Goal: Task Accomplishment & Management: Manage account settings

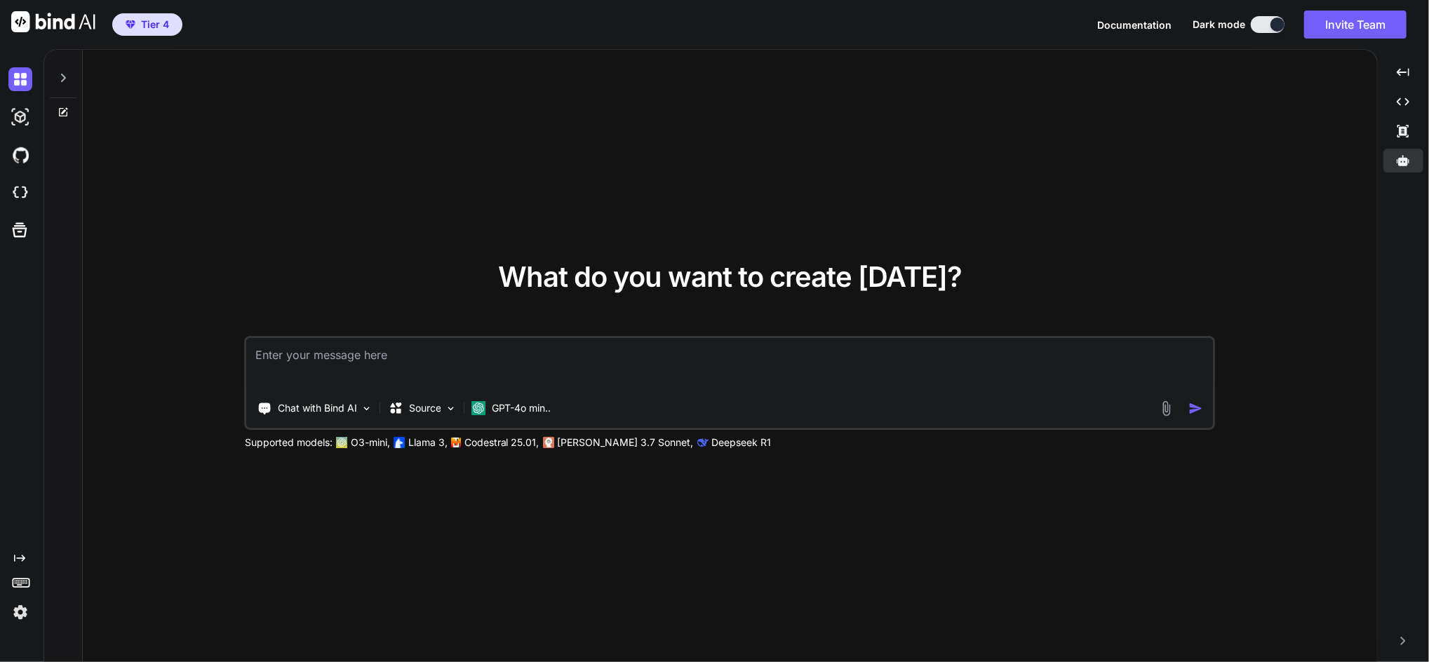
type textarea "x"
click at [14, 188] on img at bounding box center [20, 193] width 24 height 24
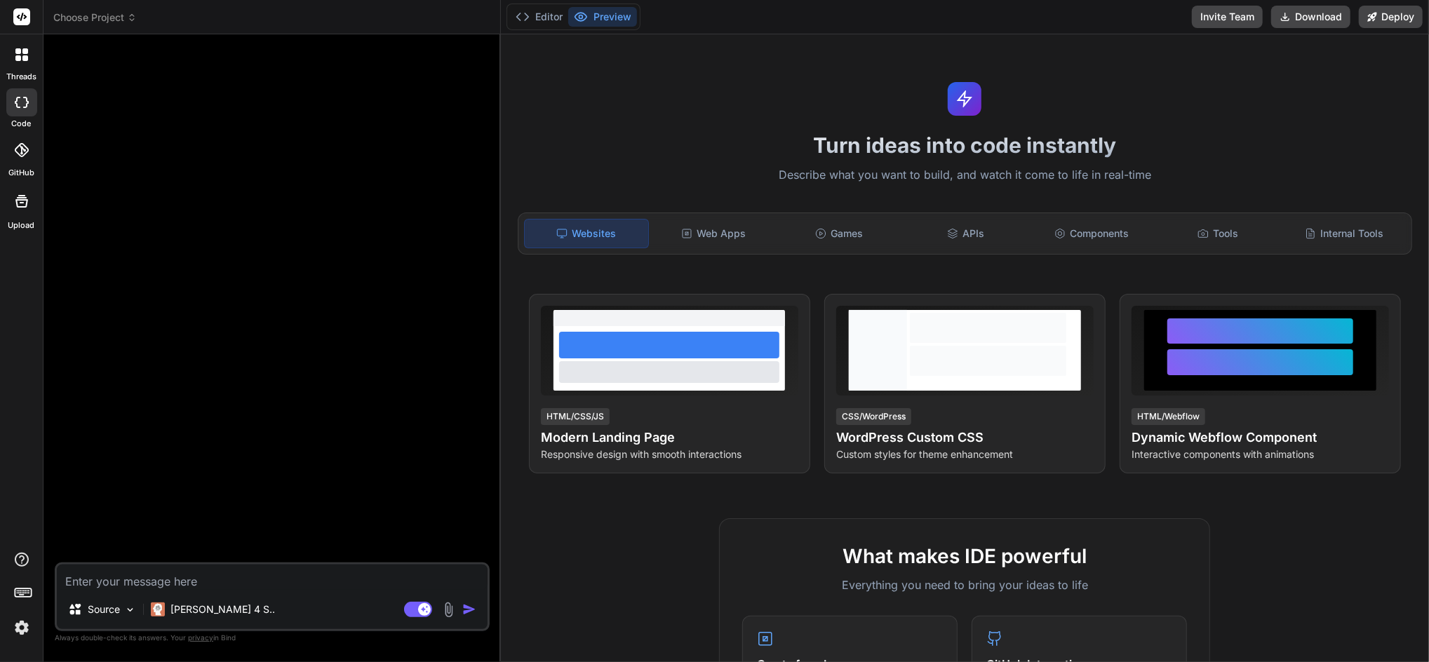
click at [236, 581] on textarea at bounding box center [272, 577] width 431 height 25
type textarea "x"
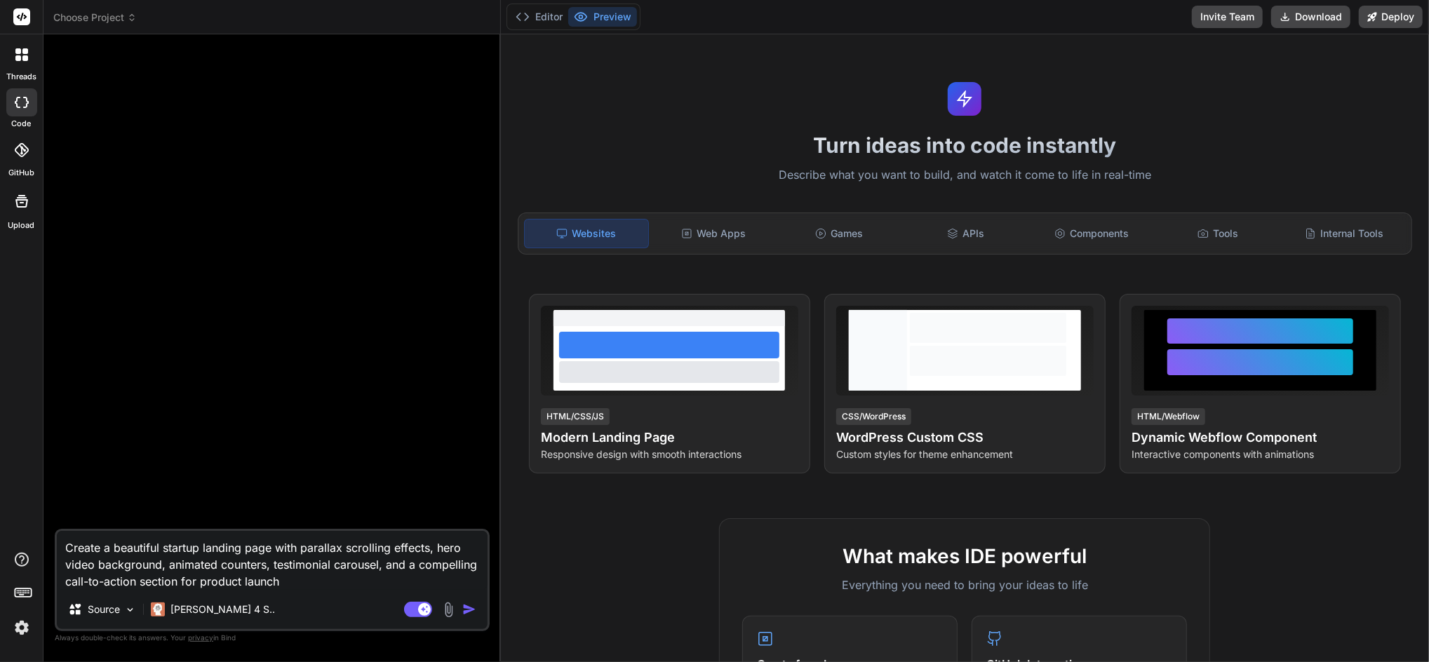
type textarea "Create a beautiful startup landing page with parallax scrolling effects, hero v…"
click at [468, 608] on img "button" at bounding box center [469, 610] width 14 height 14
type textarea "x"
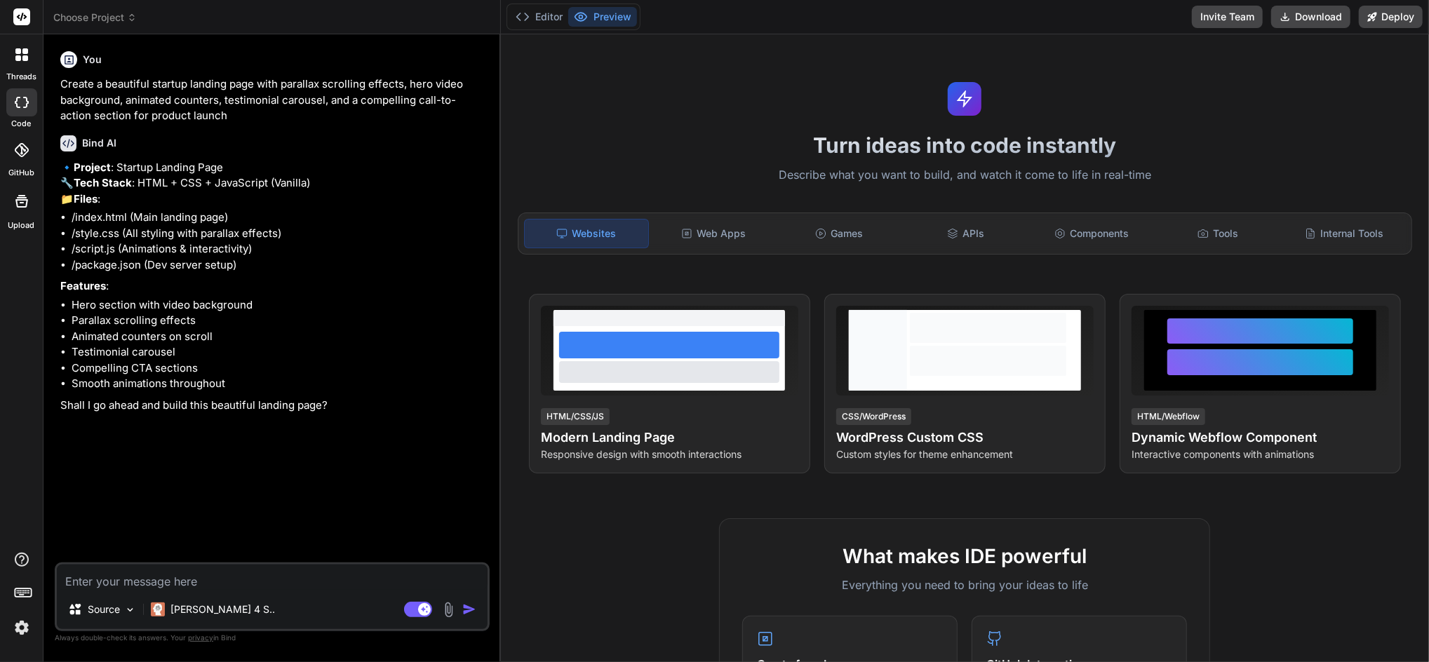
drag, startPoint x: 176, startPoint y: 581, endPoint x: 214, endPoint y: 579, distance: 37.9
click at [176, 581] on textarea at bounding box center [272, 577] width 431 height 25
type textarea "x"
type textarea "y"
type textarea "x"
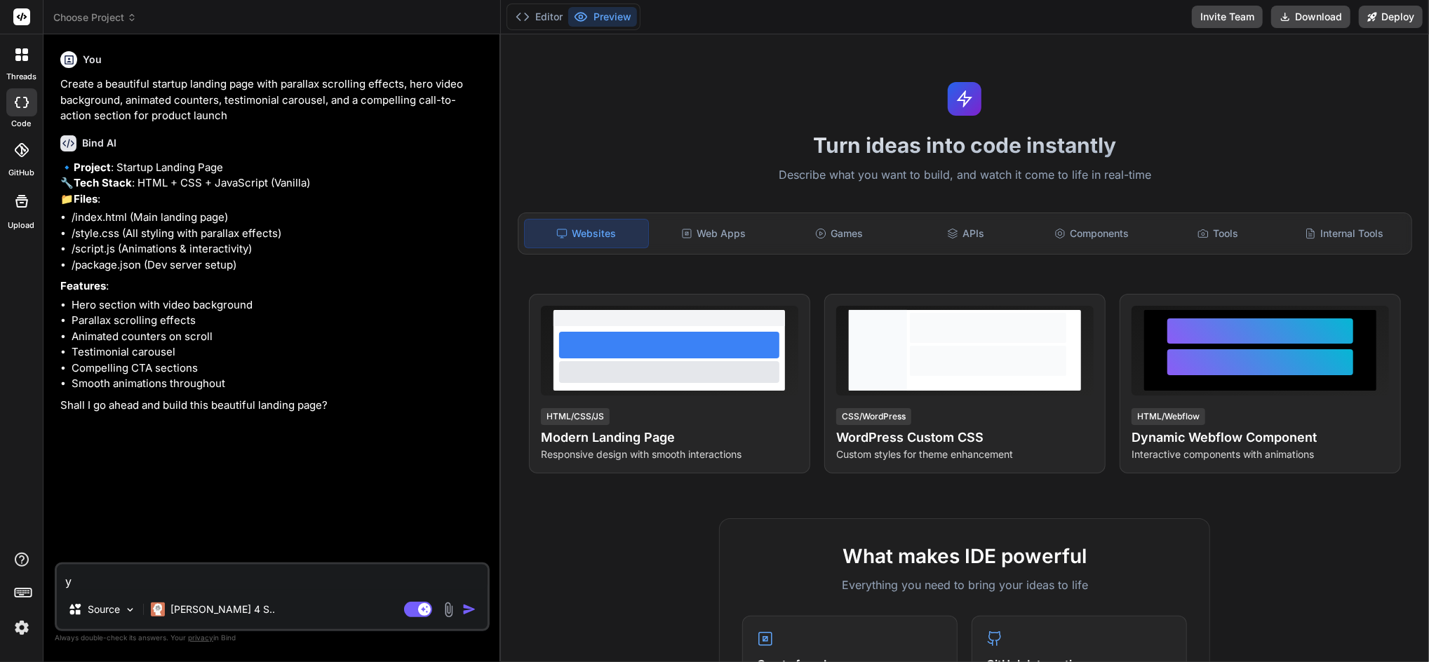
type textarea "ye"
type textarea "x"
type textarea "yes"
click at [473, 609] on img "button" at bounding box center [469, 610] width 14 height 14
type textarea "x"
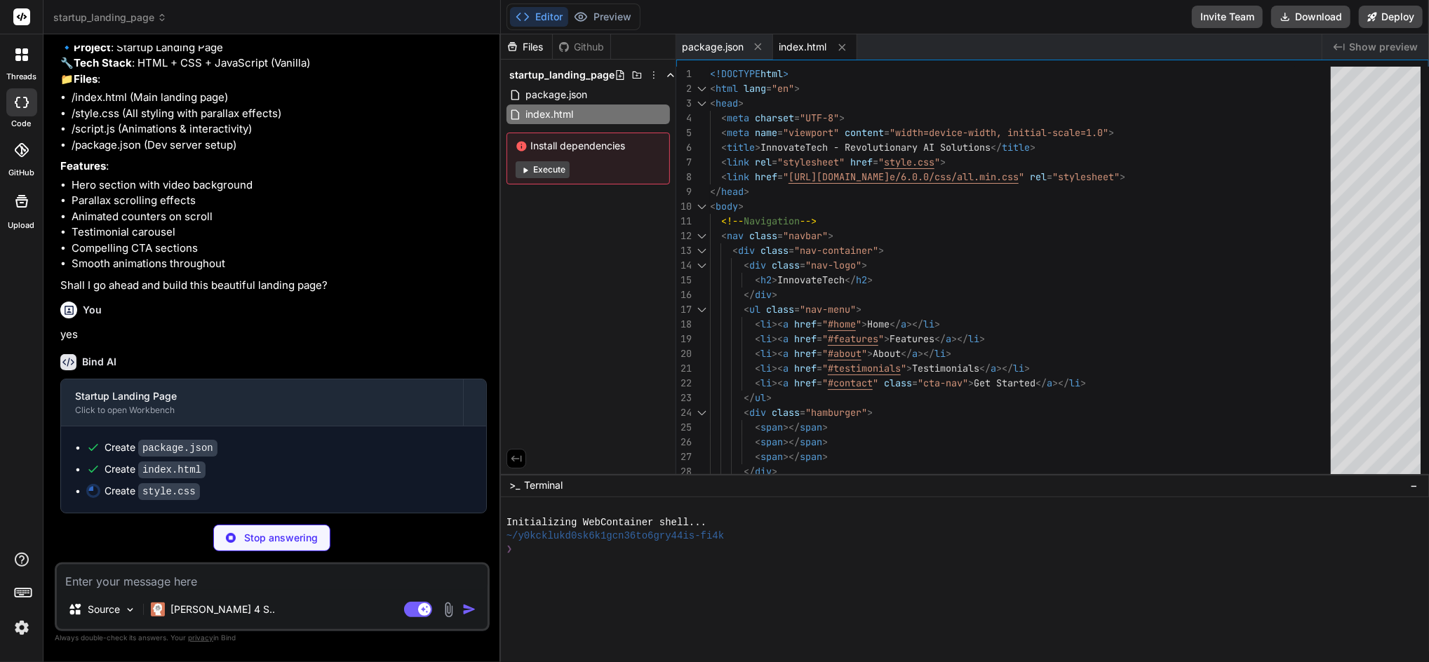
scroll to position [150, 0]
type textarea "x"
type textarea "font-size: 2.5rem; } }"
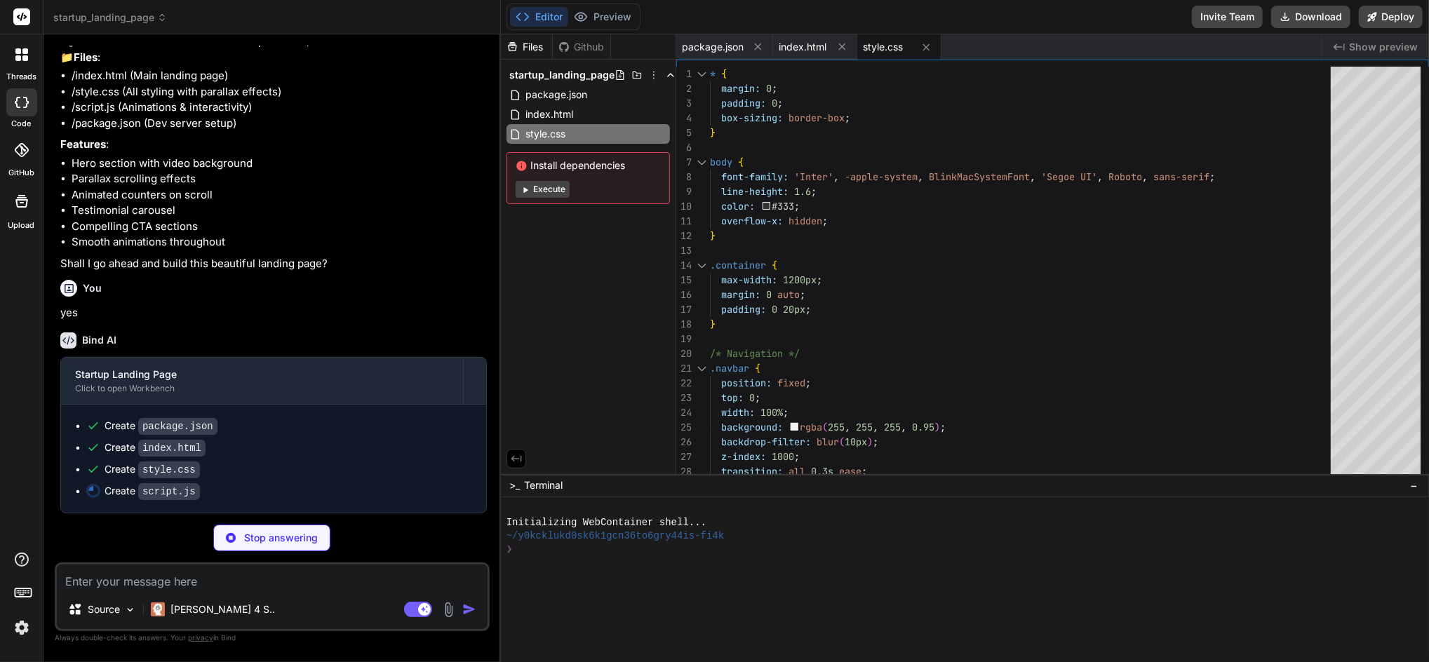
type textarea "x"
type textarea "scrollBtn.style.opacity = '0'; scrollBtn.style.visibility = 'hidden'; } }, 100)…"
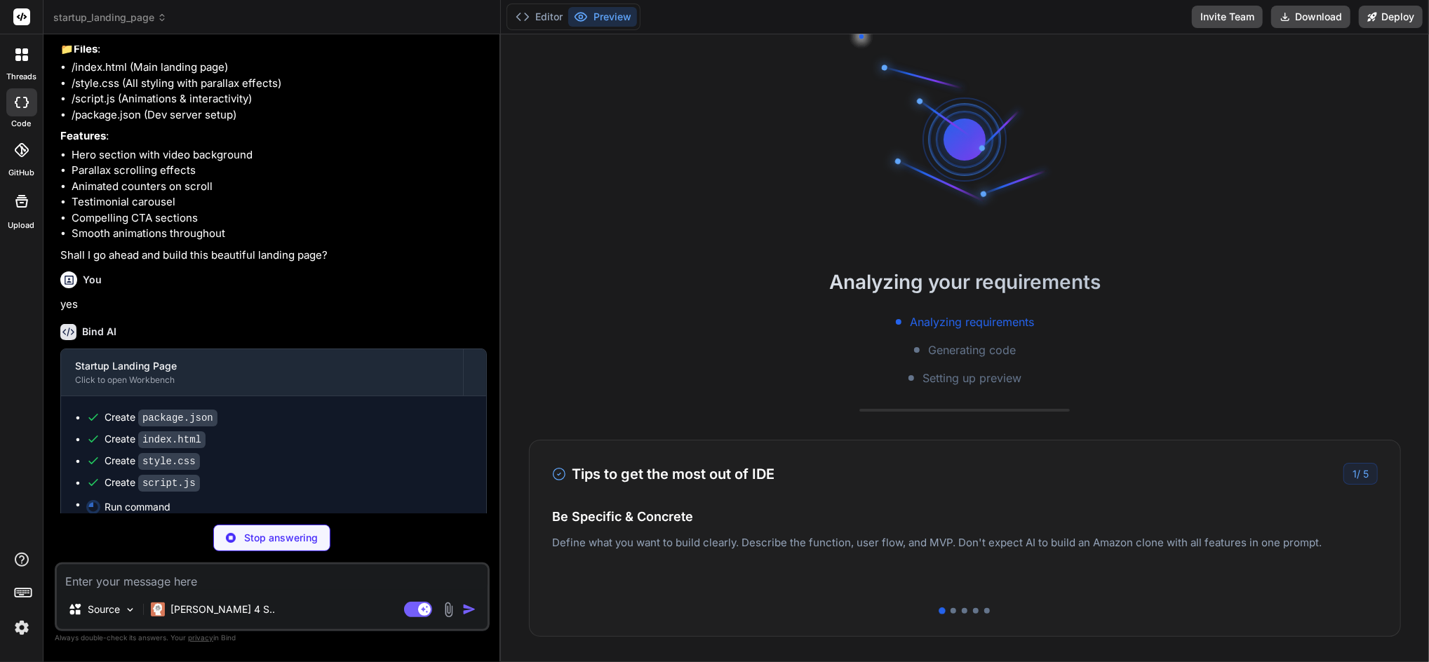
scroll to position [67, 0]
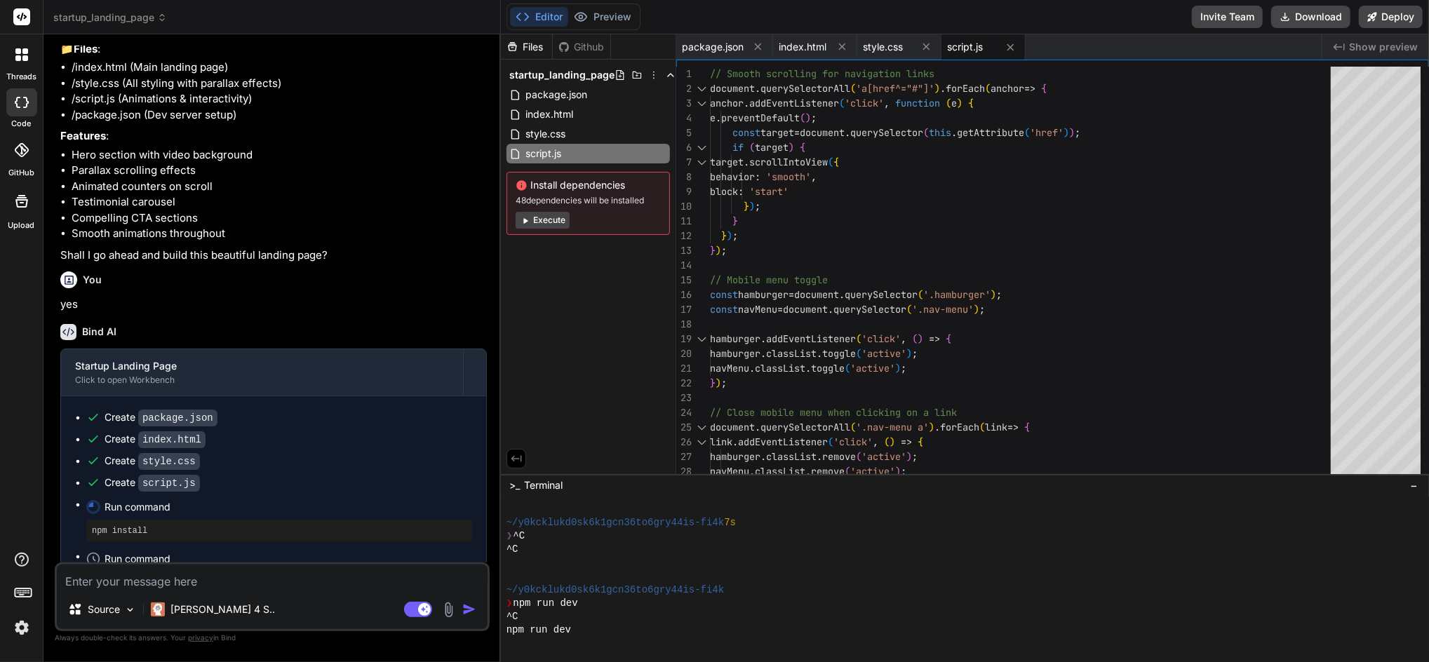
type textarea "x"
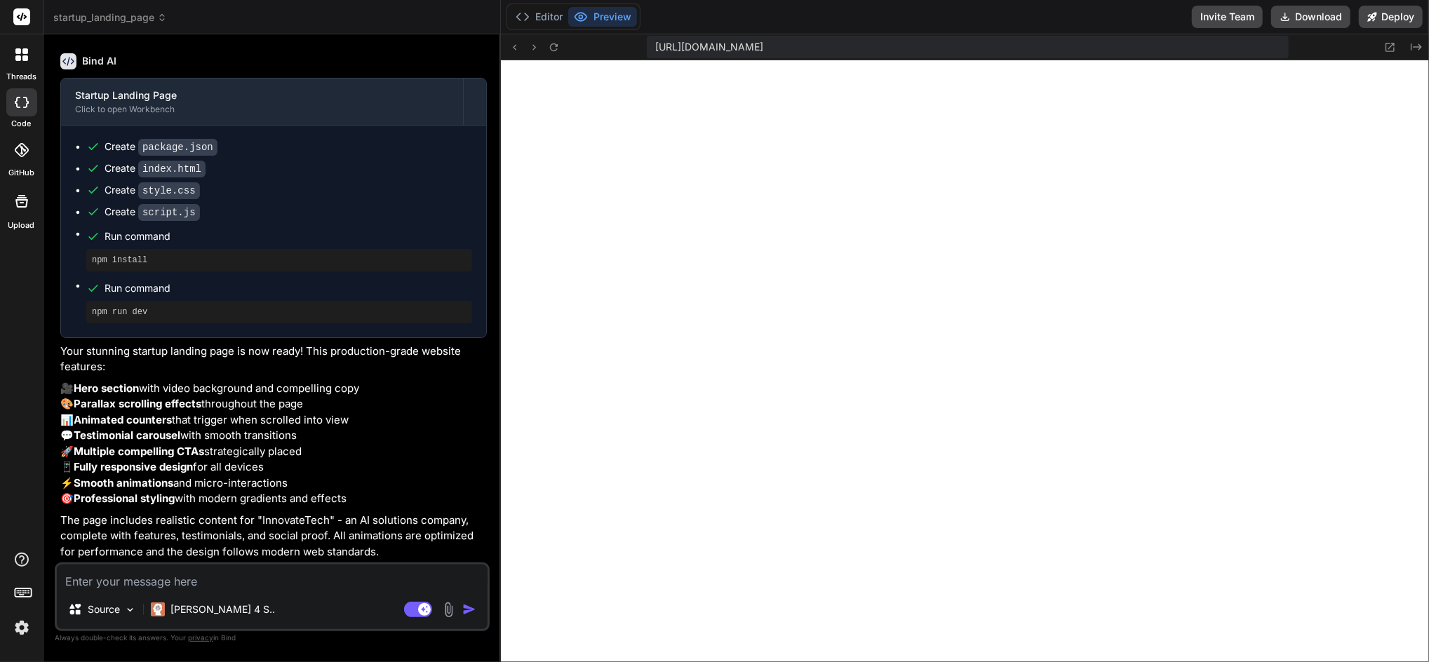
scroll to position [451, 0]
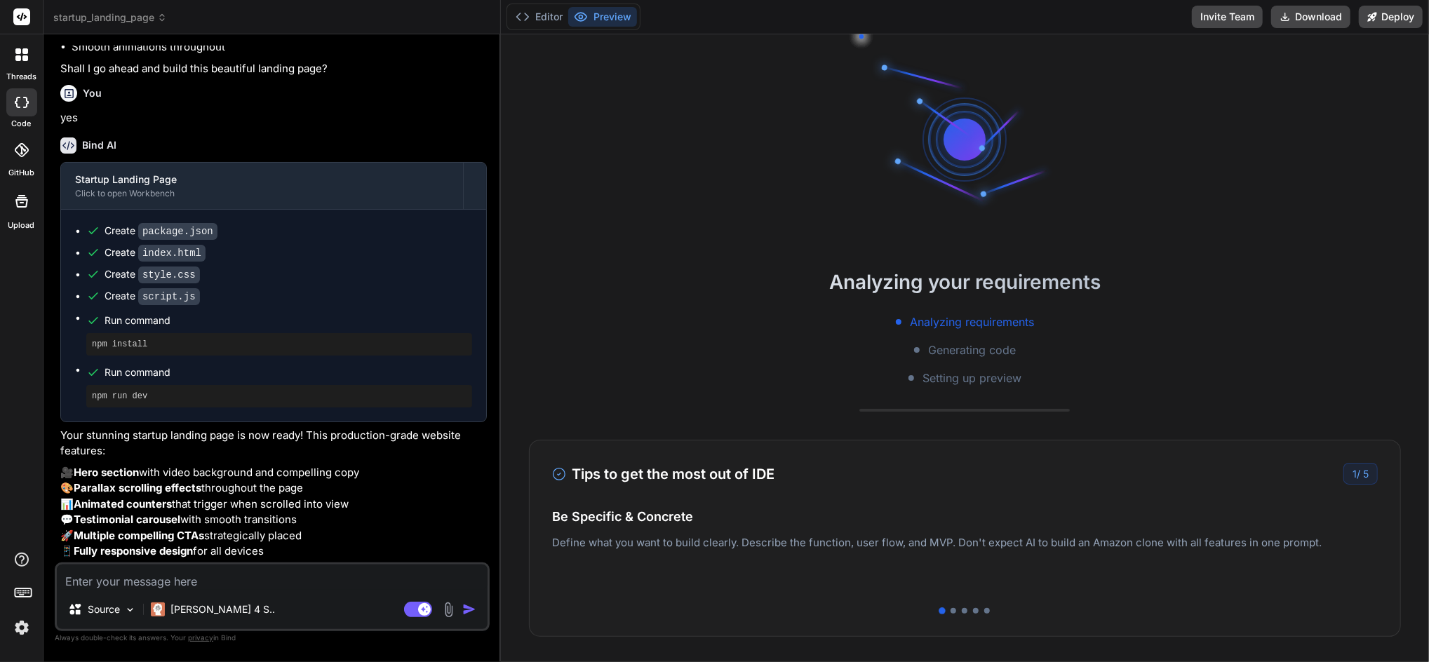
scroll to position [67, 0]
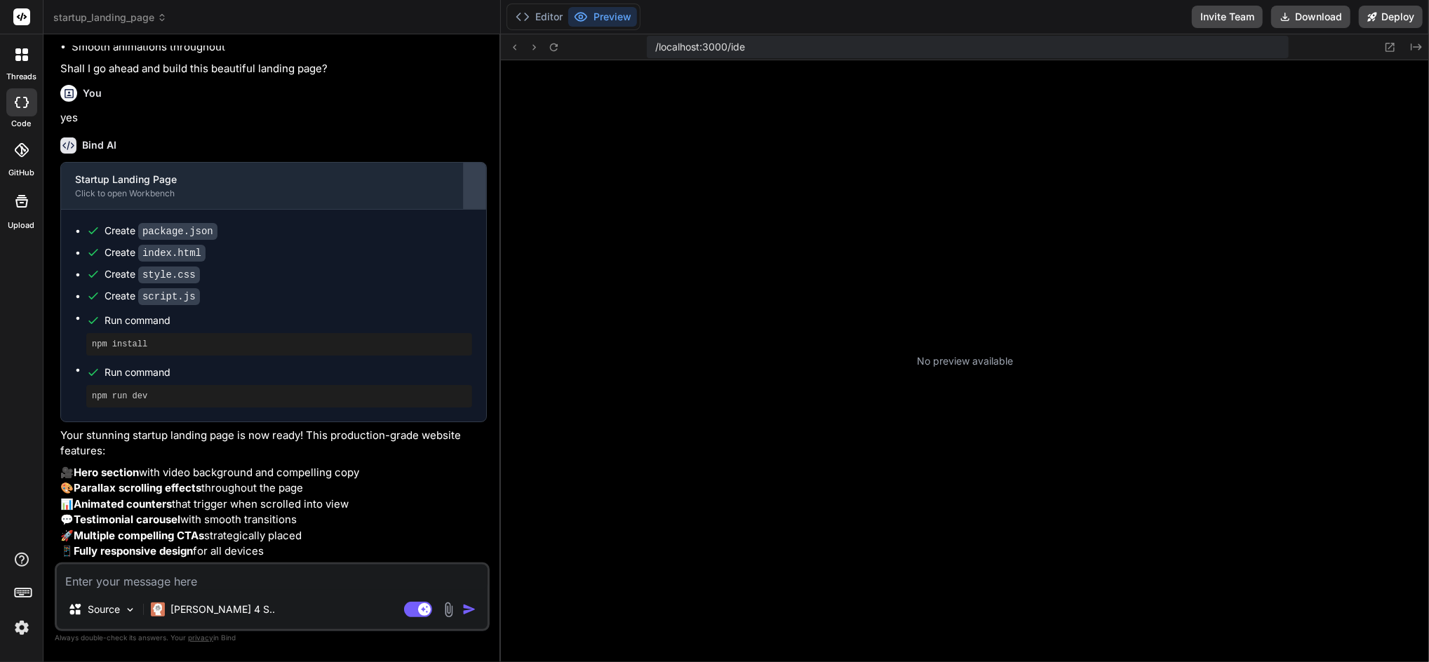
type textarea "x"
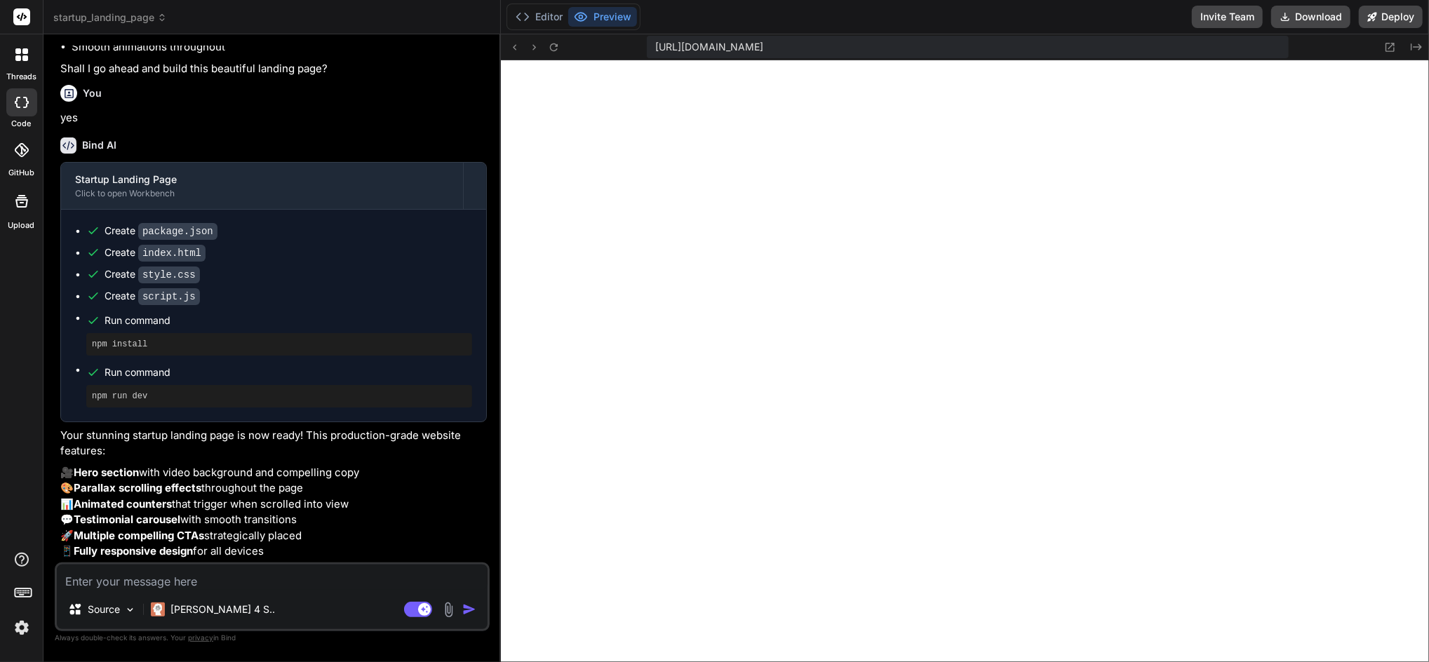
scroll to position [485, 0]
click at [215, 560] on p "🎥 Hero section with video background and compelling copy 🎨 Parallax scrolling e…" at bounding box center [273, 512] width 426 height 95
click at [210, 570] on textarea at bounding box center [272, 577] width 431 height 25
click at [290, 581] on textarea at bounding box center [272, 577] width 431 height 25
type textarea "s"
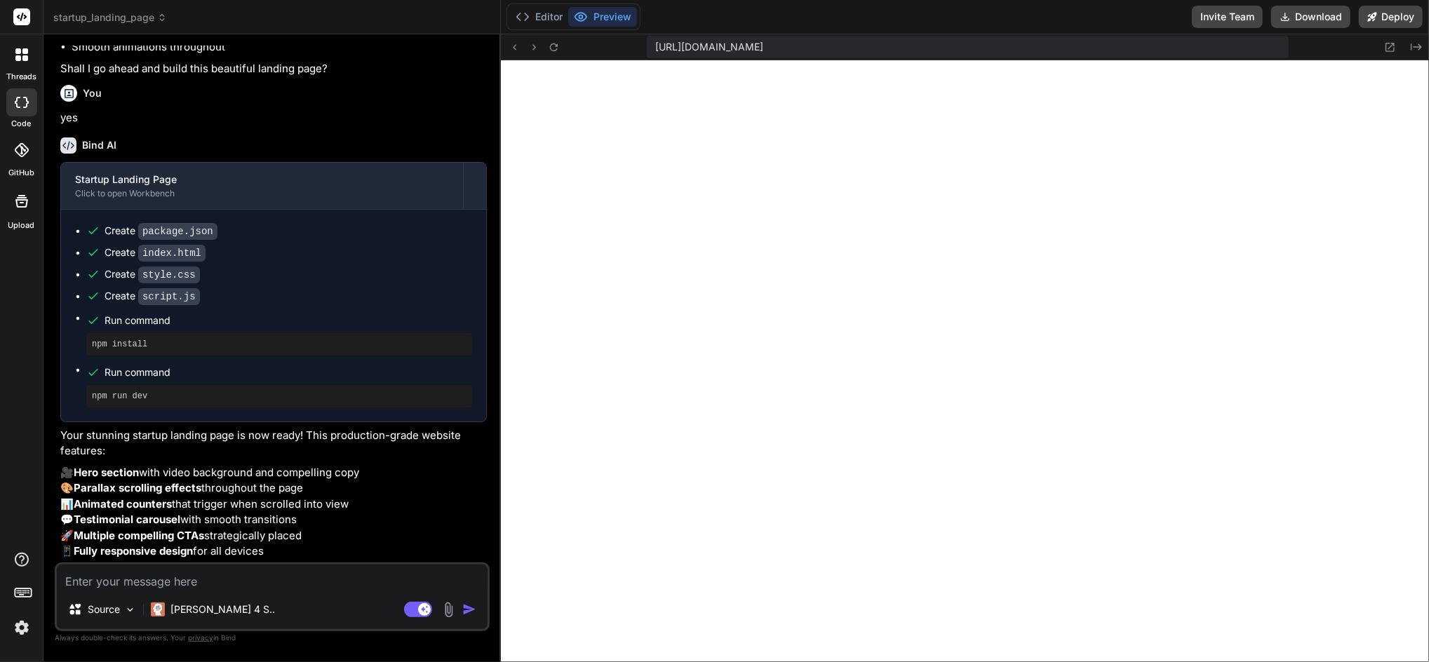
type textarea "x"
type textarea "so"
type textarea "x"
type textarea "som"
type textarea "x"
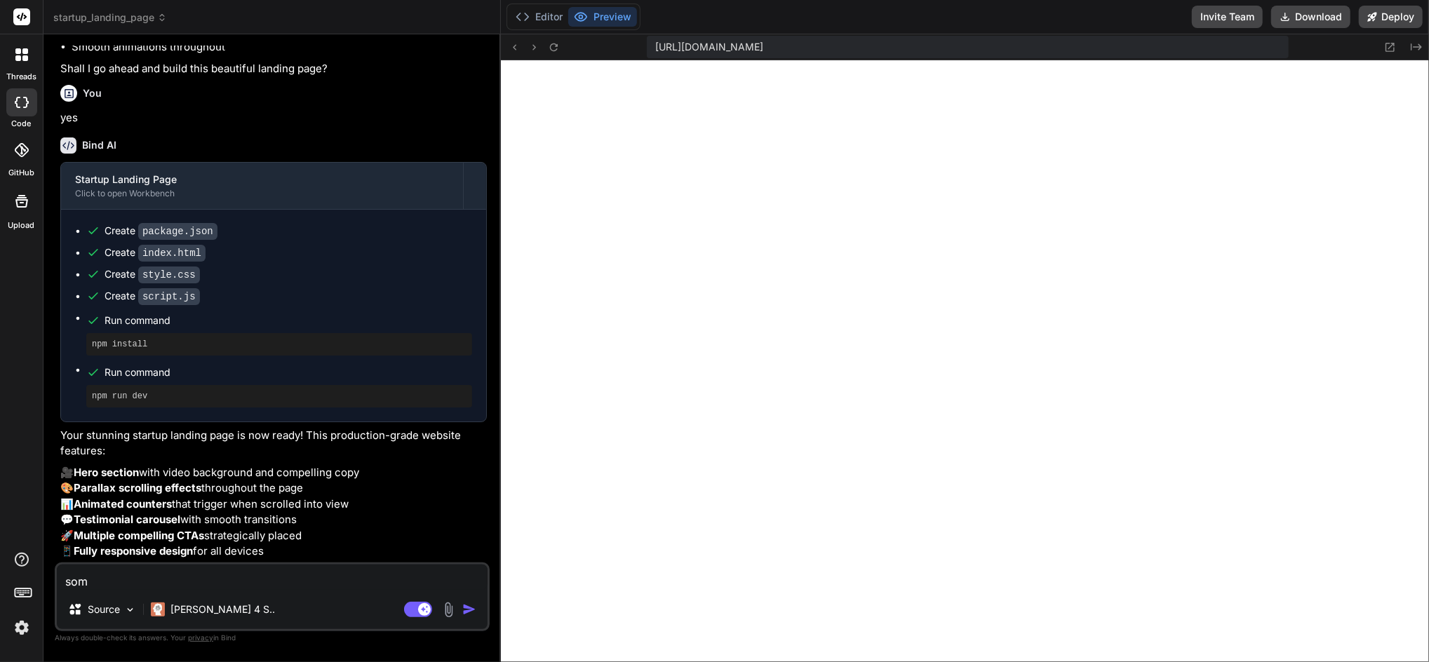
type textarea "some"
type textarea "x"
type textarea "some"
type textarea "x"
type textarea "some e"
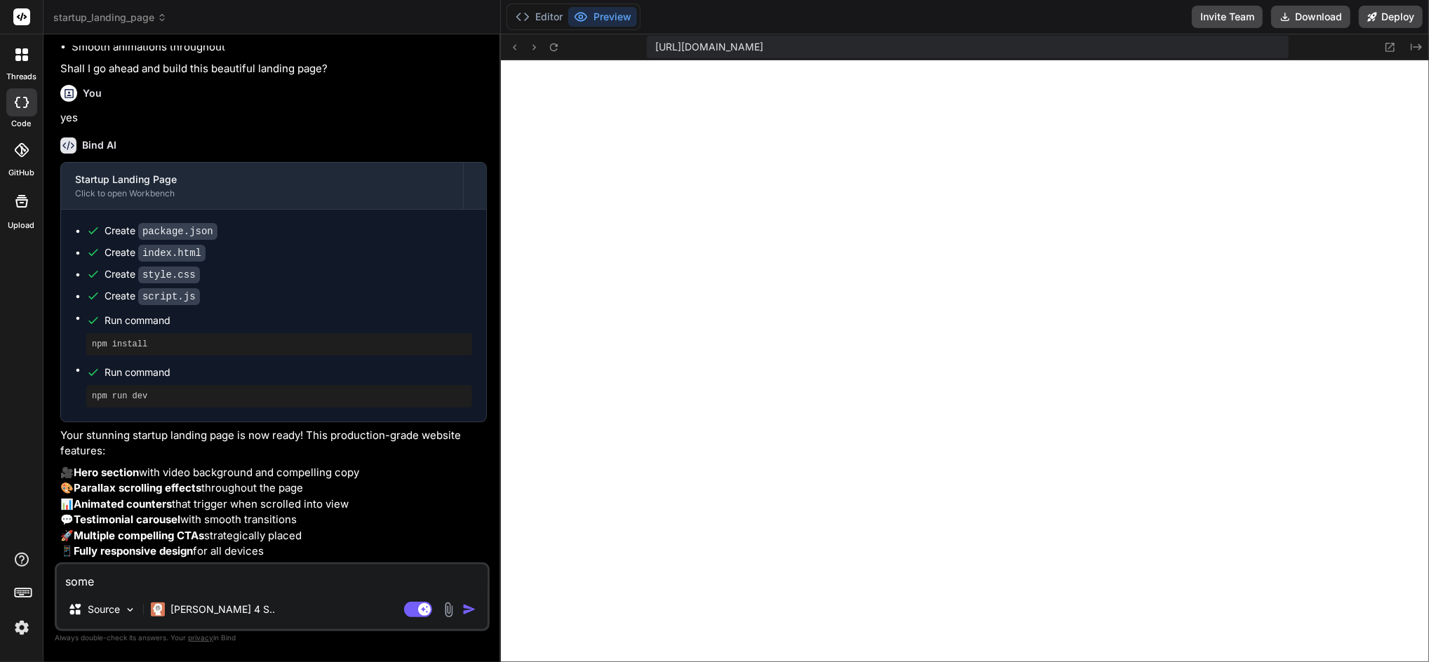
type textarea "x"
type textarea "some el"
type textarea "x"
type textarea "some ele"
type textarea "x"
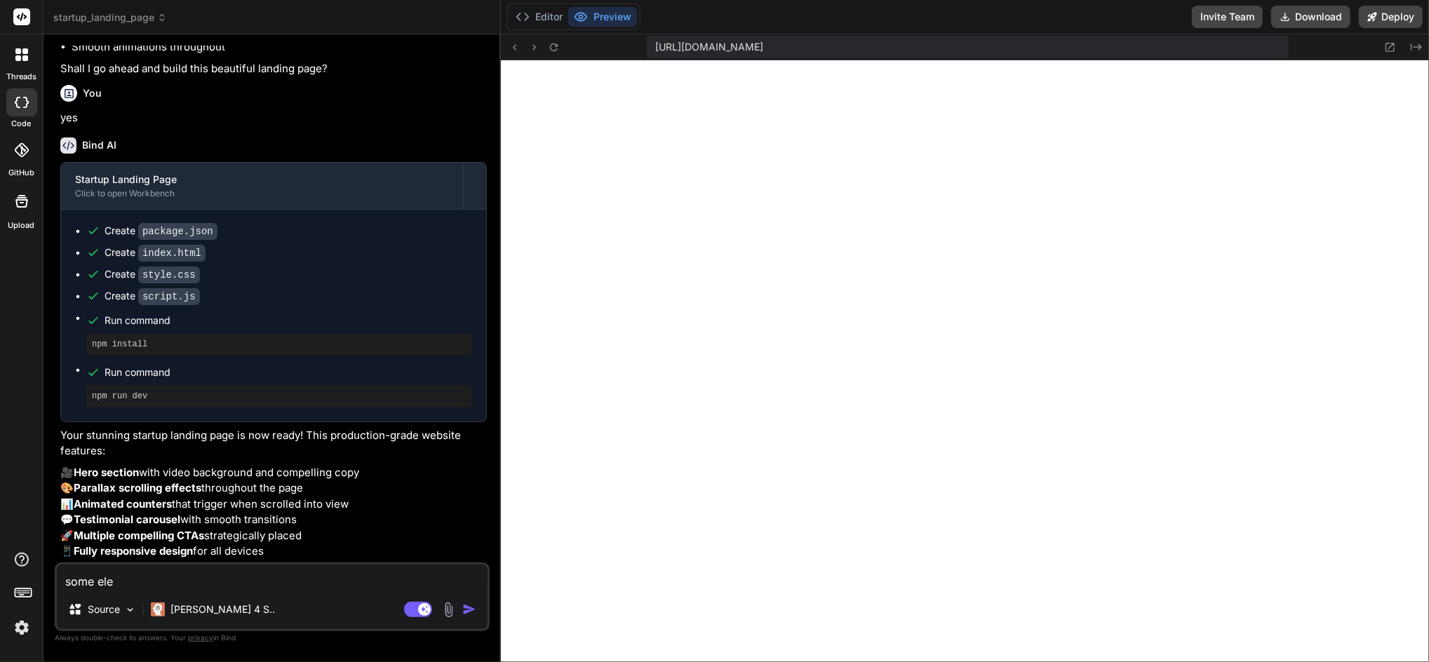
type textarea "some elem"
type textarea "x"
type textarea "some eleme"
type textarea "x"
type textarea "some elemen"
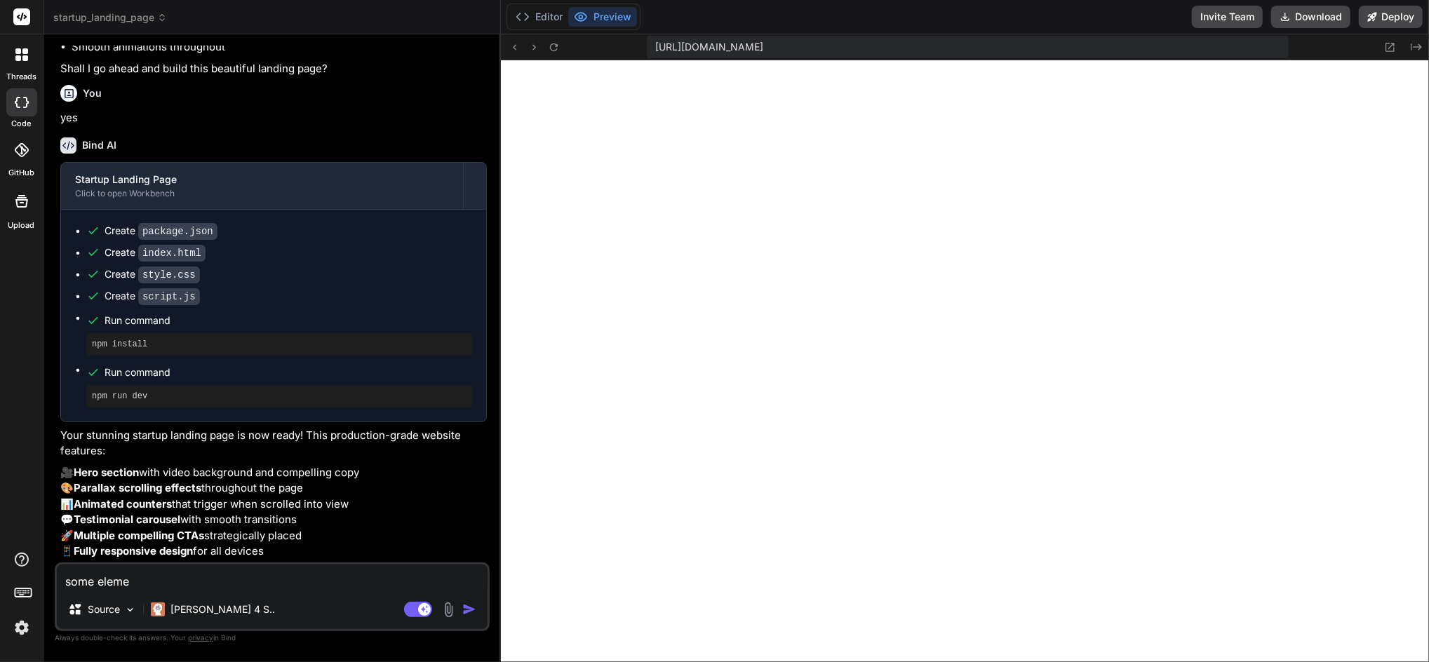
type textarea "x"
type textarea "some element"
type textarea "x"
type textarea "some elements"
type textarea "x"
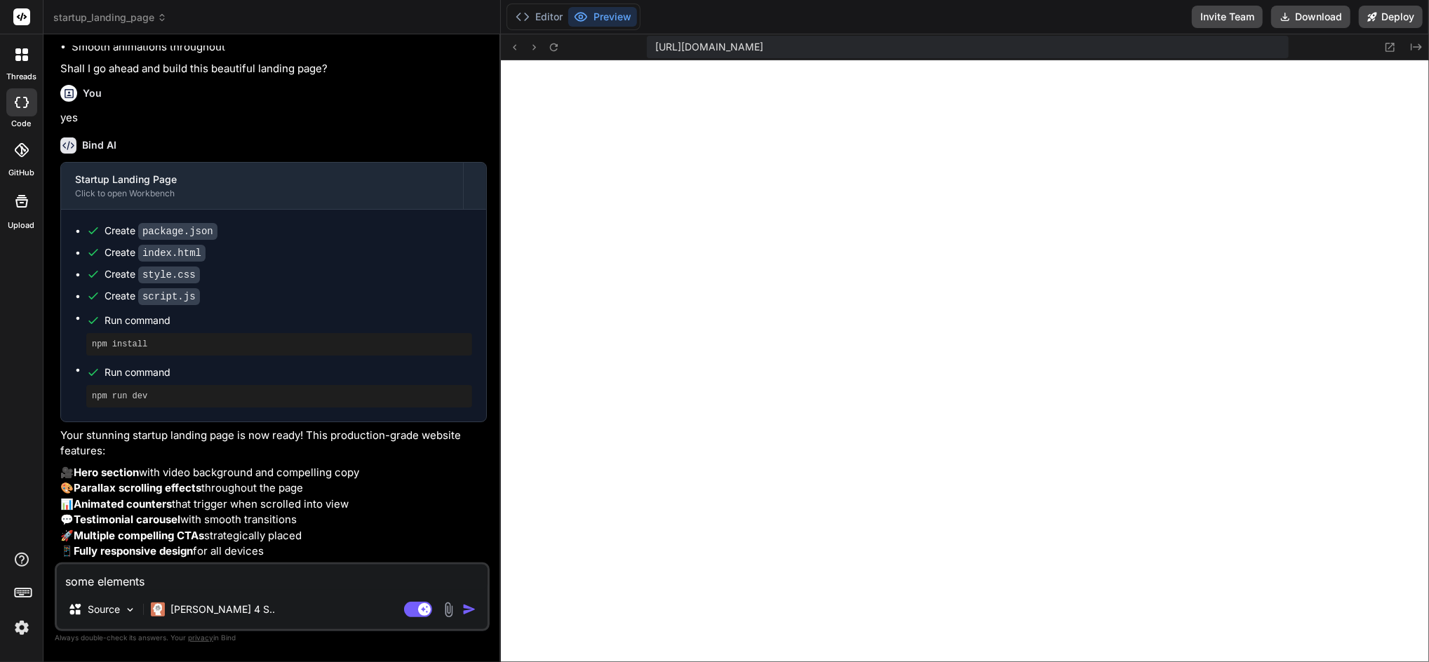
type textarea "some elements"
type textarea "x"
type textarea "some elements a"
type textarea "x"
type textarea "some elements ar"
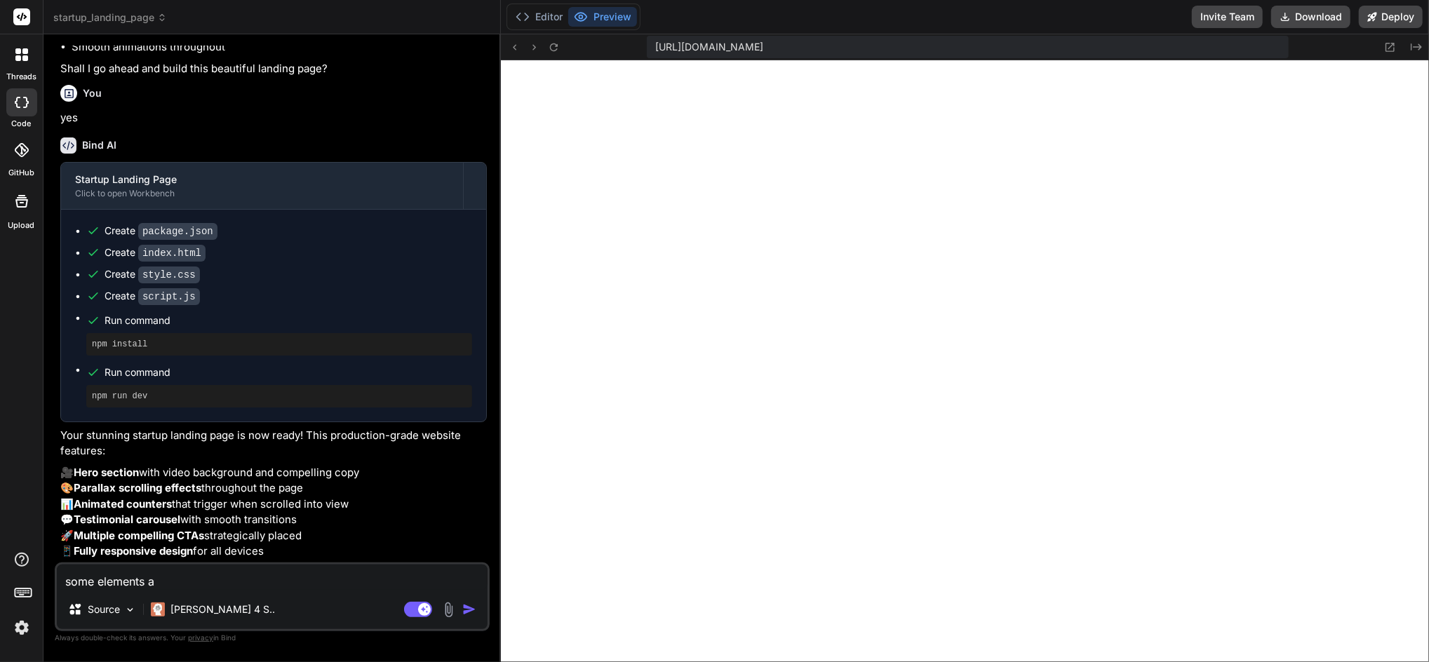
type textarea "x"
type textarea "some elements are"
type textarea "x"
type textarea "some elements are"
type textarea "x"
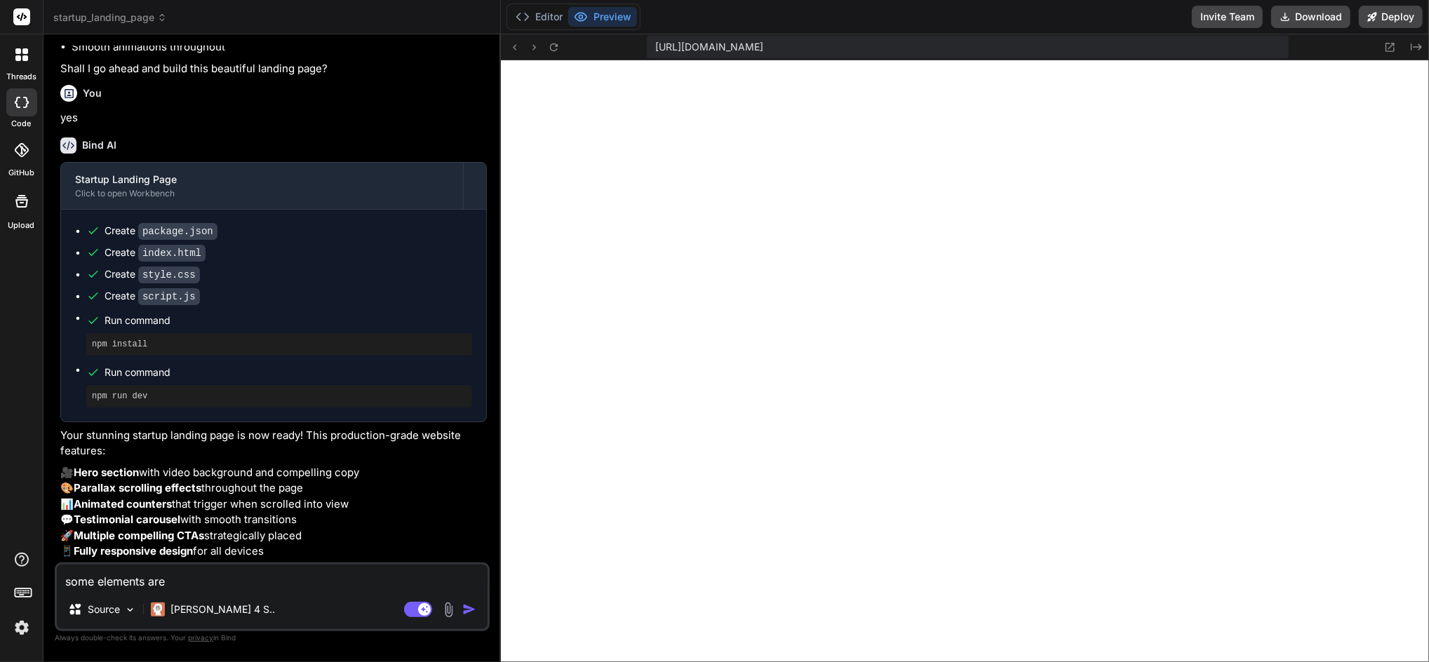
type textarea "some elements are n"
type textarea "x"
type textarea "some elements are no"
type textarea "x"
type textarea "some elements are not"
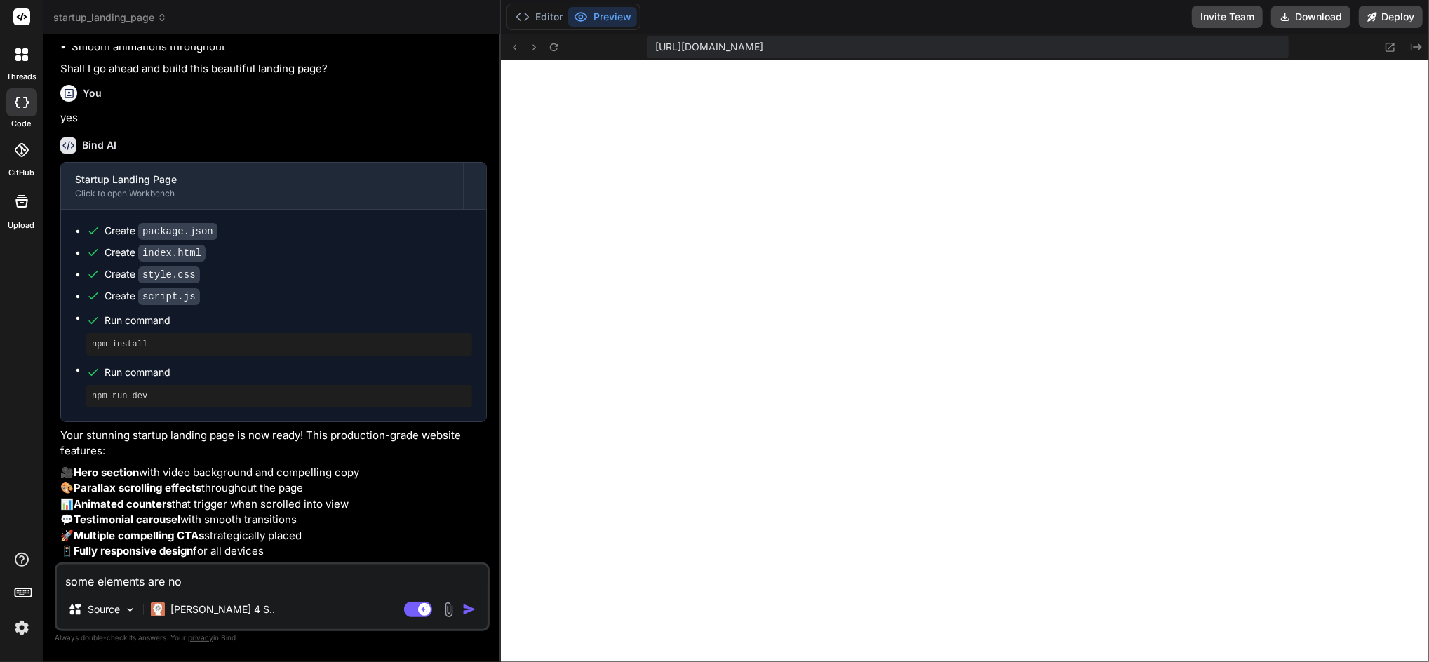
type textarea "x"
type textarea "some elements are not"
type textarea "x"
type textarea "some elements are not s"
type textarea "x"
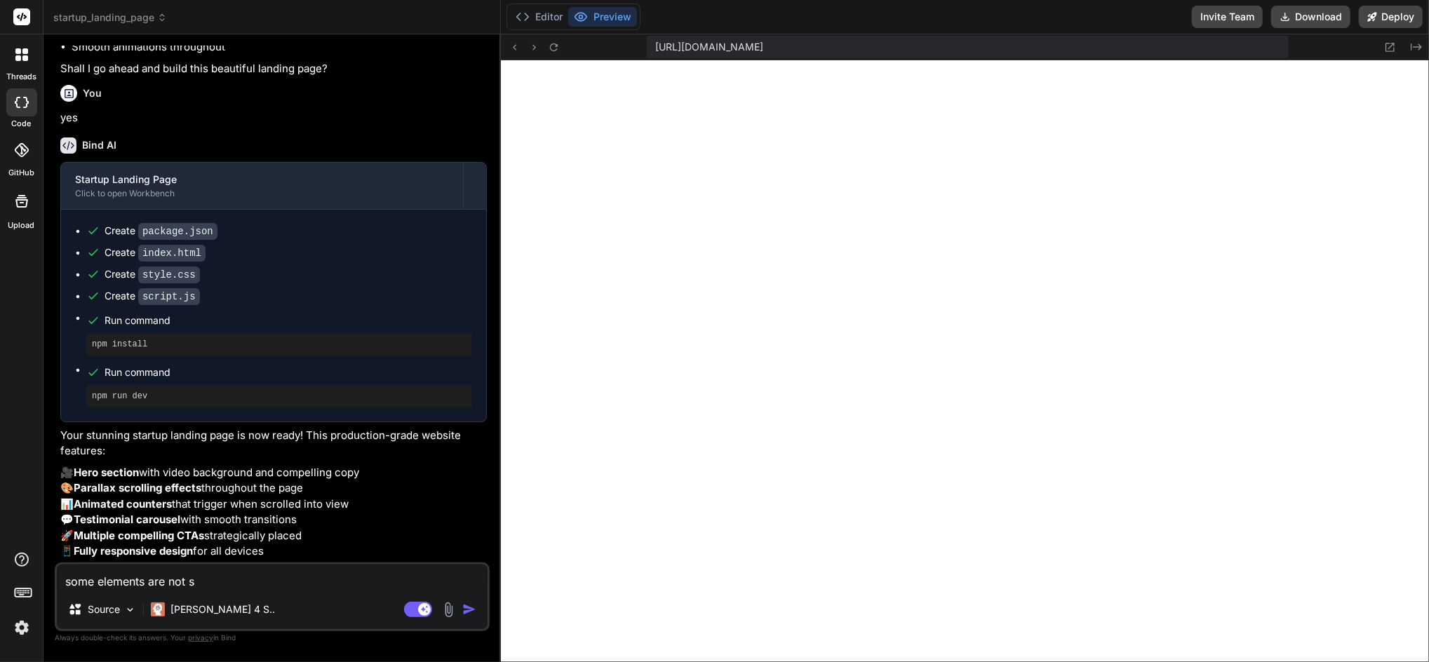
type textarea "some elements are not sh"
type textarea "x"
type textarea "some elements are not sho"
type textarea "x"
type textarea "some elements are not show"
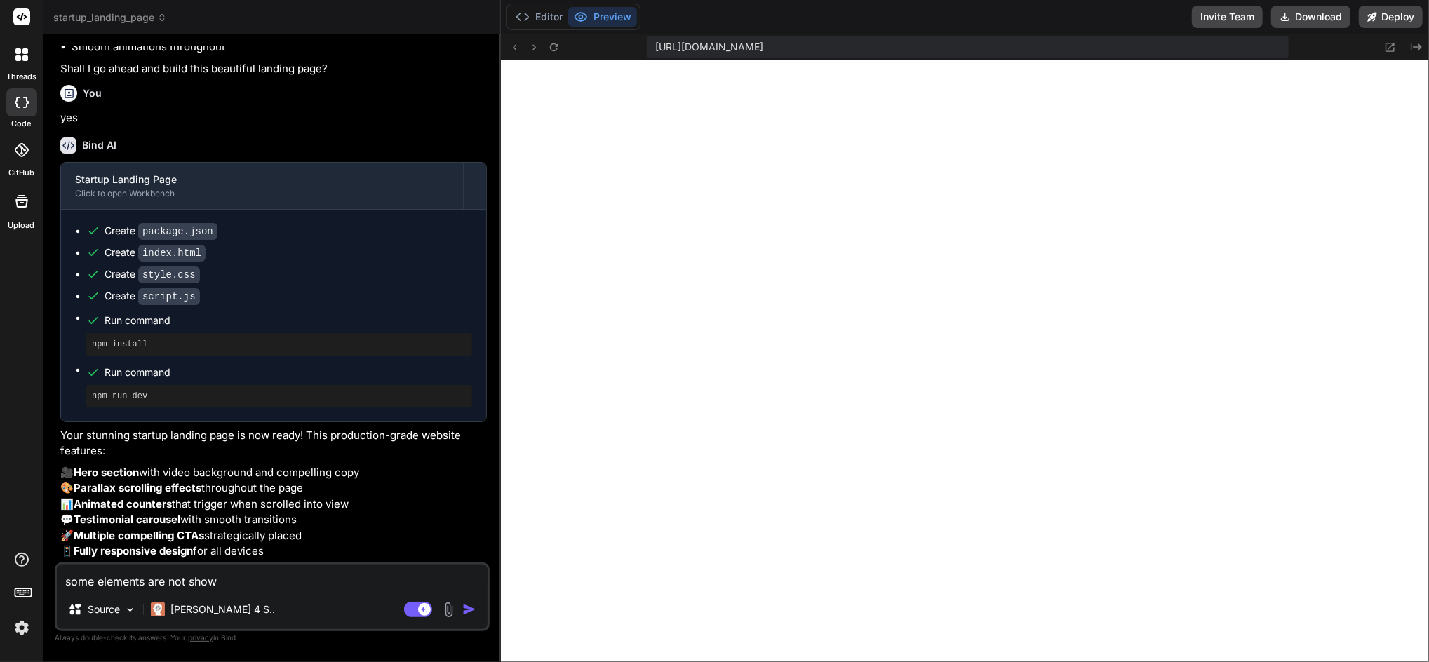
type textarea "x"
type textarea "some elements are not showi"
type textarea "x"
type textarea "some elements are not showin"
type textarea "x"
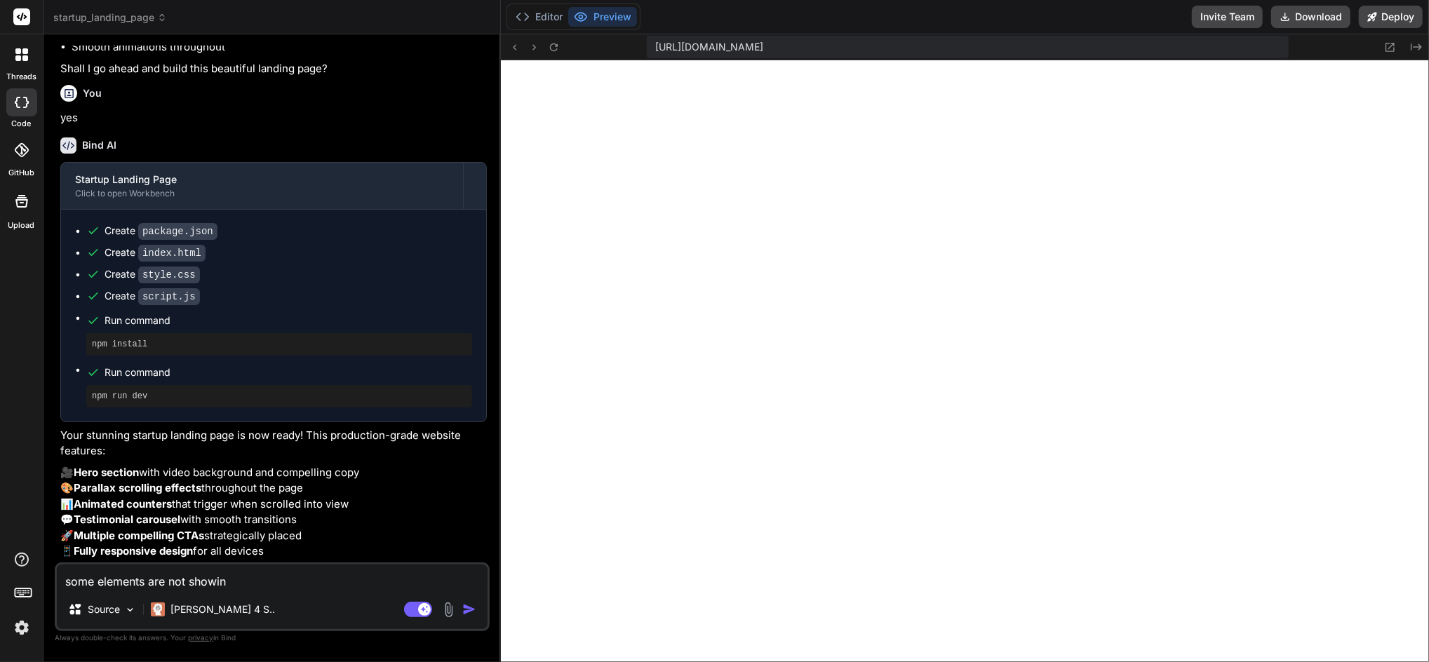
type textarea "some elements are not showing"
type textarea "x"
type textarea "some elements are not showing"
type textarea "x"
type textarea "some elements are not showing i"
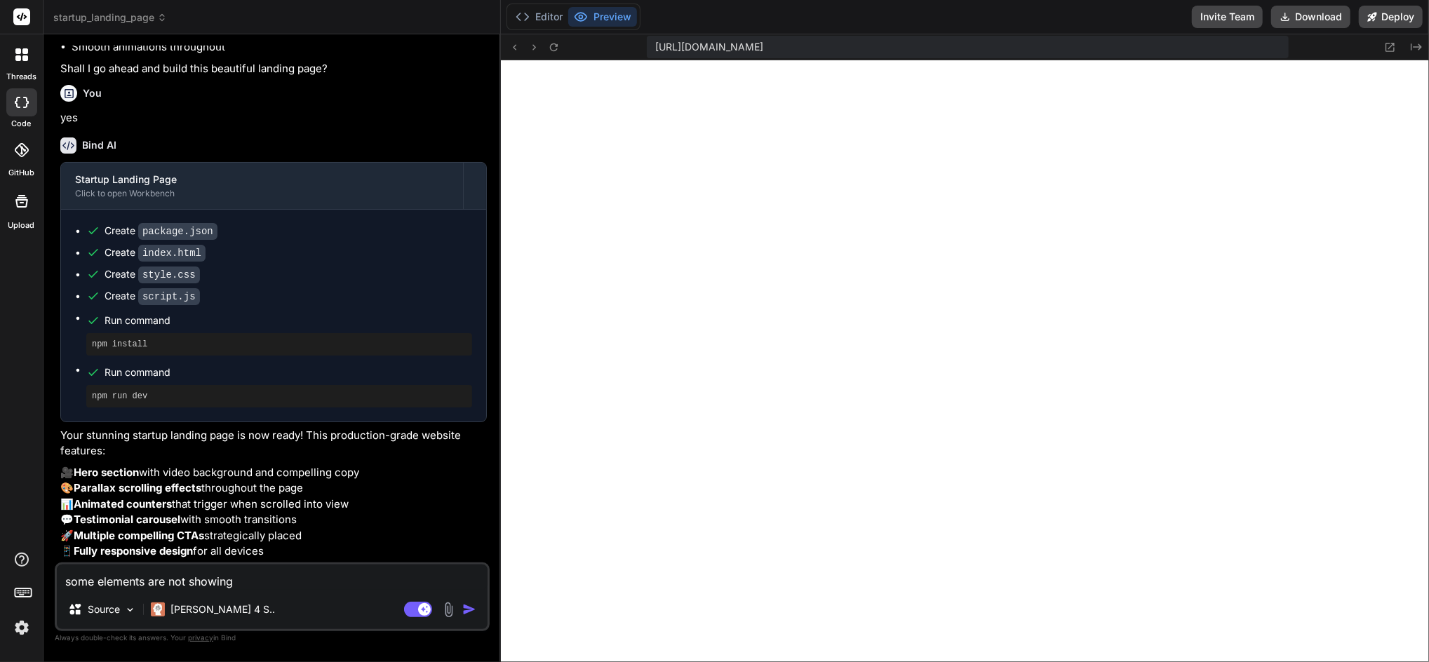
type textarea "x"
type textarea "some elements are not showing in"
type textarea "x"
type textarea "some elements are not showing in"
type textarea "x"
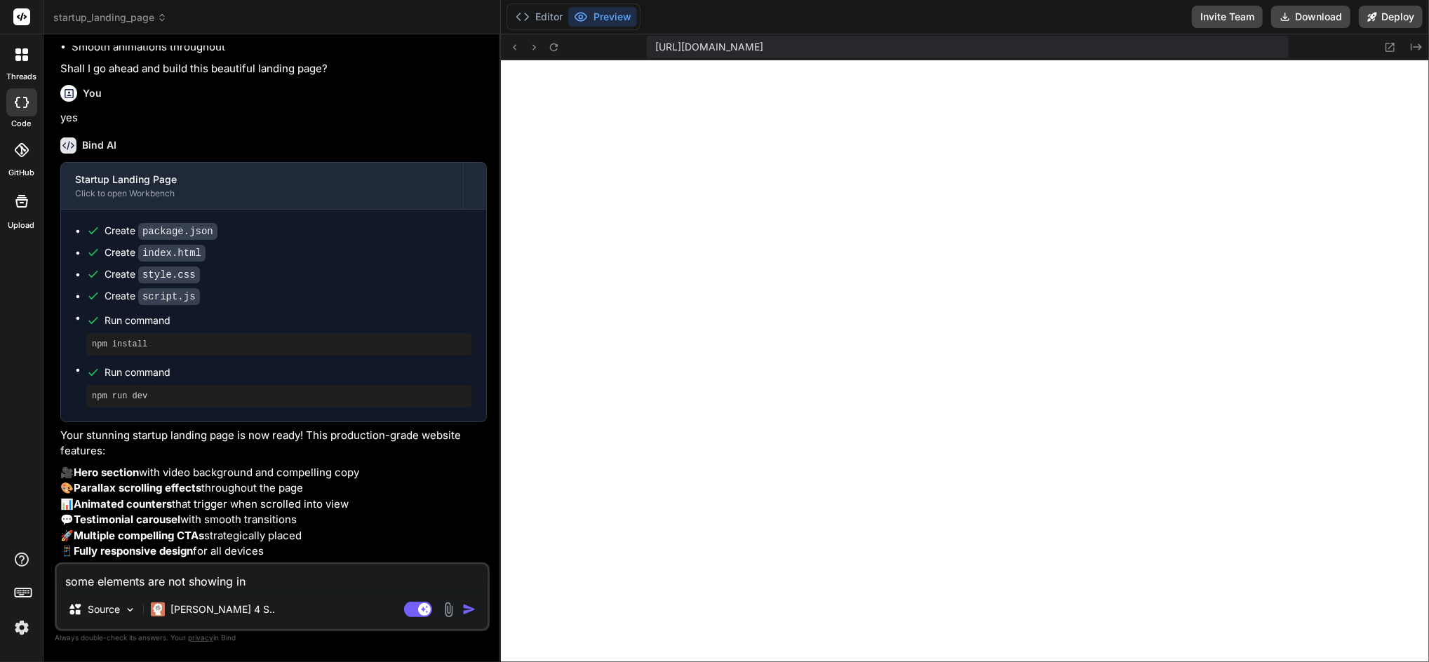
type textarea "some elements are not showing in t"
type textarea "x"
type textarea "some elements are not showing in th"
type textarea "x"
type textarea "some elements are not showing in the"
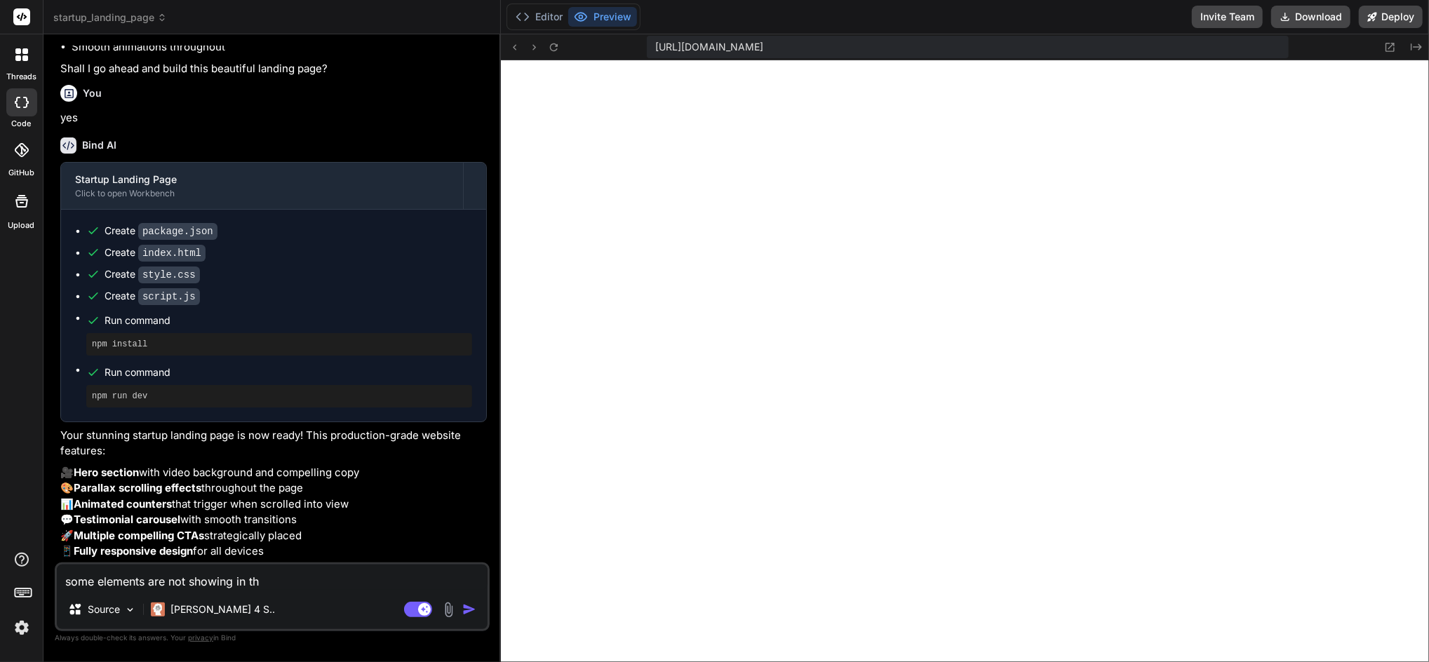
type textarea "x"
type textarea "some elements are not showing in the"
type textarea "x"
drag, startPoint x: 1387, startPoint y: 1, endPoint x: 317, endPoint y: 577, distance: 1215.2
click at [318, 578] on textarea "some elements are not showing in the" at bounding box center [272, 577] width 431 height 25
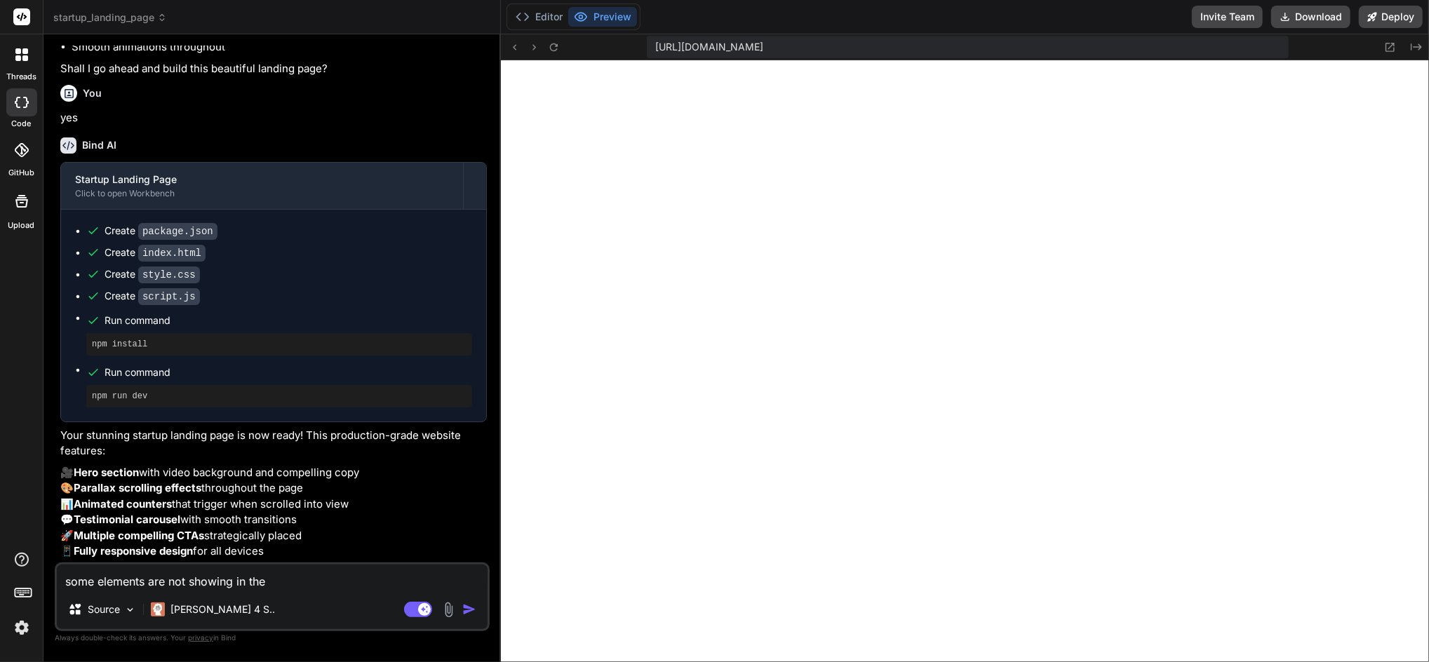
type textarea "some elements are not showing in the M"
type textarea "x"
type textarea "some elements are not showing in the Mi"
type textarea "x"
type textarea "some elements are not showing in the Mic"
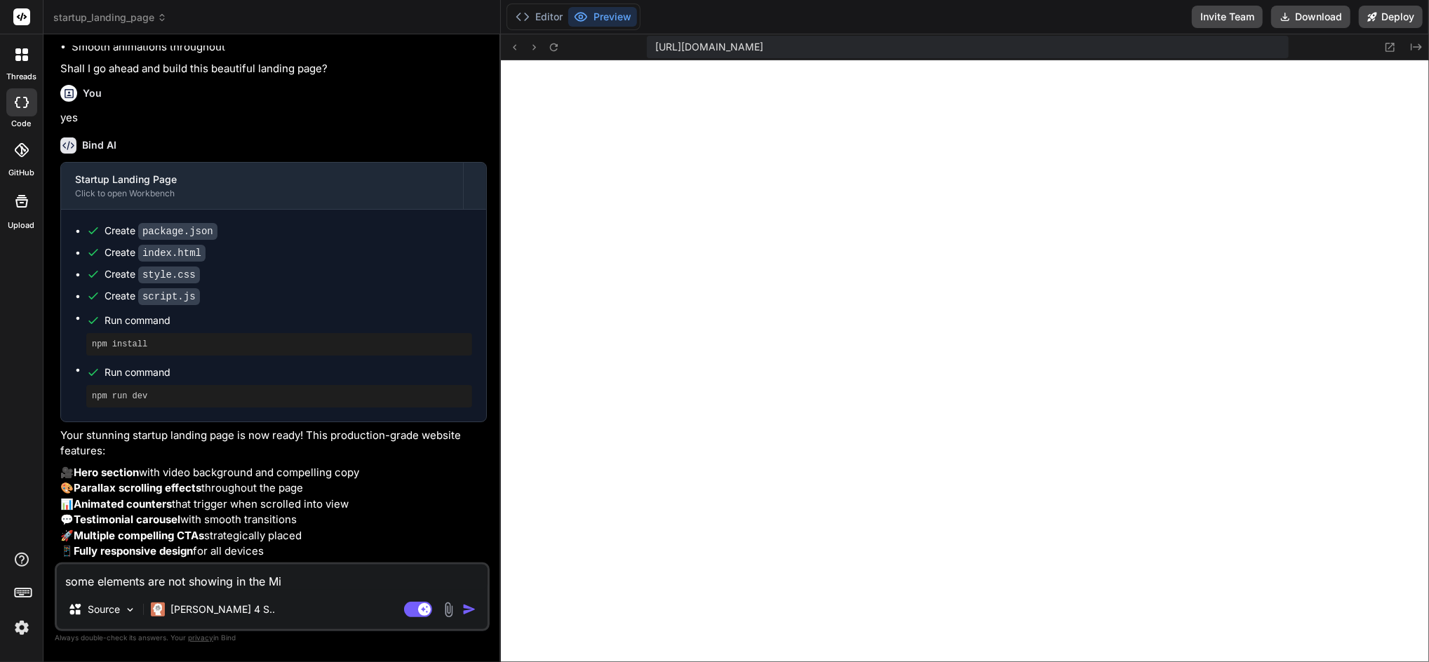
type textarea "x"
type textarea "some elements are not showing in the Micr"
type textarea "x"
type textarea "some elements are not showing in the Micro"
type textarea "x"
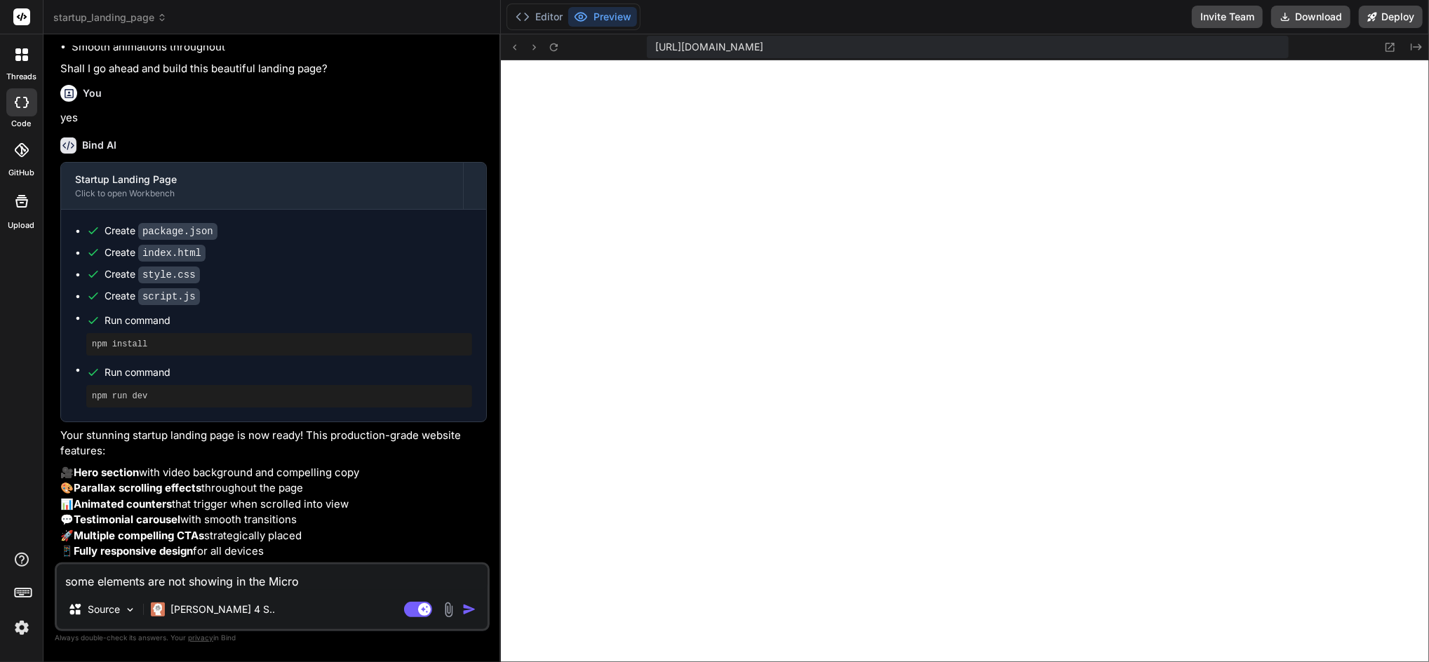
type textarea "some elements are not showing in the Micros"
type textarea "x"
type textarea "some elements are not showing in the Microso"
type textarea "x"
type textarea "some elements are not showing in the Microsof"
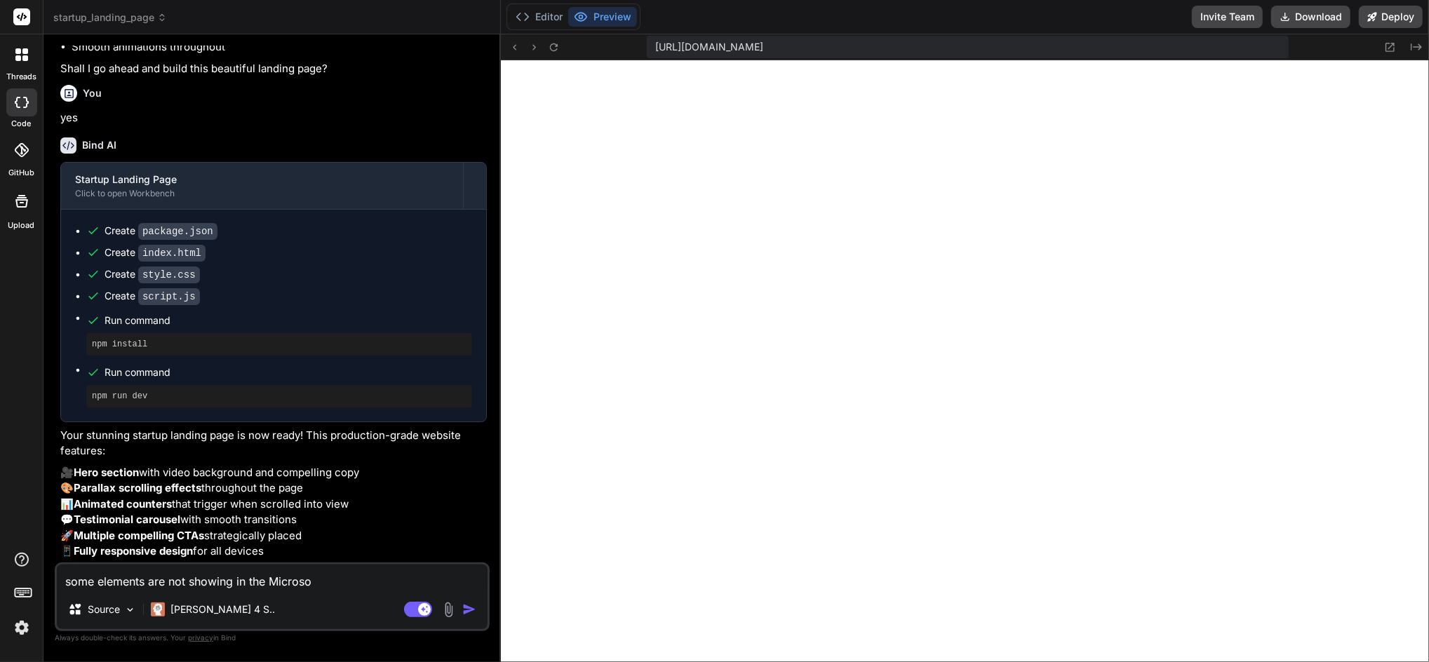
type textarea "x"
type textarea "some elements are not showing in the Microsoft"
type textarea "x"
type textarea "some elements are not showing in the Microsoft"
type textarea "x"
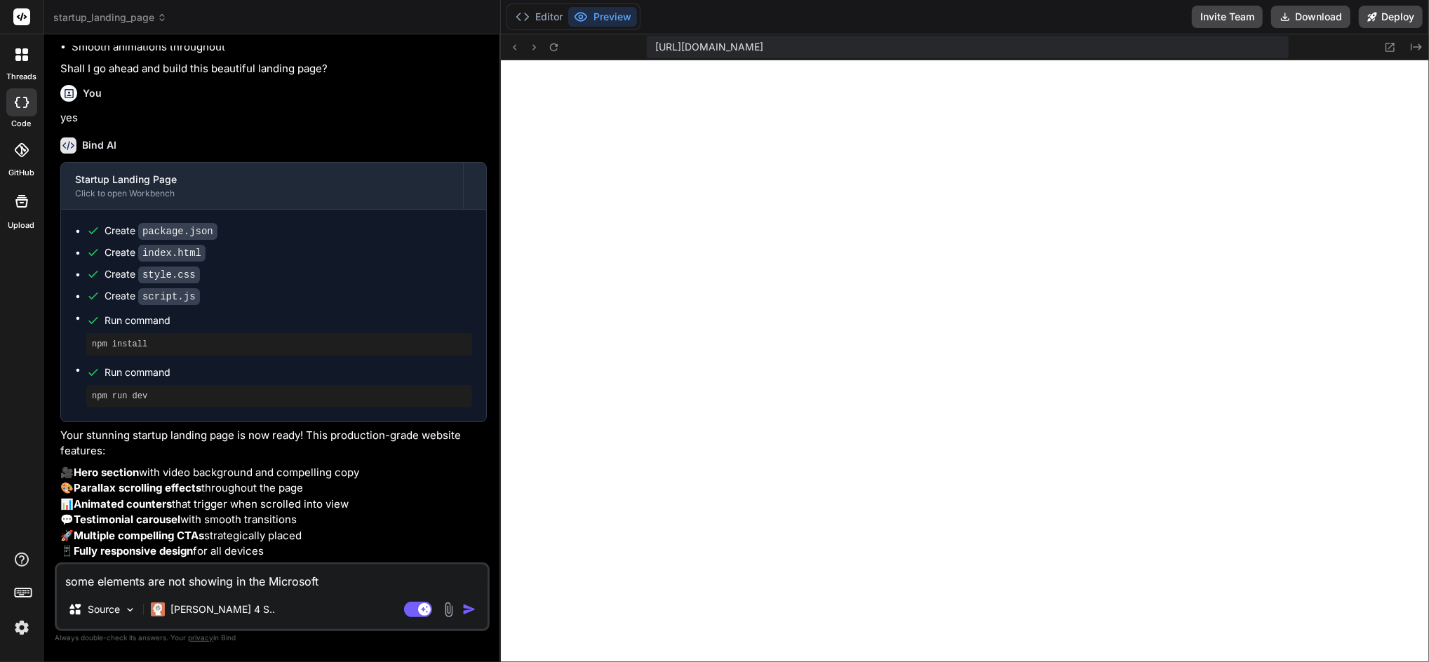
type textarea "some elements are not showing in the Microsoft E"
type textarea "x"
type textarea "some elements are not showing in the Microsoft Ed"
type textarea "x"
type textarea "some elements are not showing in the Microsoft Edg"
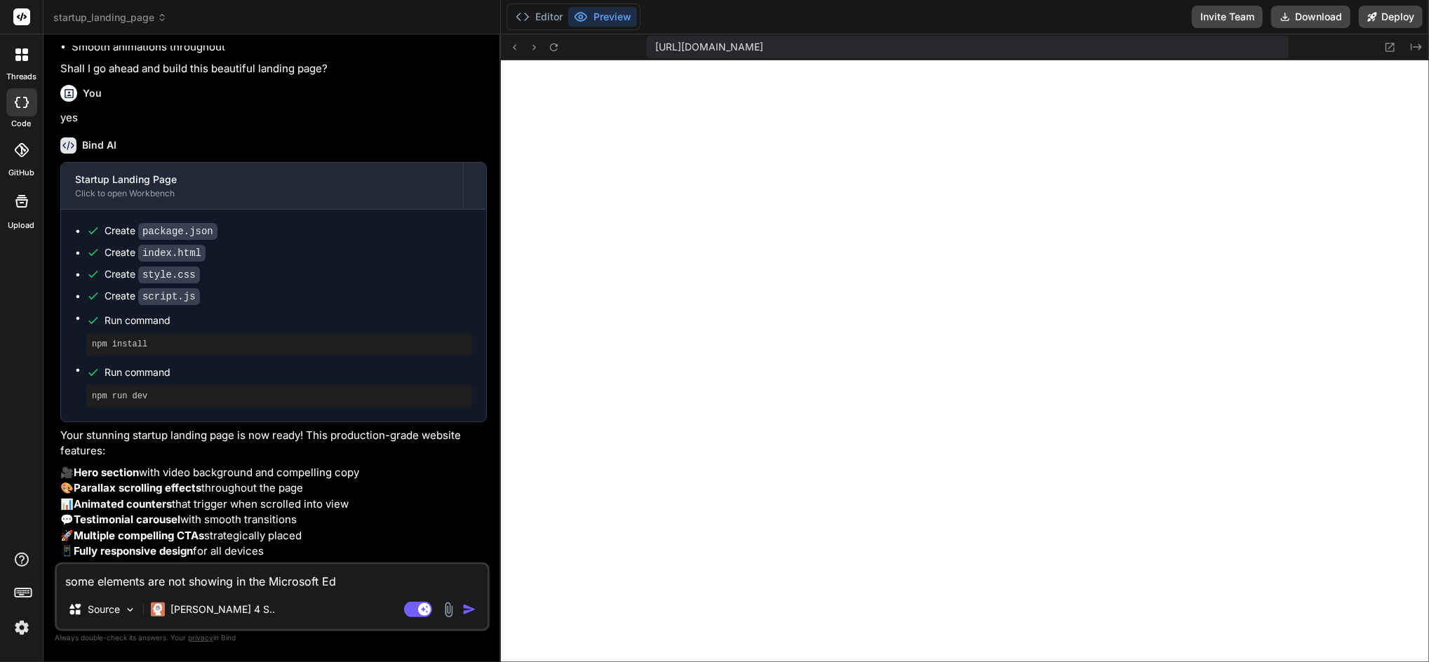
type textarea "x"
type textarea "some elements are not showing in the Microsoft Edge"
type textarea "x"
type textarea "some elements are not showing in the Microsoft Edge"
type textarea "x"
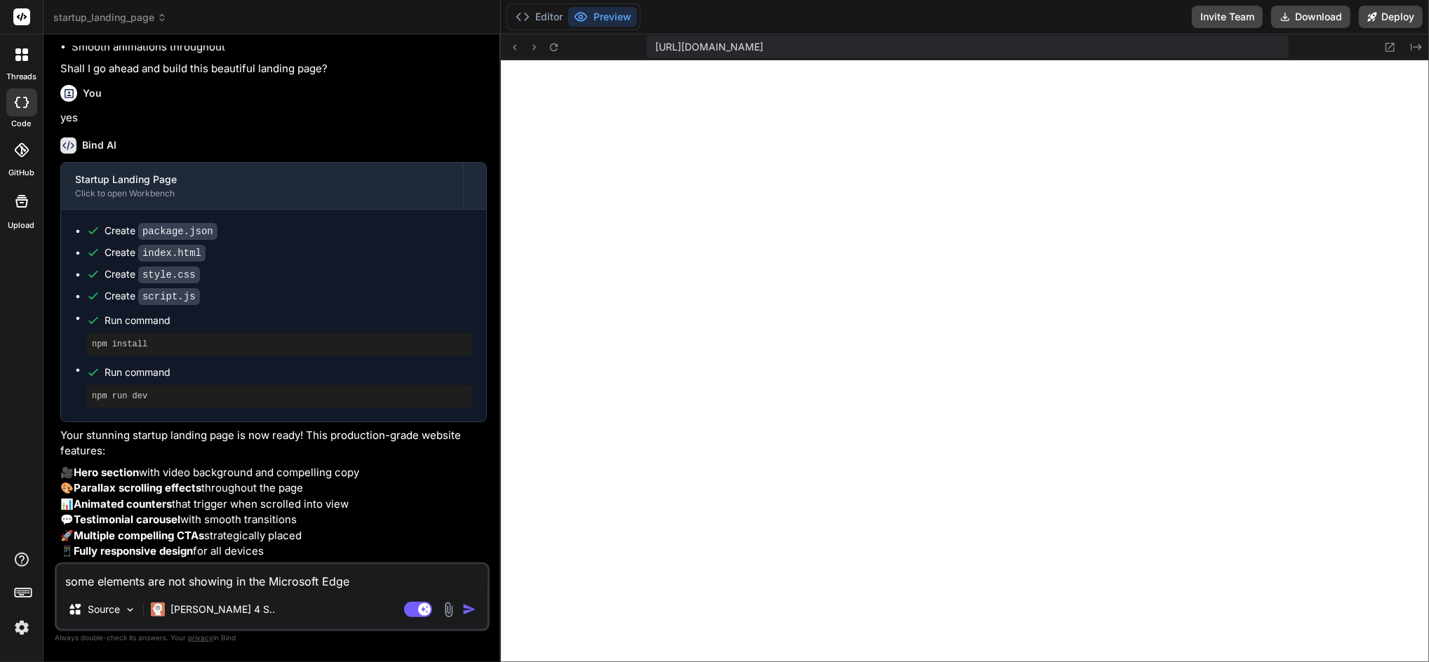
type textarea "some elements are not showing in the Microsoft Edge b"
type textarea "x"
type textarea "some elements are not showing in the Microsoft Edge br"
type textarea "x"
type textarea "some elements are not showing in the Microsoft Edge bro"
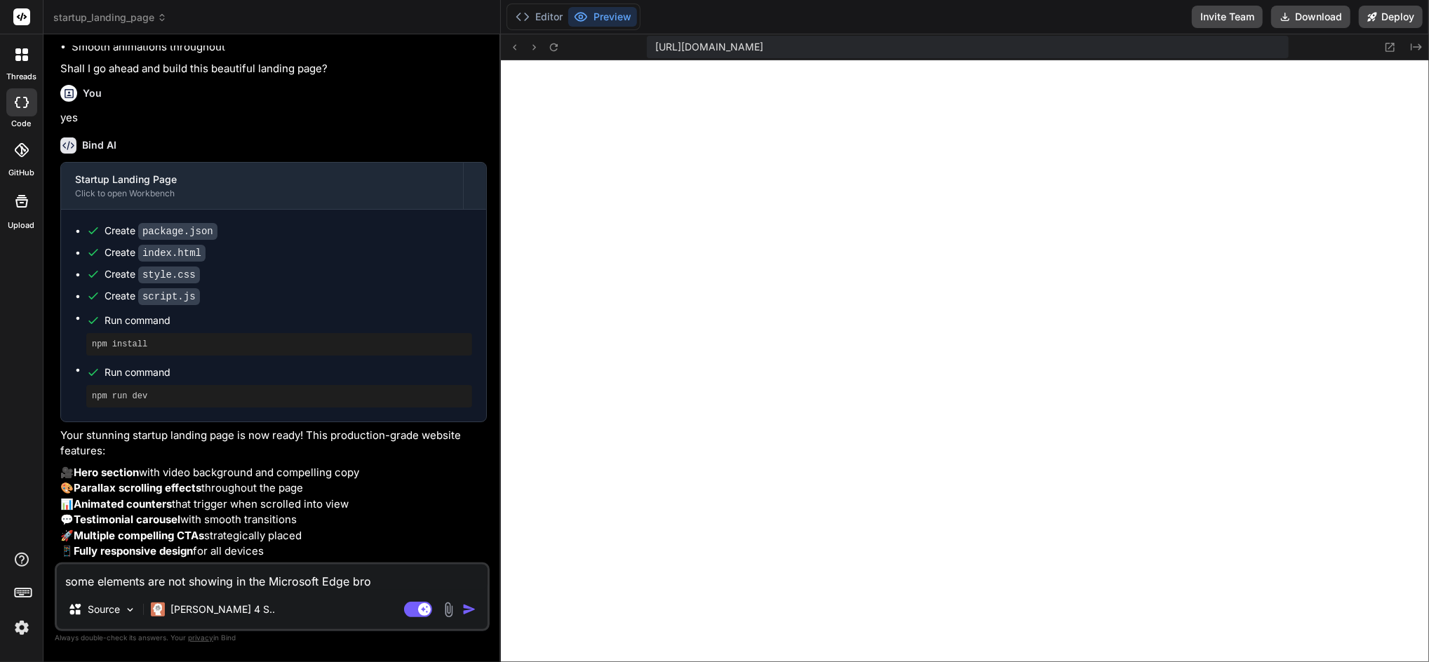
type textarea "x"
type textarea "some elements are not showing in the Microsoft Edge brow"
type textarea "x"
type textarea "some elements are not showing in the Microsoft Edge brows"
type textarea "x"
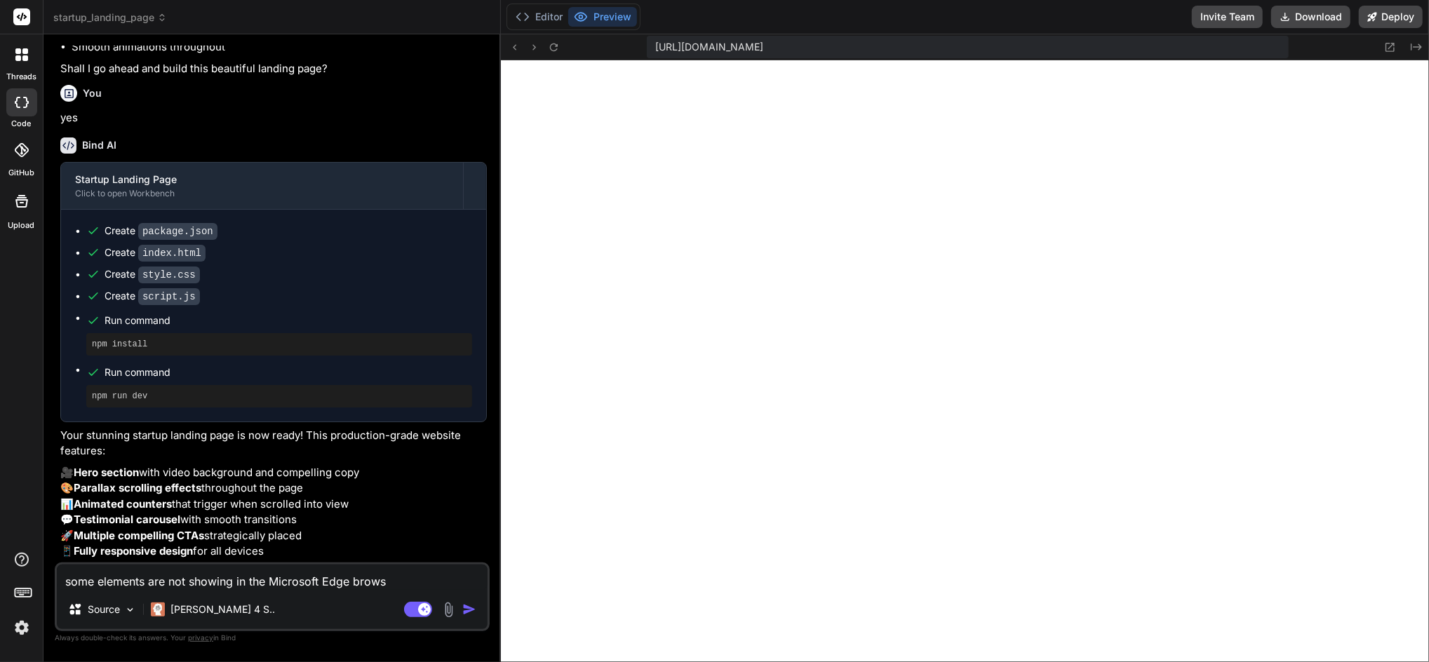
type textarea "some elements are not showing in the Microsoft Edge browse"
type textarea "x"
type textarea "some elements are not showing in the Microsoft Edge browser"
type textarea "x"
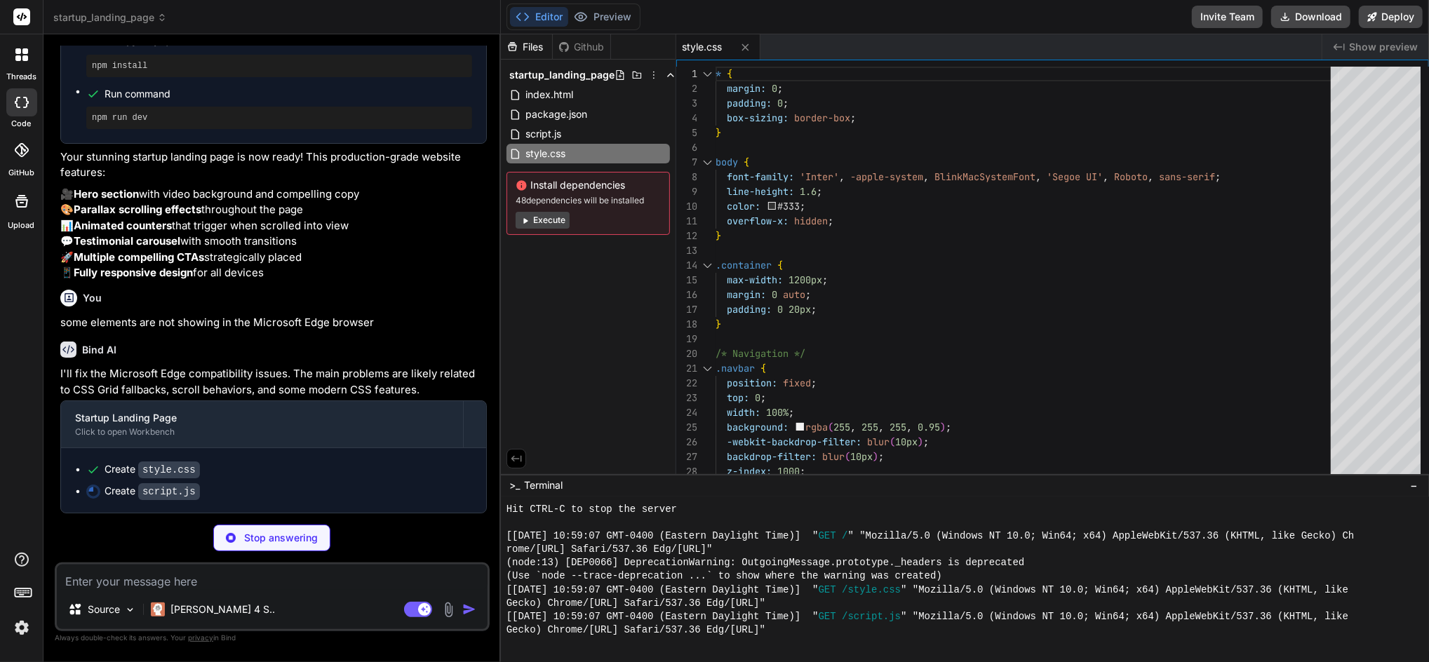
scroll to position [645, 0]
type textarea "x"
type textarea "} }"
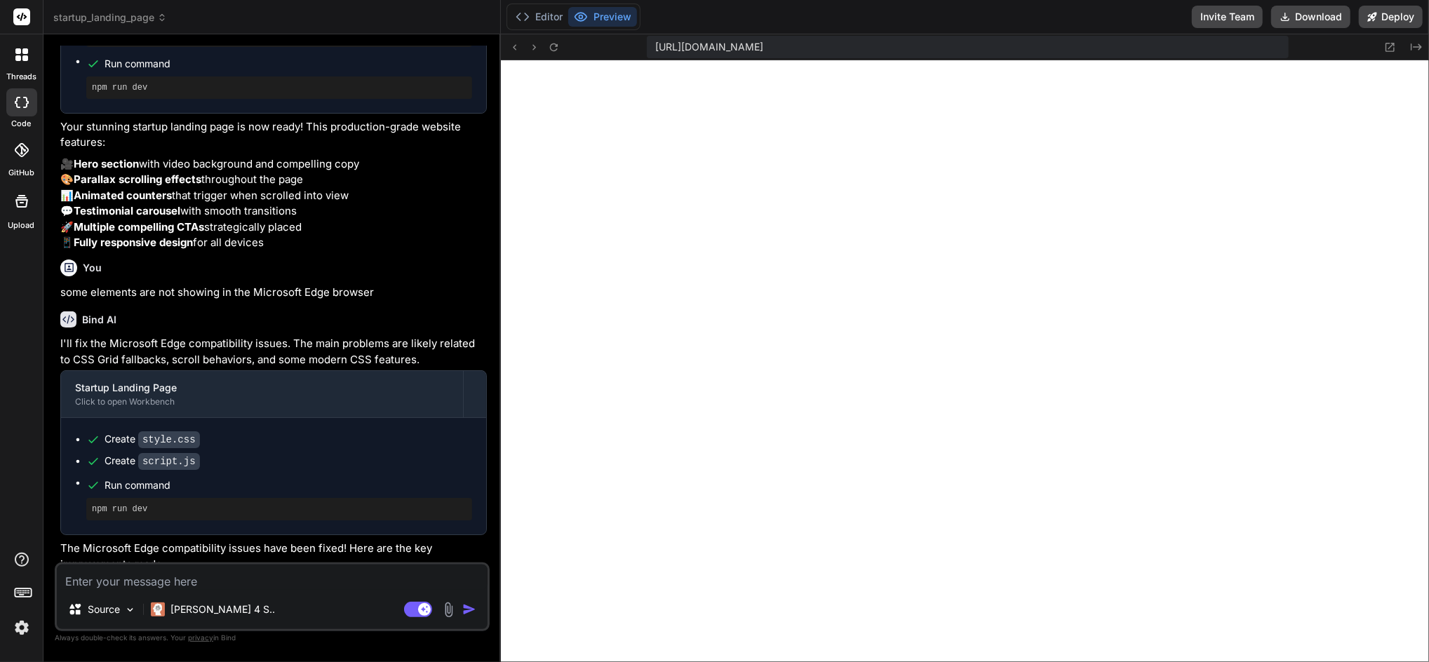
scroll to position [1003, 0]
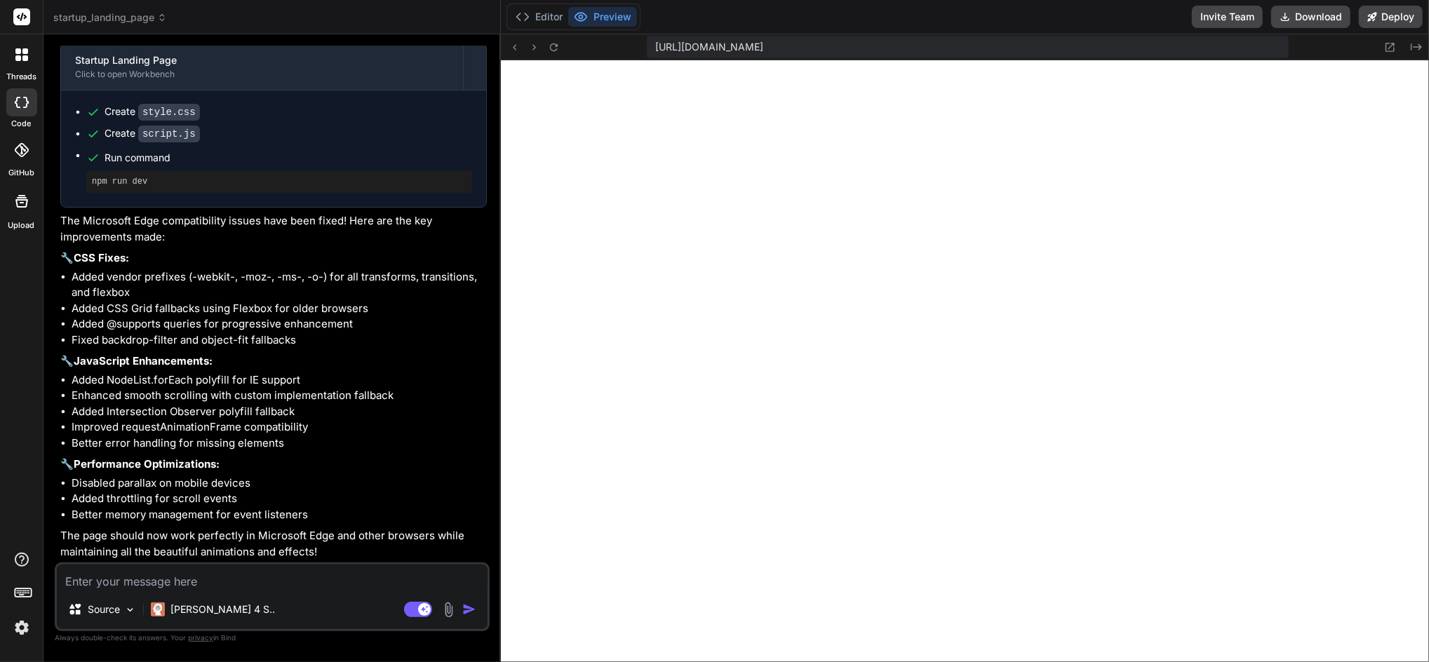
click at [27, 593] on rect at bounding box center [26, 593] width 1 height 1
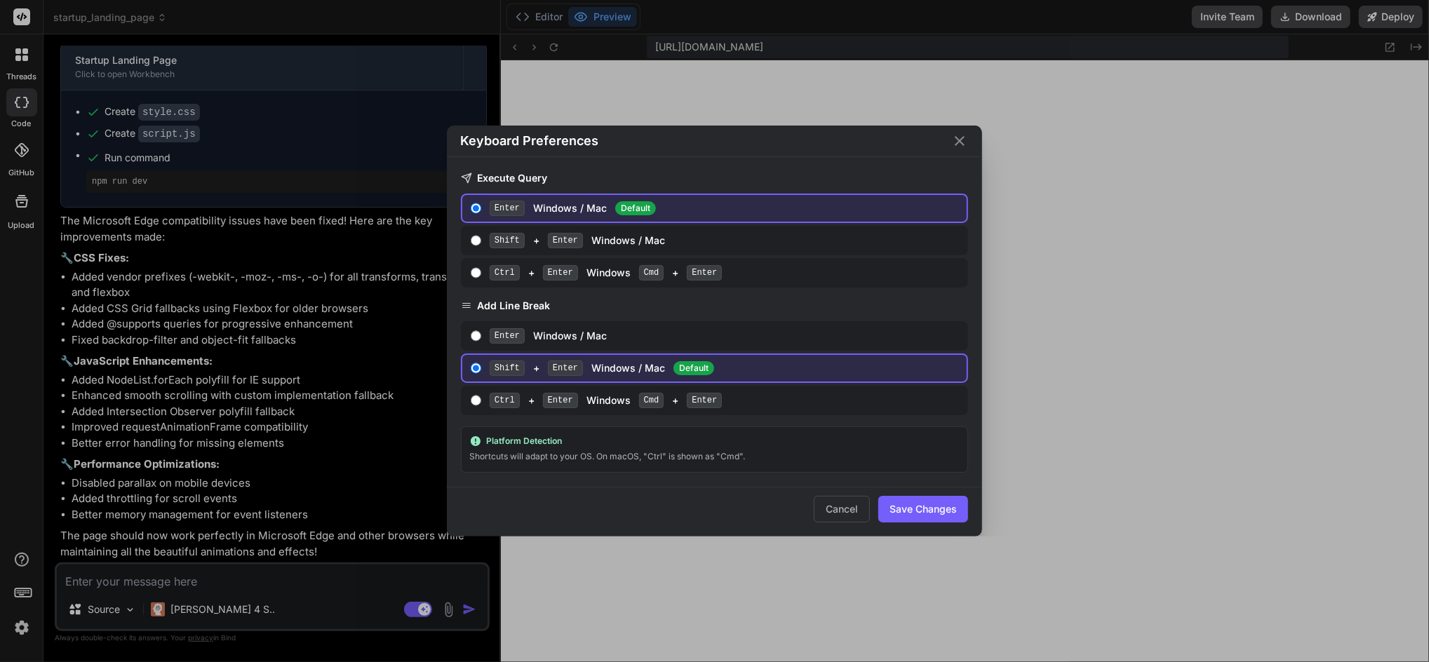
click at [26, 593] on div "Keyboard Preferences Execute Query Enter Windows / Mac Default Shift + Enter Wi…" at bounding box center [714, 331] width 1429 height 662
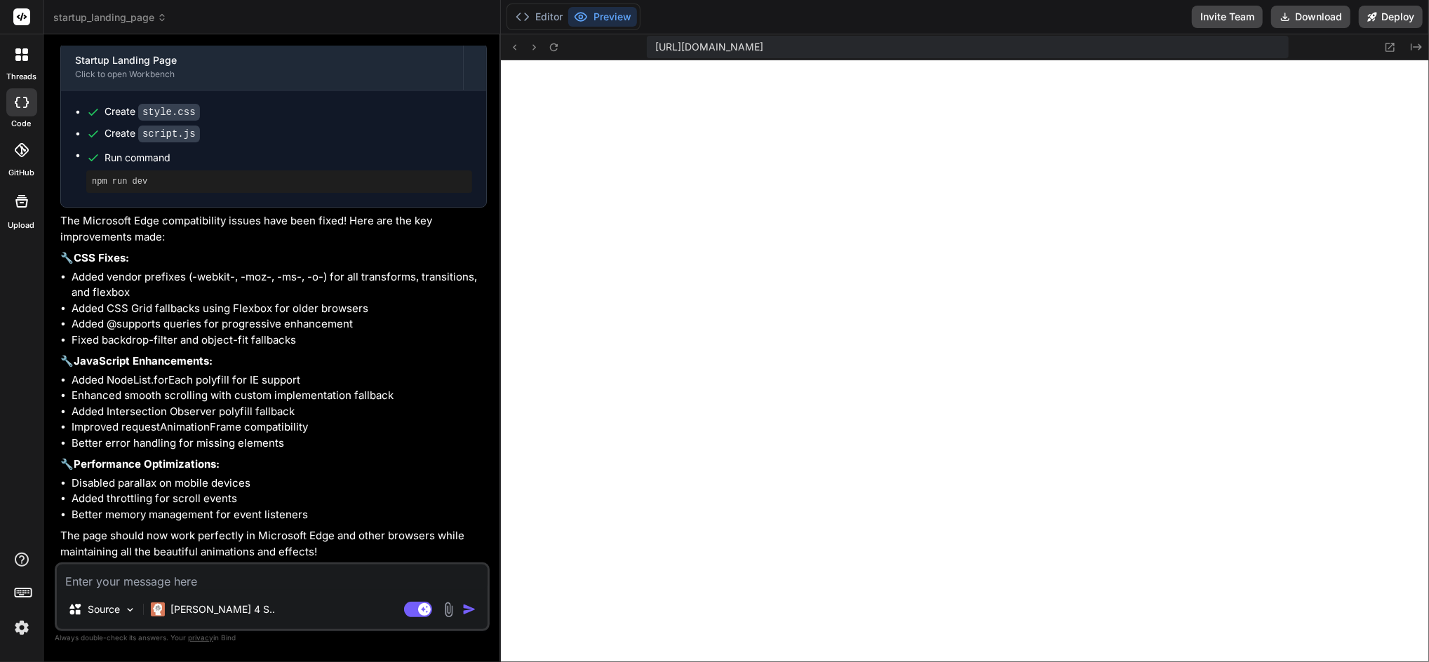
click at [20, 12] on rect at bounding box center [21, 16] width 17 height 17
click at [23, 152] on icon at bounding box center [22, 150] width 14 height 14
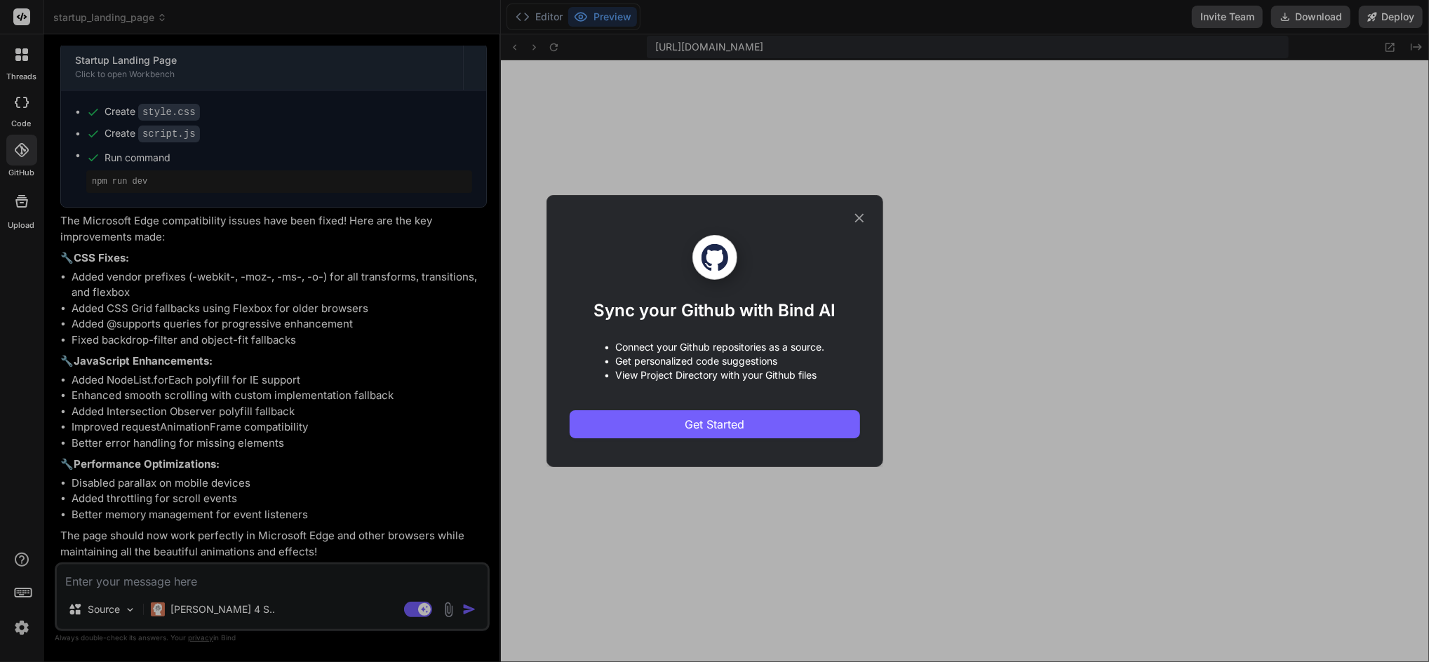
click at [859, 214] on icon at bounding box center [859, 217] width 15 height 15
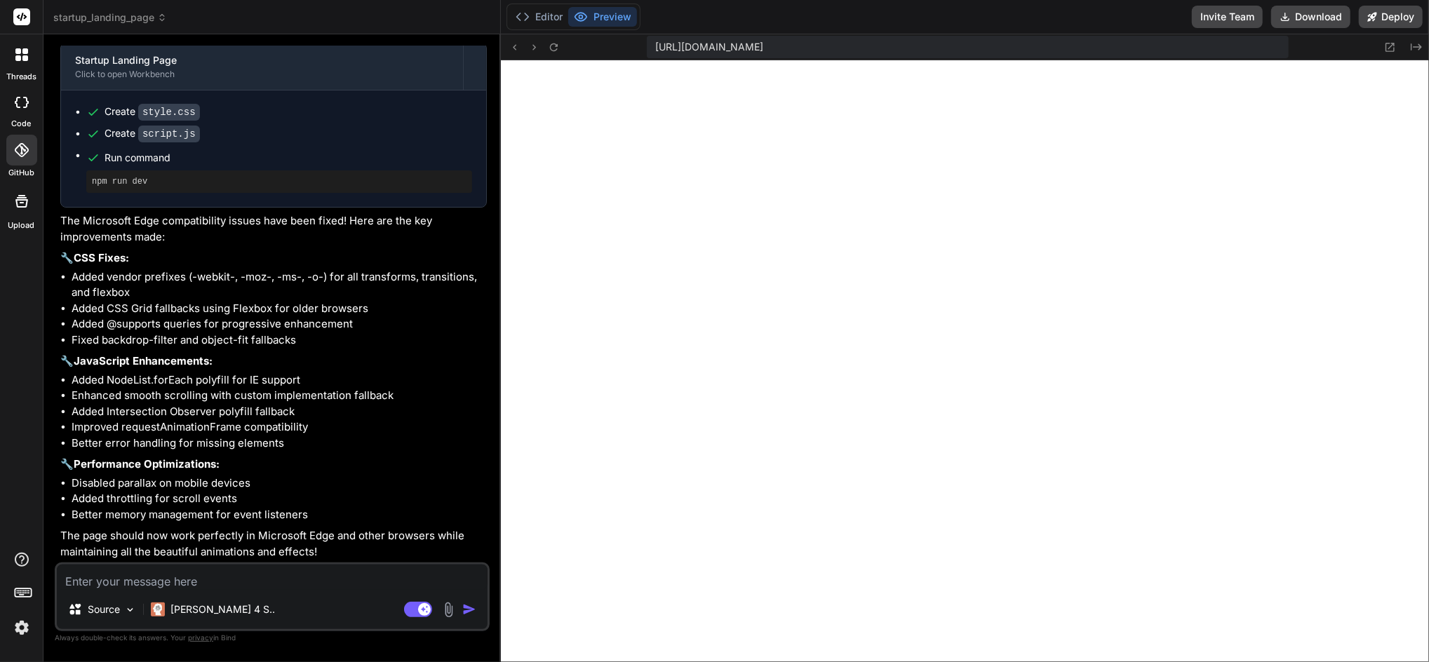
click at [16, 49] on icon at bounding box center [18, 51] width 6 height 6
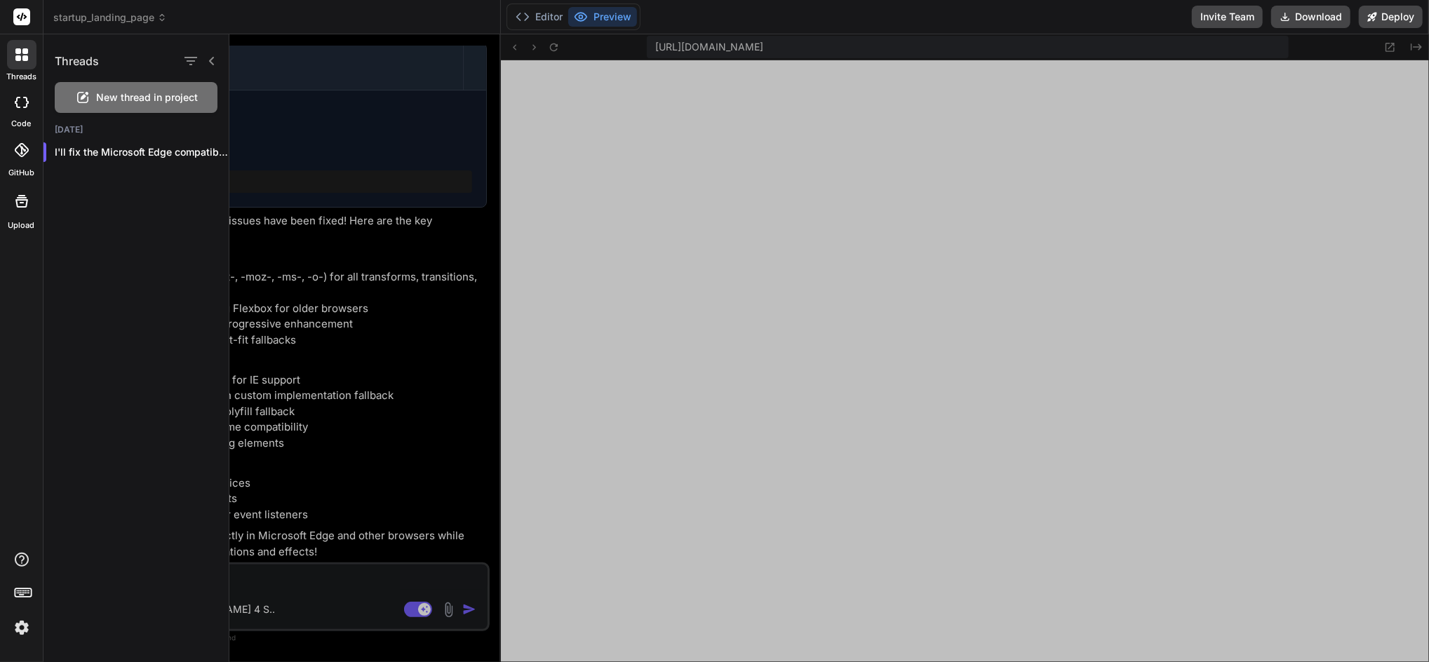
click at [18, 99] on icon at bounding box center [22, 102] width 14 height 11
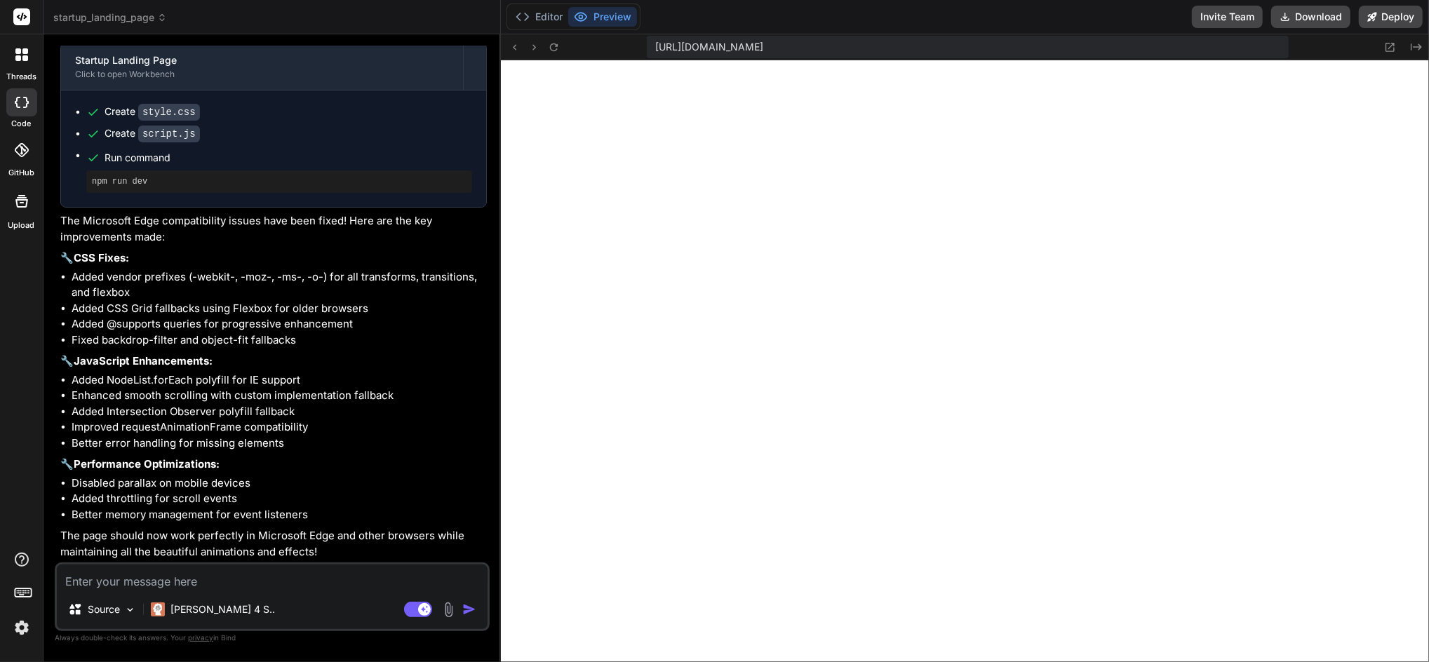
click at [28, 153] on div at bounding box center [21, 150] width 31 height 31
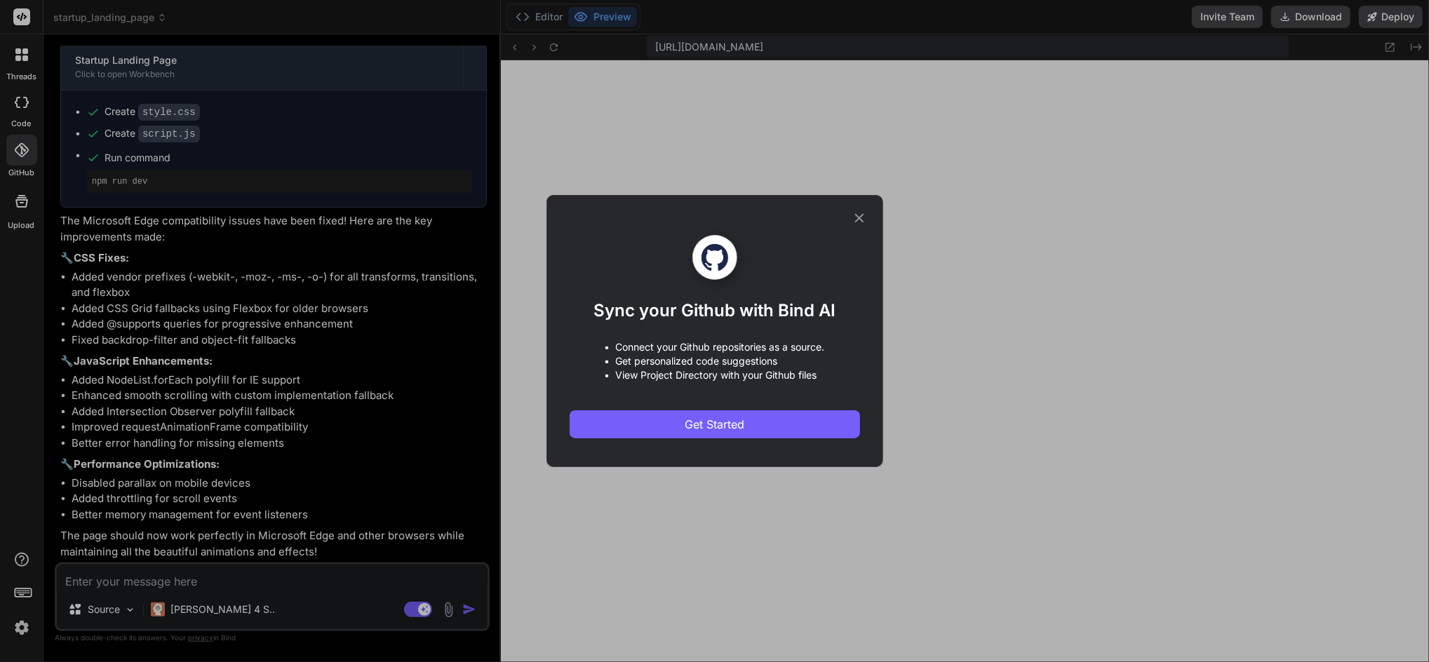
click at [861, 220] on icon at bounding box center [858, 218] width 9 height 9
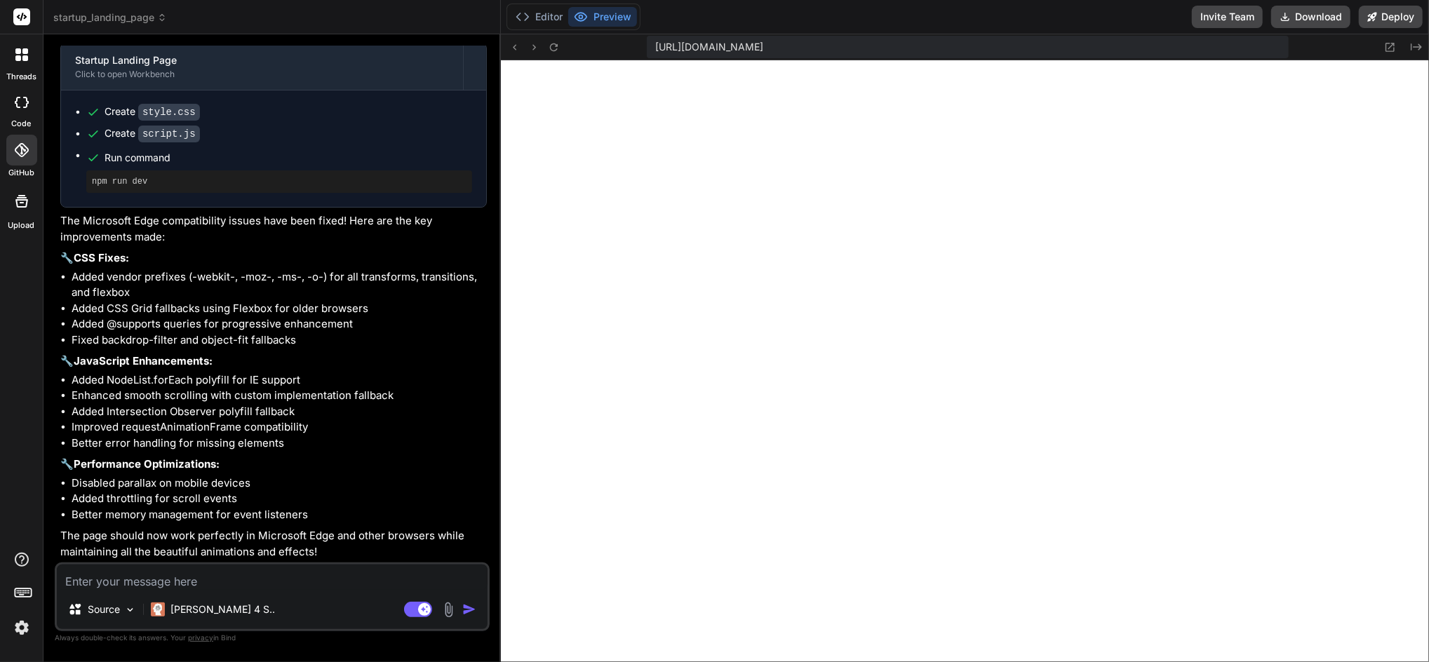
click at [18, 203] on icon at bounding box center [21, 201] width 17 height 17
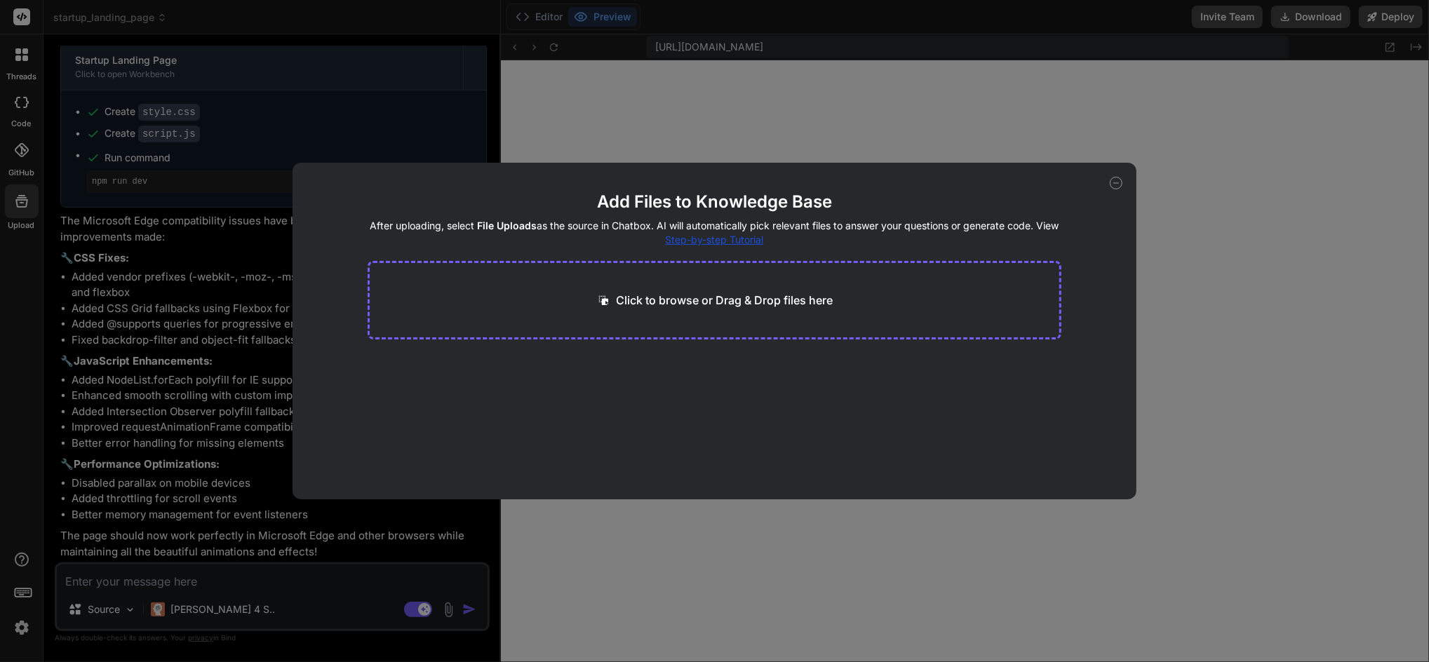
click at [1238, 217] on div "Add Files to Knowledge Base After uploading, select File Uploads as the source …" at bounding box center [714, 331] width 1429 height 662
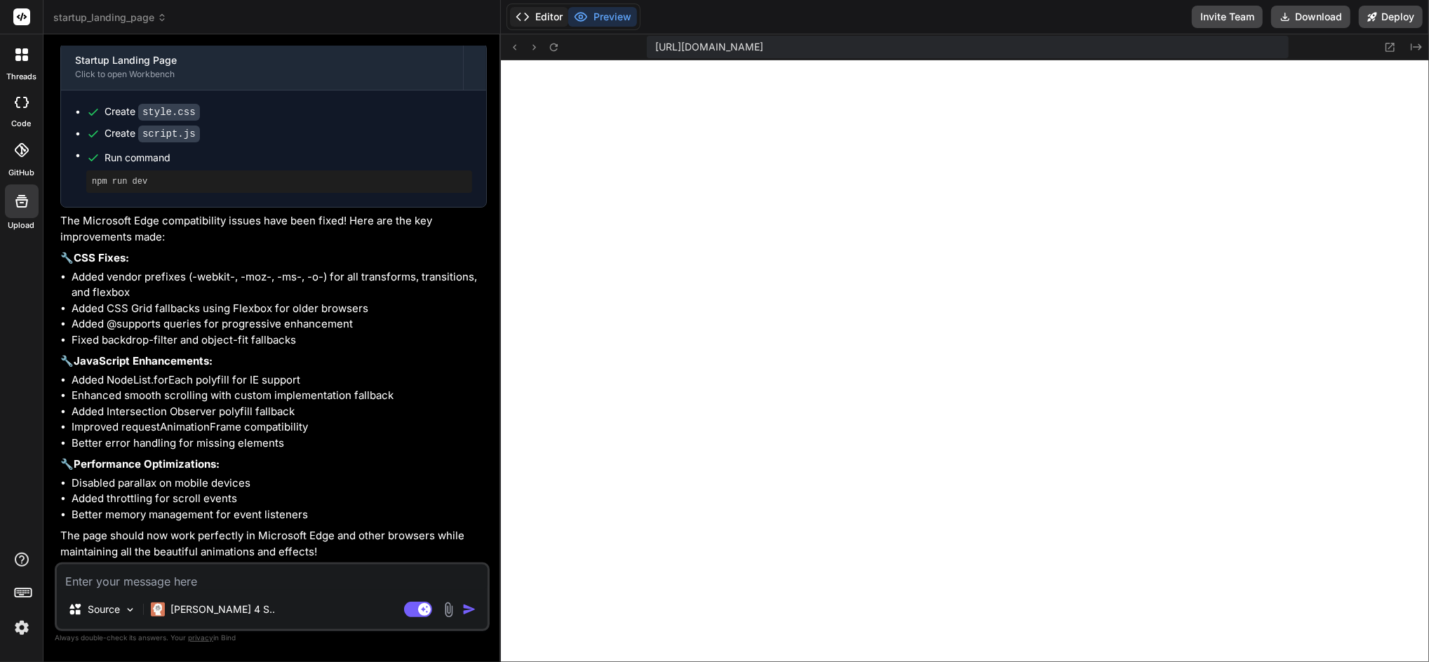
drag, startPoint x: 553, startPoint y: 16, endPoint x: 549, endPoint y: 25, distance: 9.4
click at [554, 16] on button "Editor" at bounding box center [539, 17] width 58 height 20
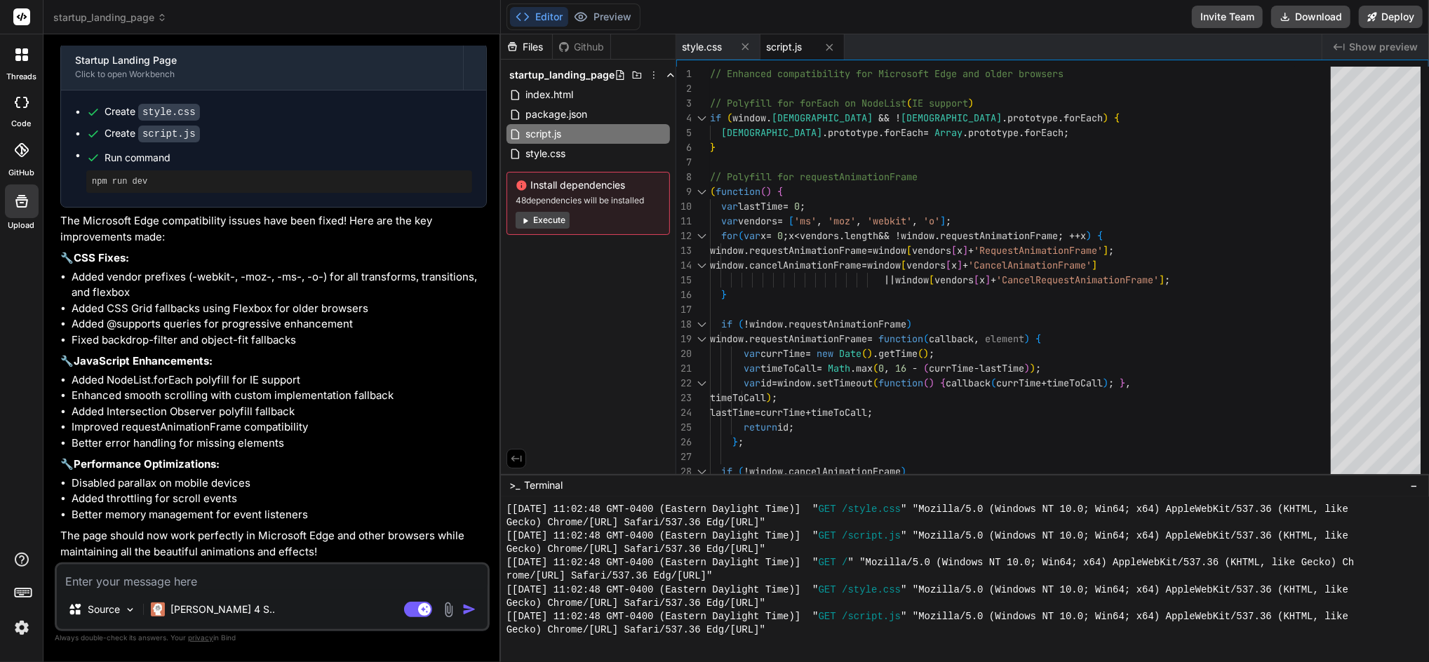
click at [23, 58] on icon at bounding box center [25, 58] width 6 height 6
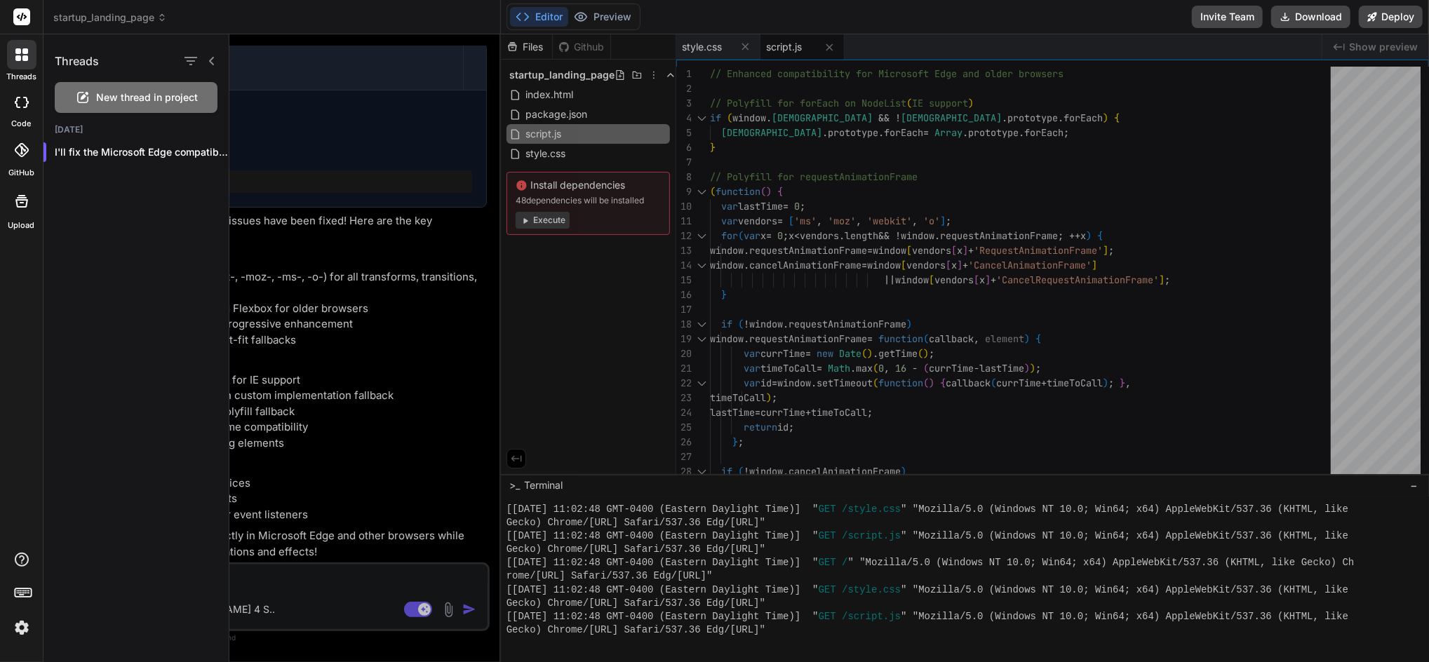
click at [24, 56] on icon at bounding box center [25, 58] width 6 height 6
click at [16, 103] on icon at bounding box center [18, 102] width 6 height 11
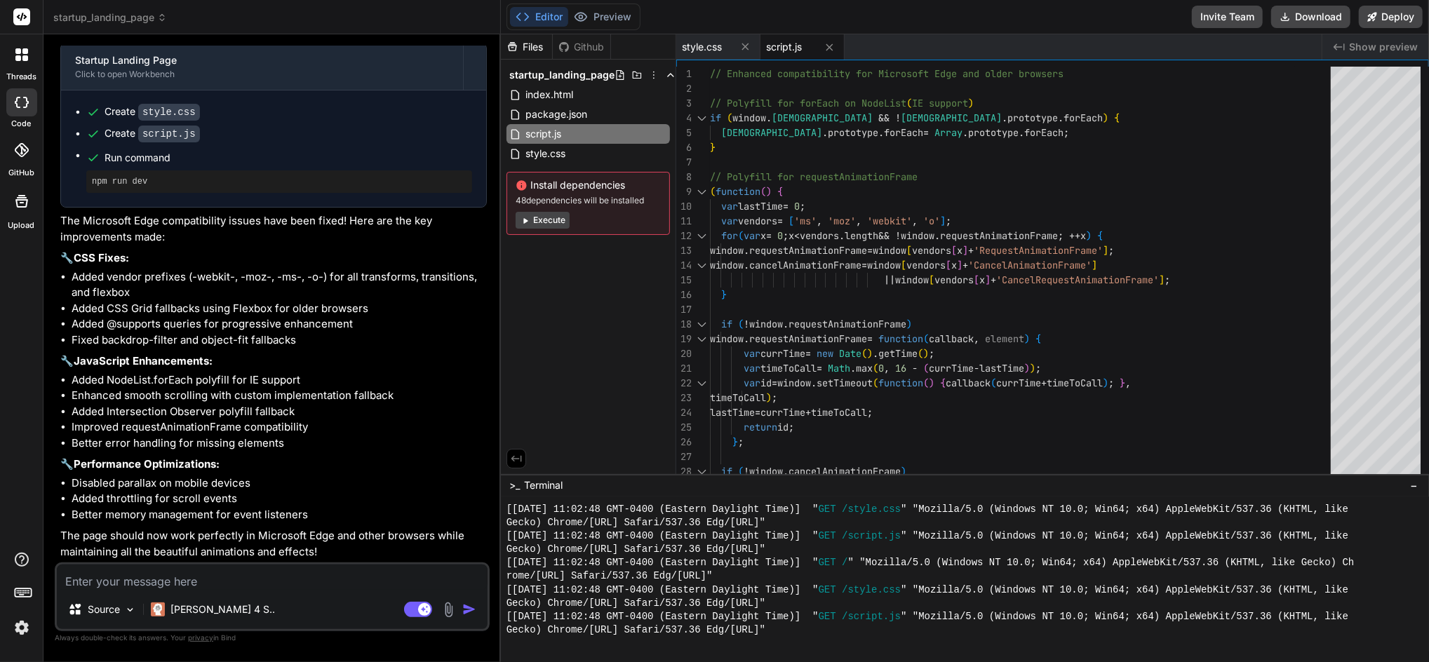
click at [20, 105] on icon at bounding box center [22, 102] width 14 height 11
click at [23, 46] on div at bounding box center [21, 54] width 29 height 29
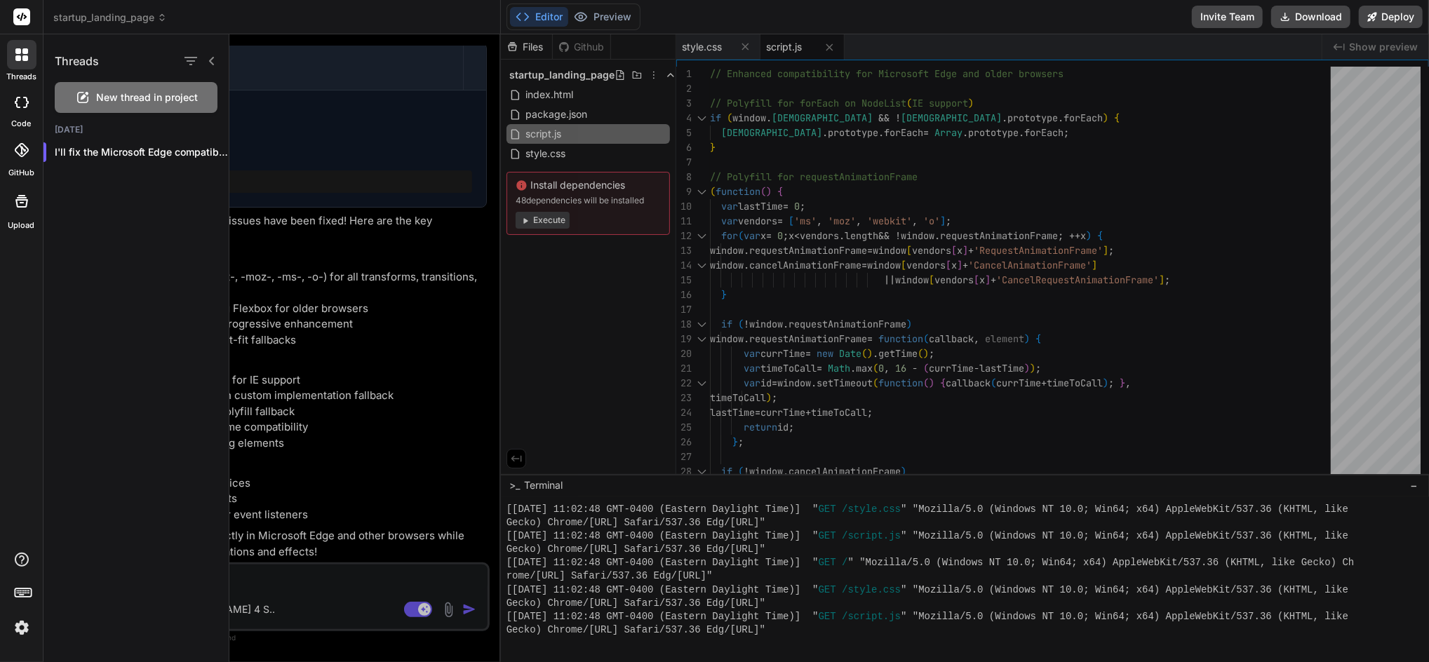
click at [25, 48] on icon at bounding box center [25, 51] width 6 height 6
click at [14, 12] on rect at bounding box center [21, 16] width 17 height 17
click at [185, 62] on icon "button" at bounding box center [190, 61] width 17 height 17
click at [222, 93] on label "Saved Threads" at bounding box center [248, 97] width 76 height 14
click at [187, 56] on icon "button" at bounding box center [190, 61] width 17 height 17
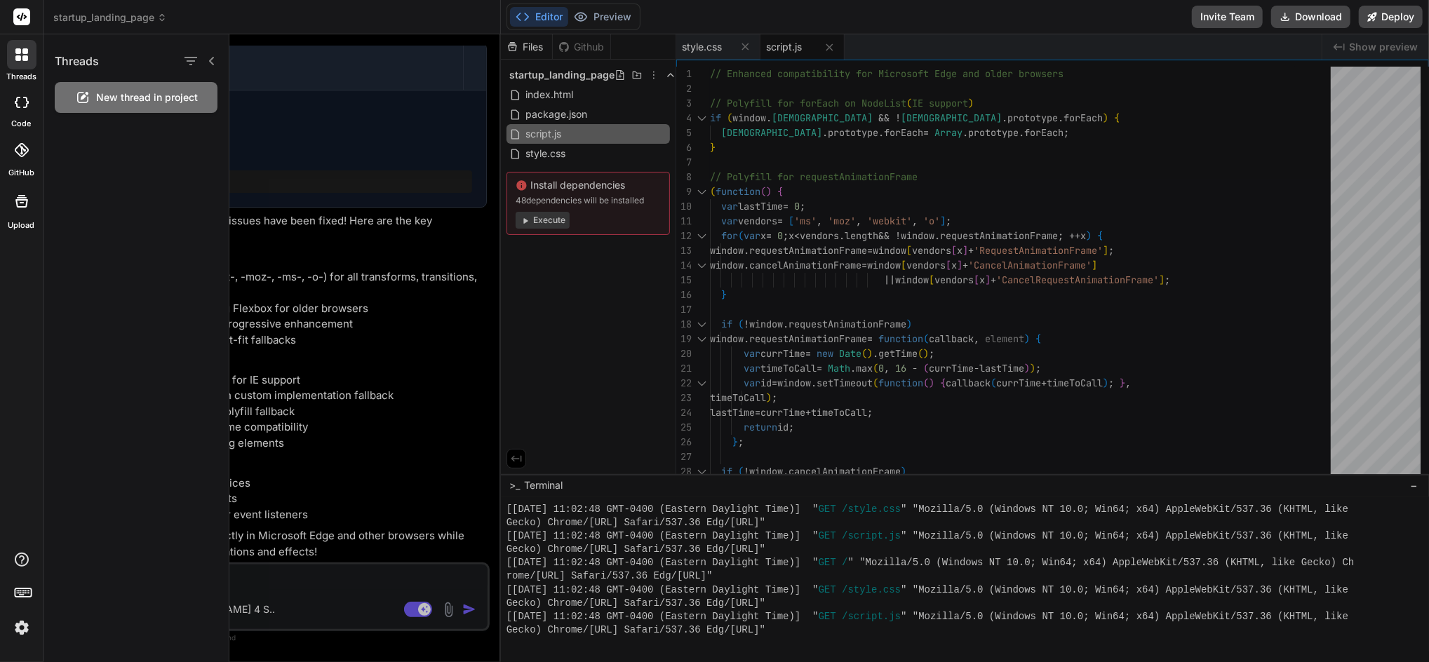
click at [90, 234] on div "Threads New thread in project" at bounding box center [136, 348] width 186 height 628
click at [194, 55] on icon "button" at bounding box center [190, 61] width 17 height 17
click at [200, 126] on input "All Threads" at bounding box center [197, 130] width 13 height 13
click at [160, 222] on div "Threads New thread in project [DATE] I'll fix the Microsoft Edge compatibilit..." at bounding box center [136, 348] width 186 height 628
click at [176, 154] on p "I'll fix the Microsoft Edge compatibilit..." at bounding box center [142, 152] width 174 height 14
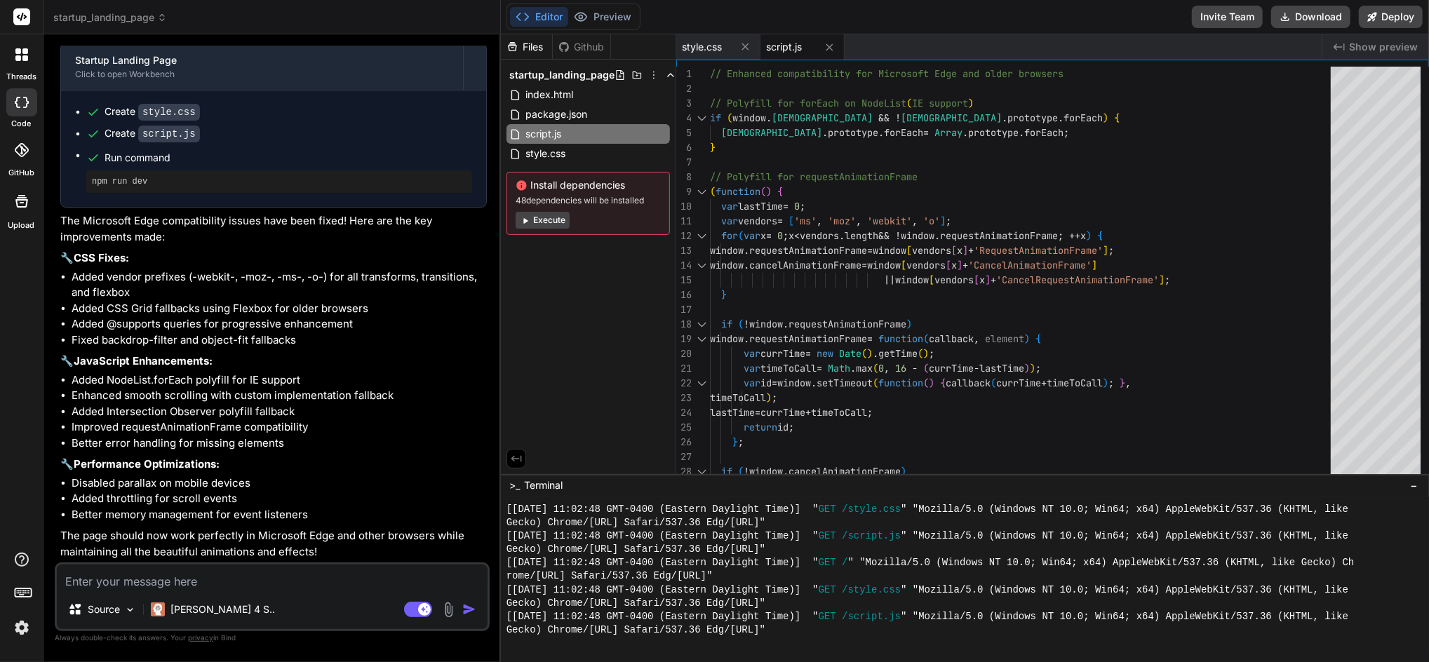
click at [24, 13] on rect at bounding box center [21, 16] width 17 height 17
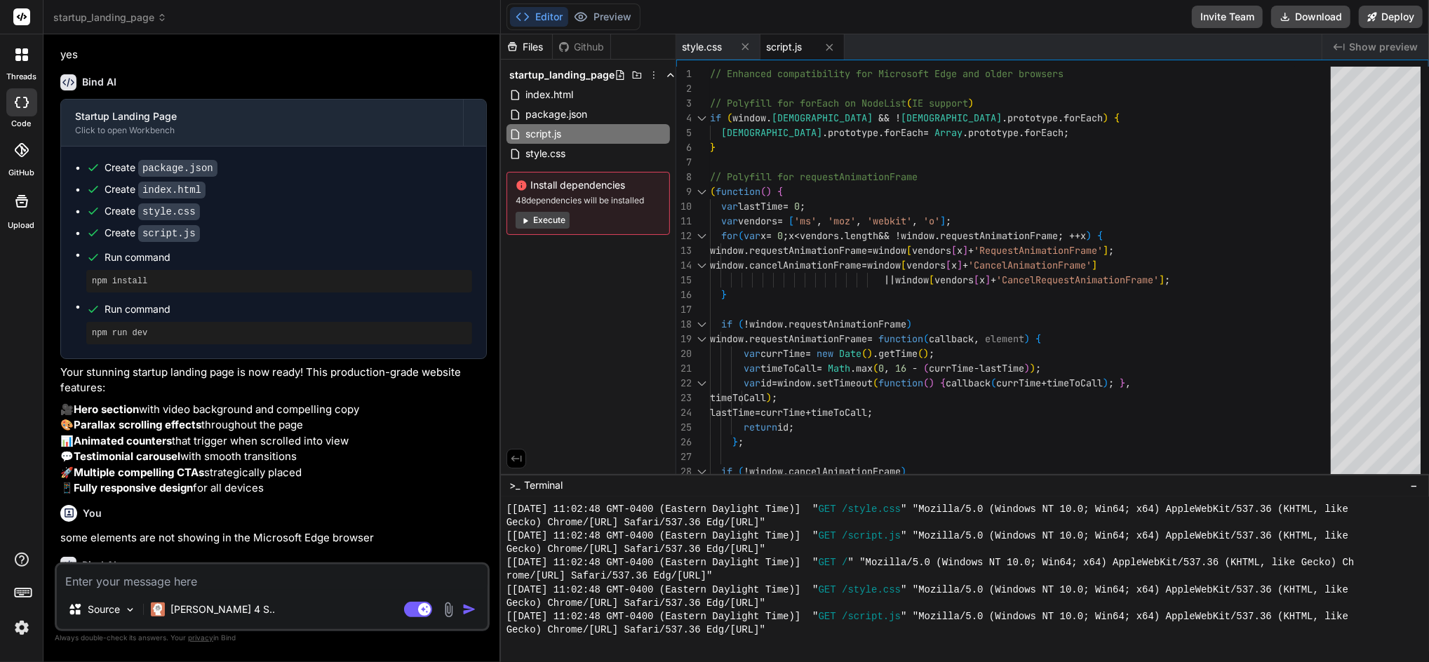
scroll to position [0, 0]
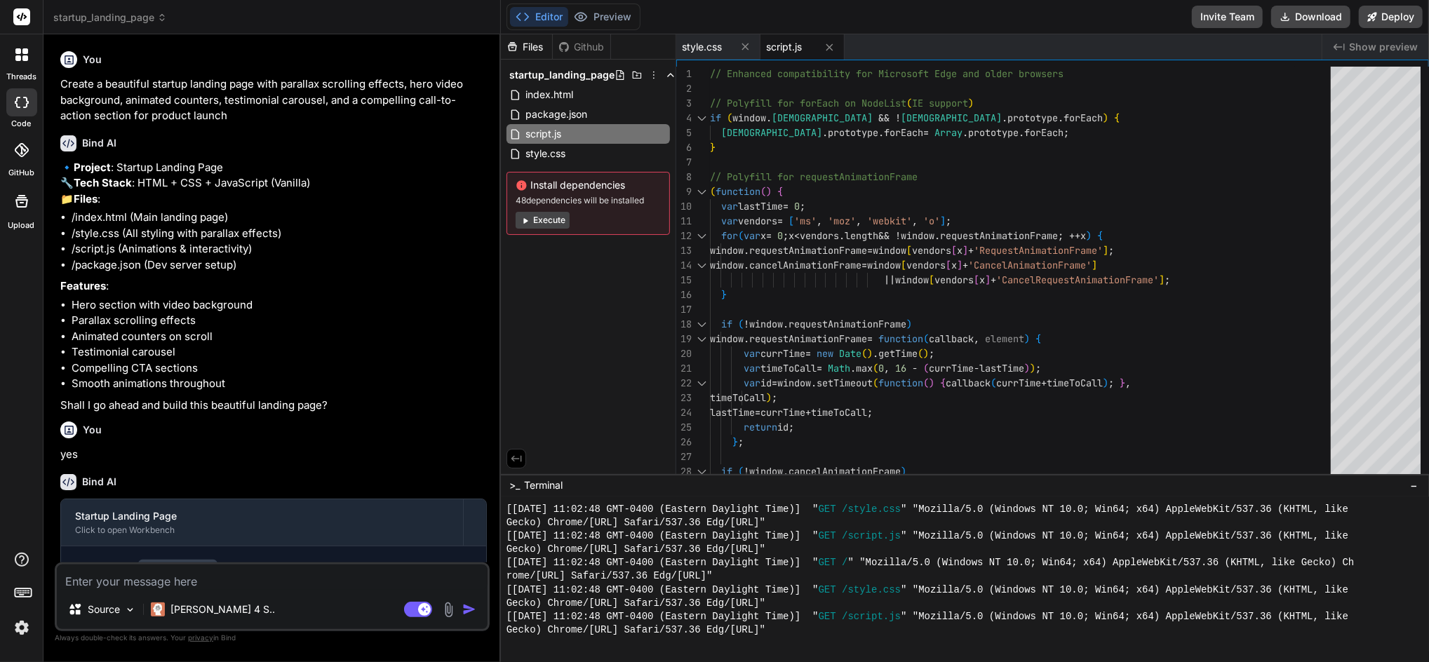
click at [17, 62] on div at bounding box center [21, 54] width 29 height 29
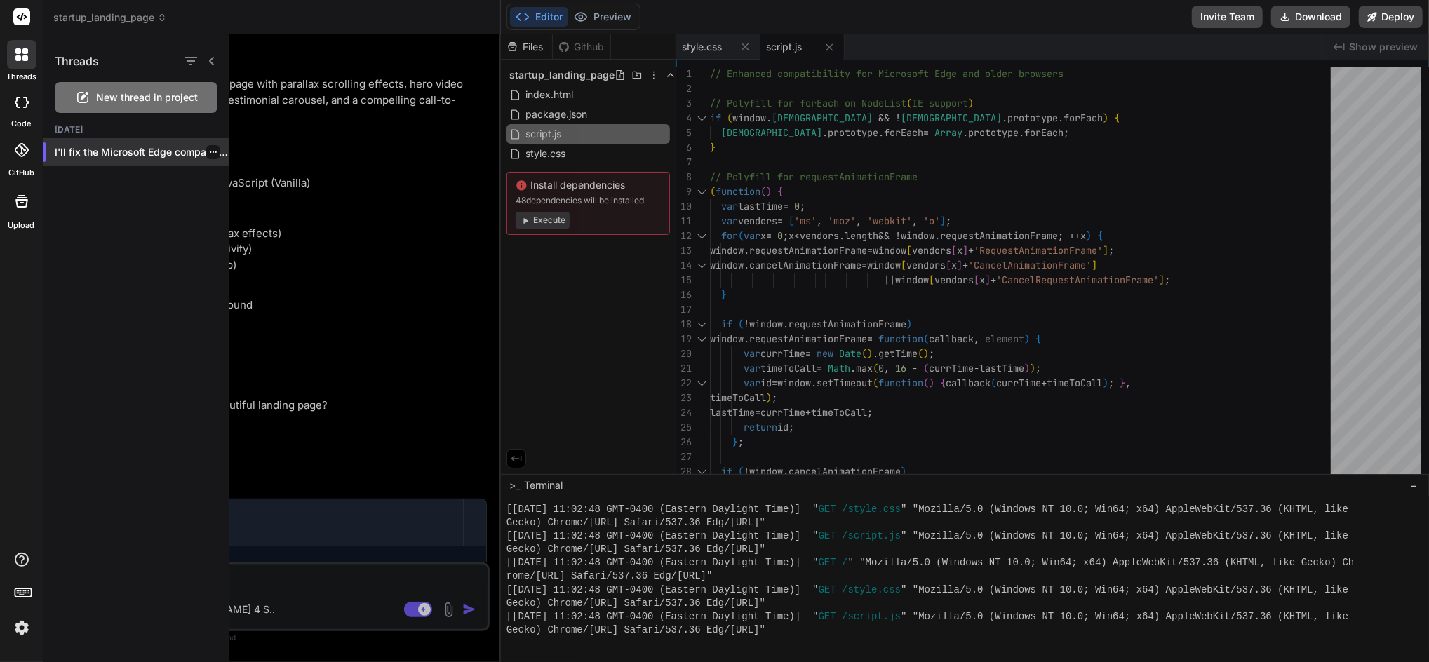
click at [102, 149] on p "I'll fix the Microsoft Edge compatibilit..." at bounding box center [142, 152] width 174 height 14
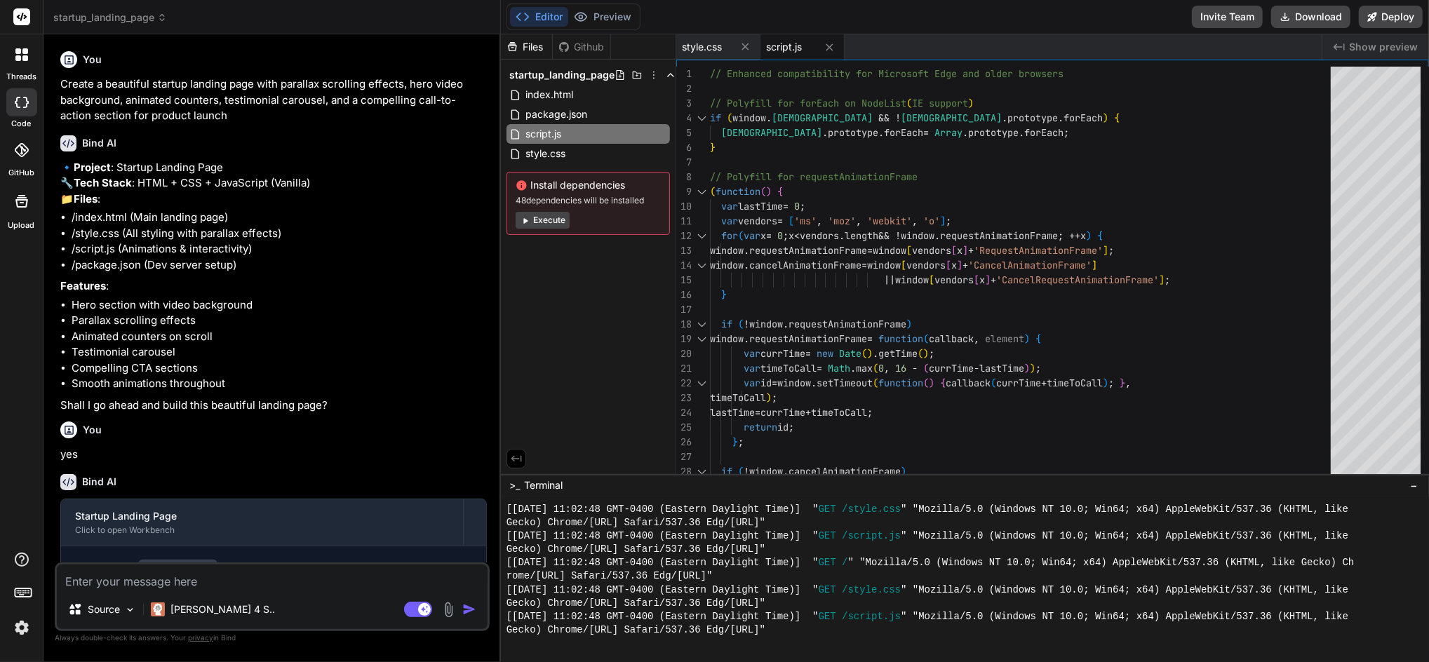
click at [16, 37] on div "threads" at bounding box center [21, 58] width 43 height 48
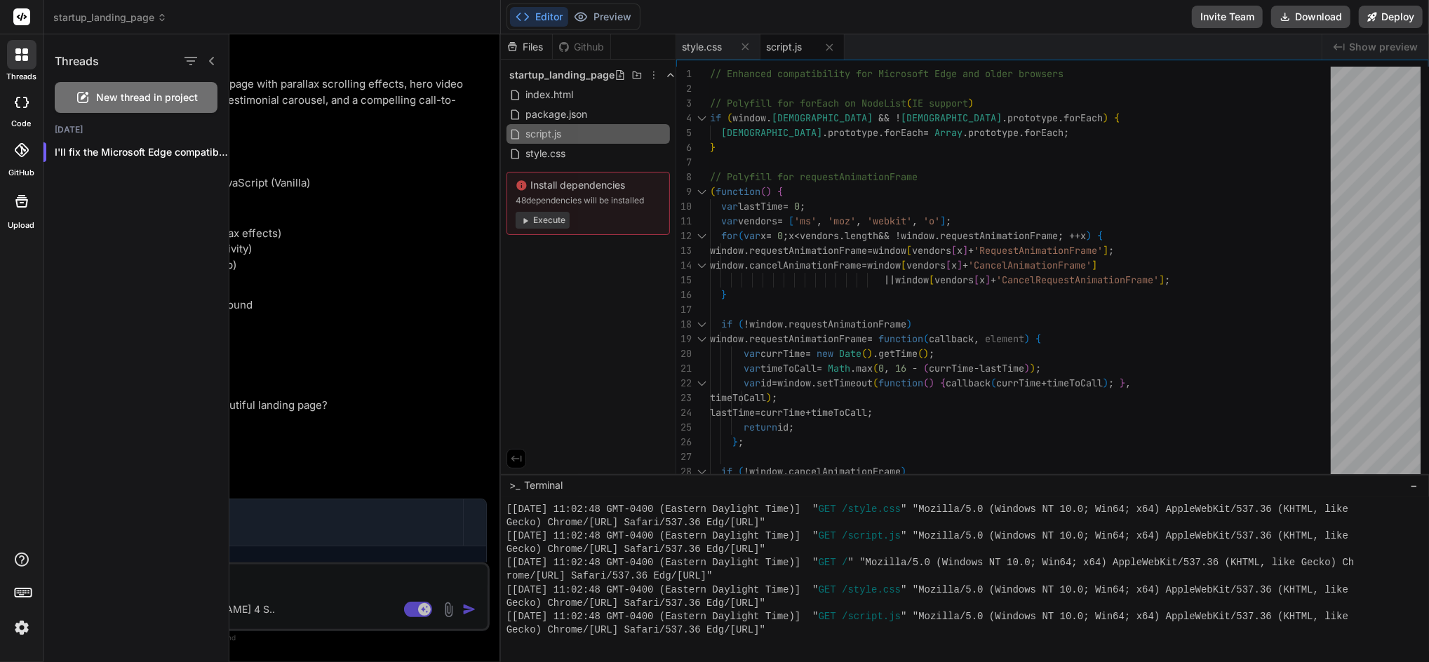
click at [19, 109] on div at bounding box center [21, 102] width 31 height 28
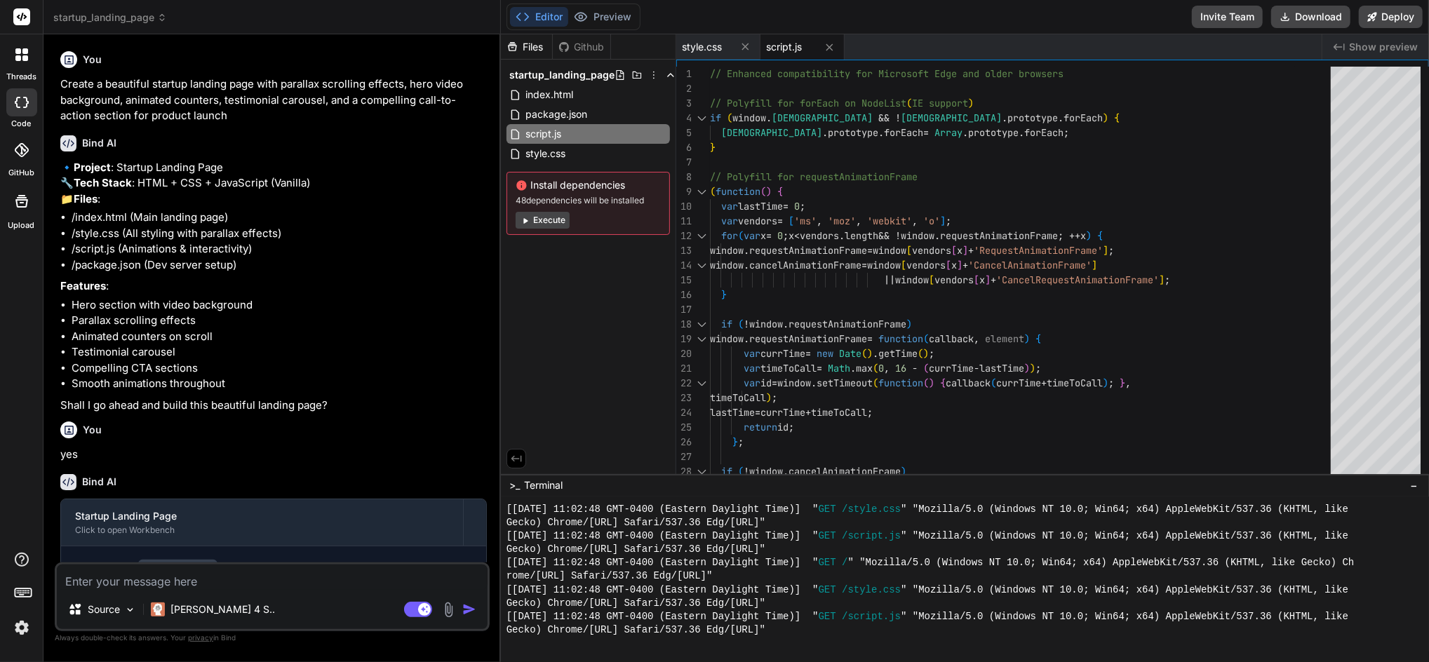
click at [20, 108] on div at bounding box center [21, 102] width 31 height 28
click at [18, 63] on div at bounding box center [21, 54] width 29 height 29
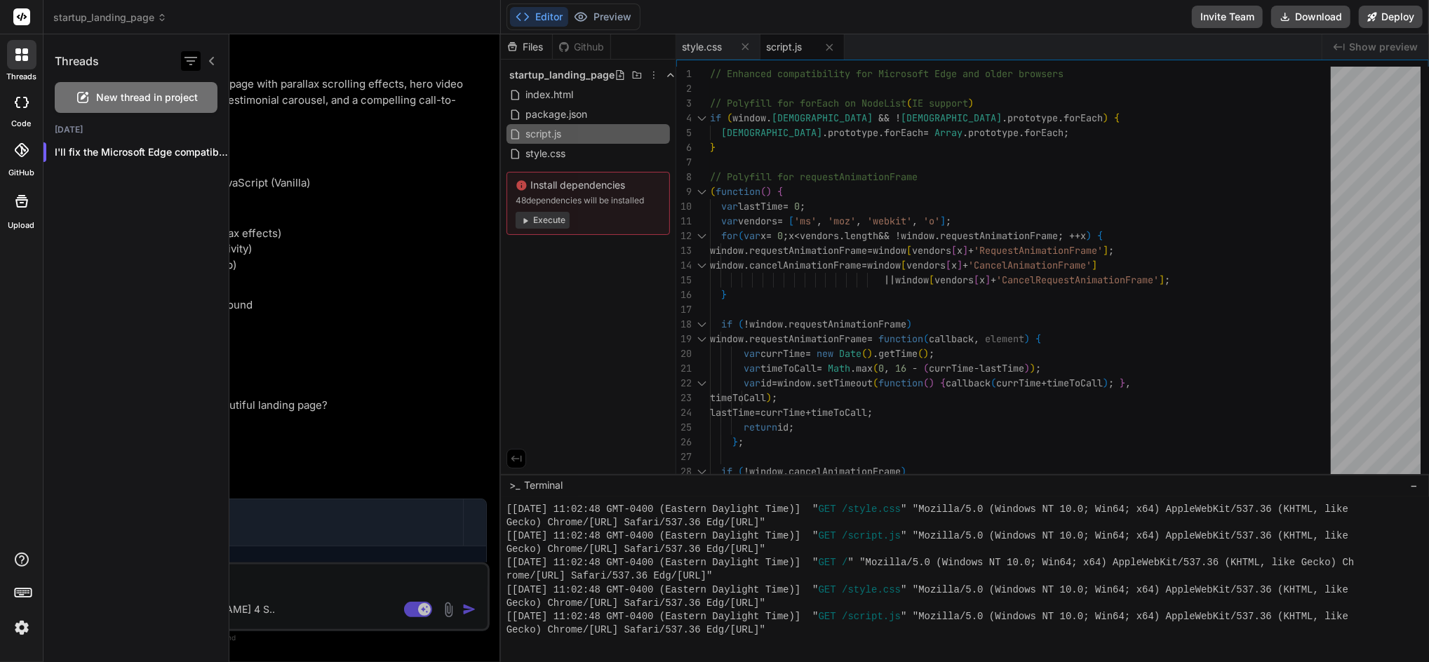
click at [189, 60] on icon "button" at bounding box center [190, 61] width 17 height 17
click at [143, 303] on div "Threads New thread in project [DATE] I'll fix the Microsoft Edge compatibilit..." at bounding box center [136, 348] width 186 height 628
click at [25, 110] on div at bounding box center [21, 102] width 31 height 28
type textarea "x"
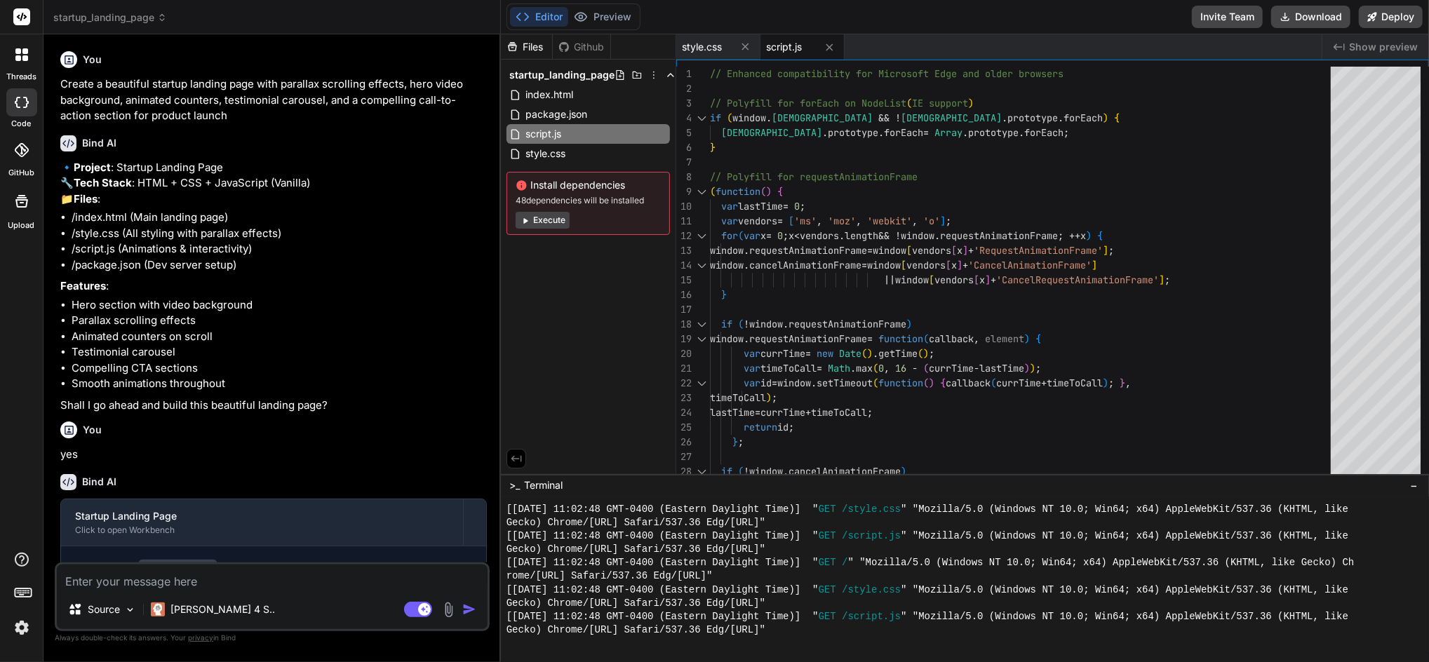
click at [25, 149] on icon at bounding box center [22, 150] width 14 height 14
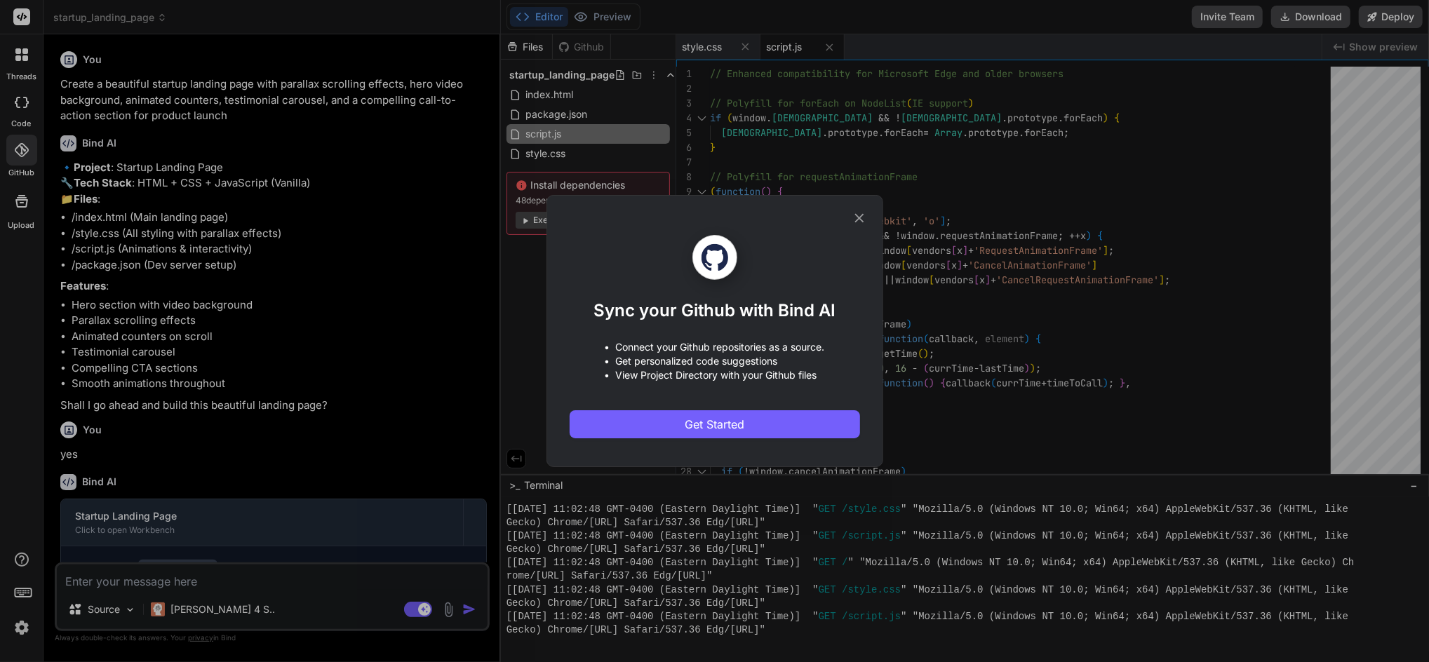
click at [854, 208] on div "Sync your Github with Bind AI • Connect your Github repositories as a source. •…" at bounding box center [715, 331] width 290 height 271
click at [859, 212] on icon at bounding box center [859, 217] width 15 height 15
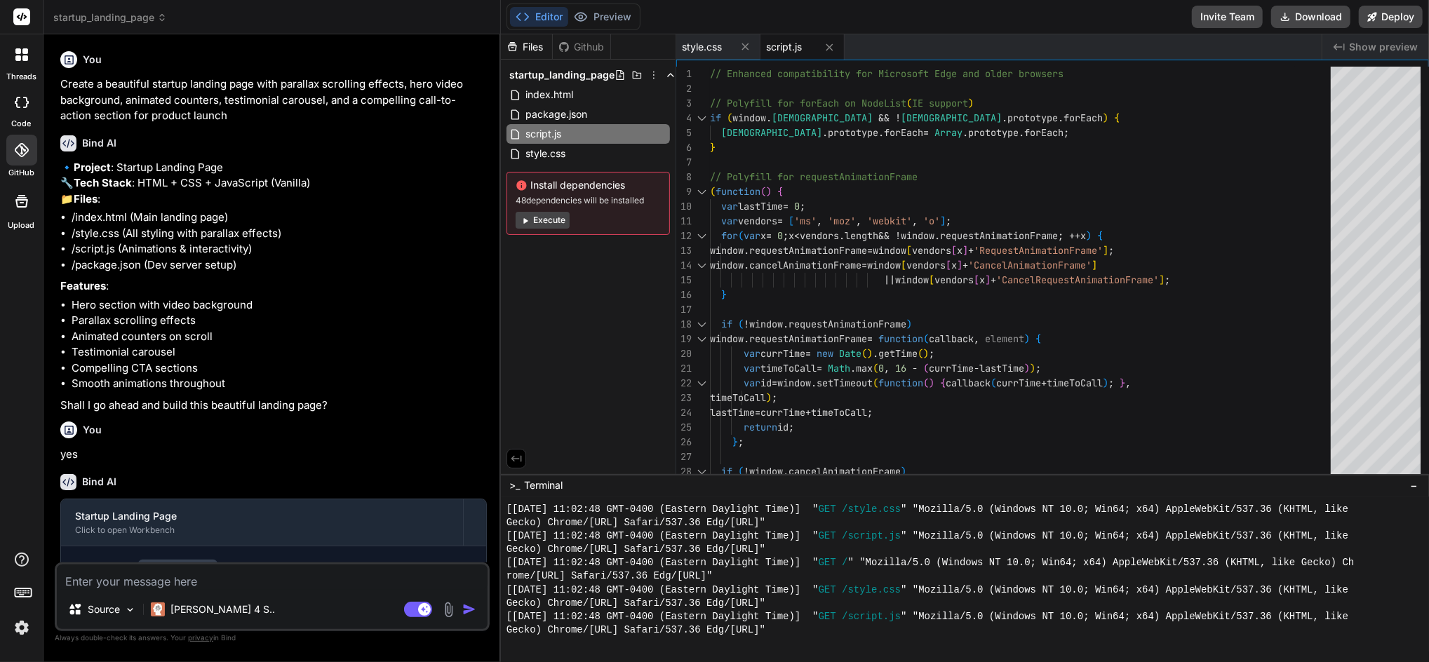
click at [15, 623] on img at bounding box center [22, 628] width 24 height 24
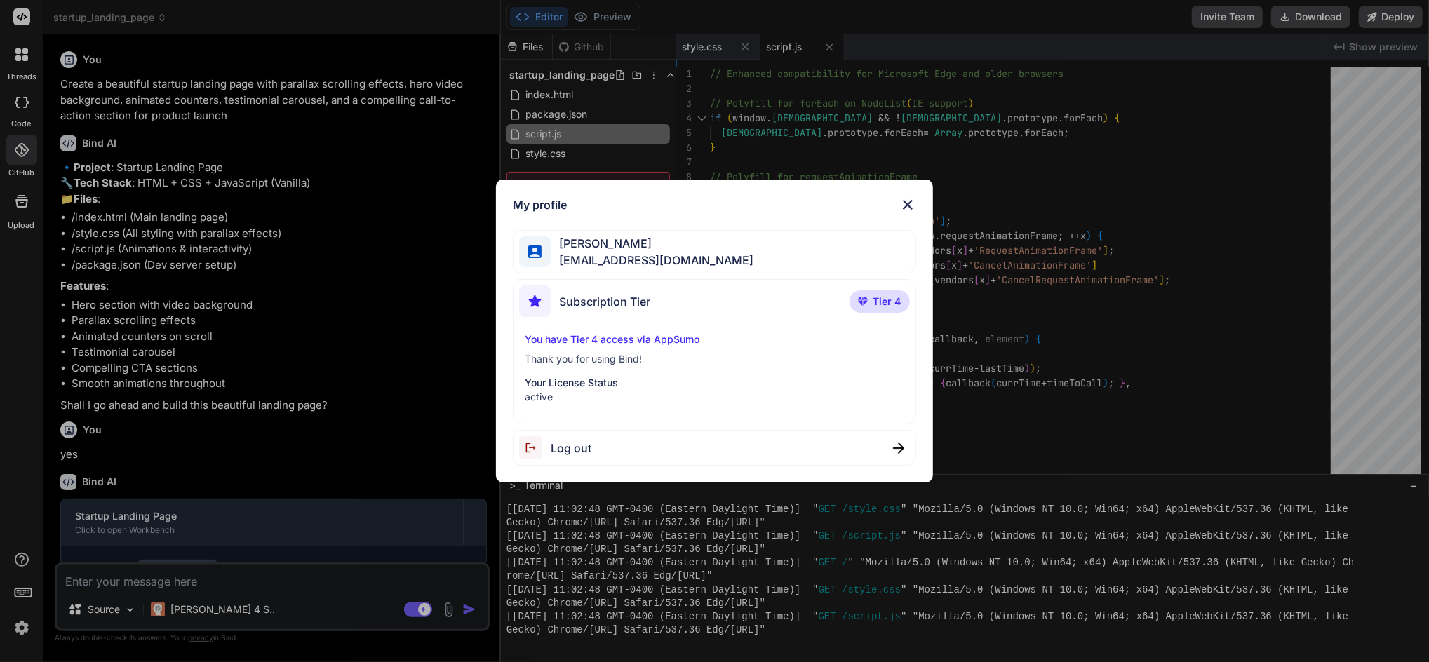
click at [906, 200] on img at bounding box center [907, 204] width 17 height 17
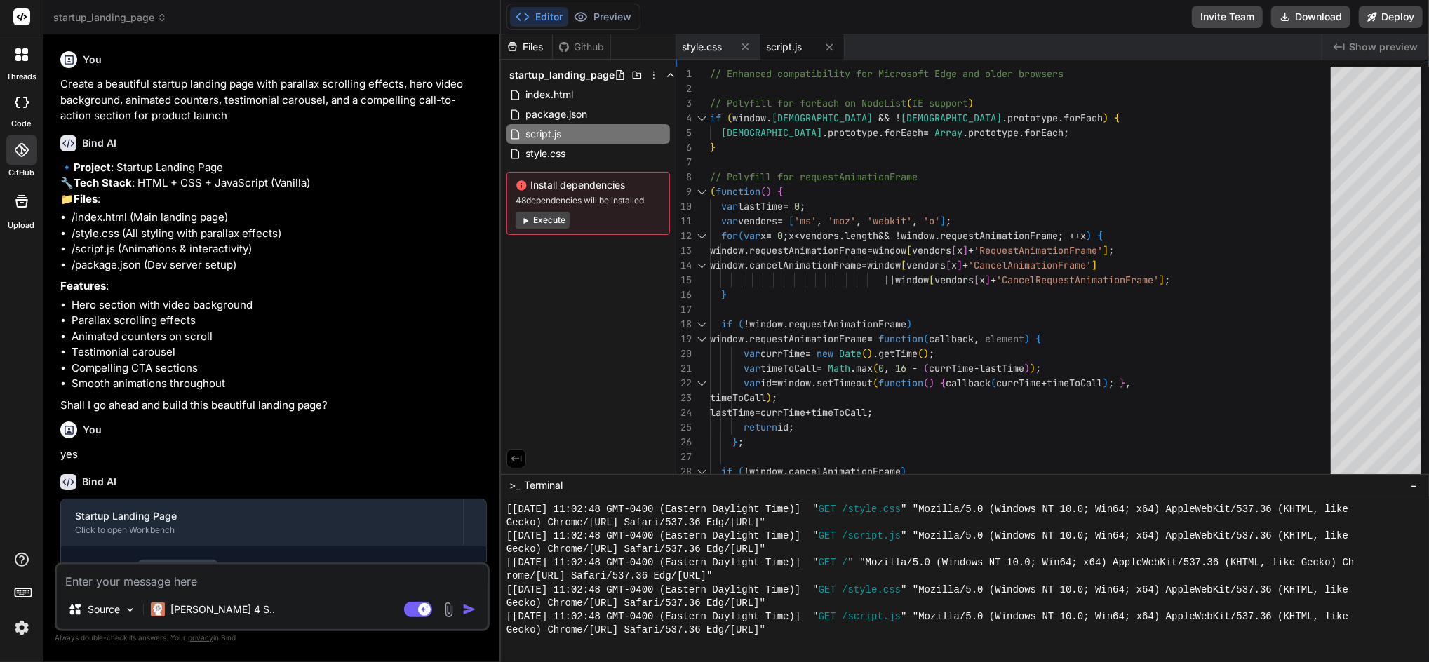
scroll to position [1003, 0]
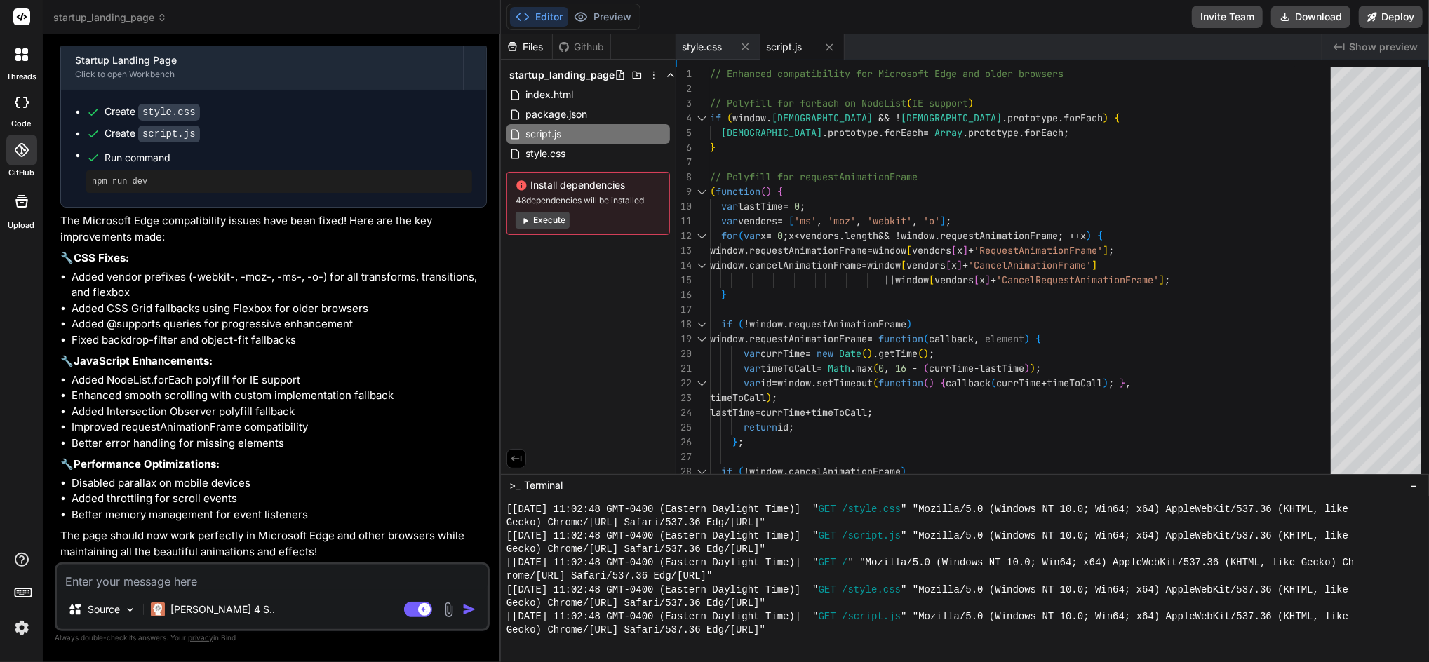
click at [19, 18] on icon at bounding box center [22, 17] width 11 height 8
click at [158, 13] on icon at bounding box center [162, 18] width 10 height 10
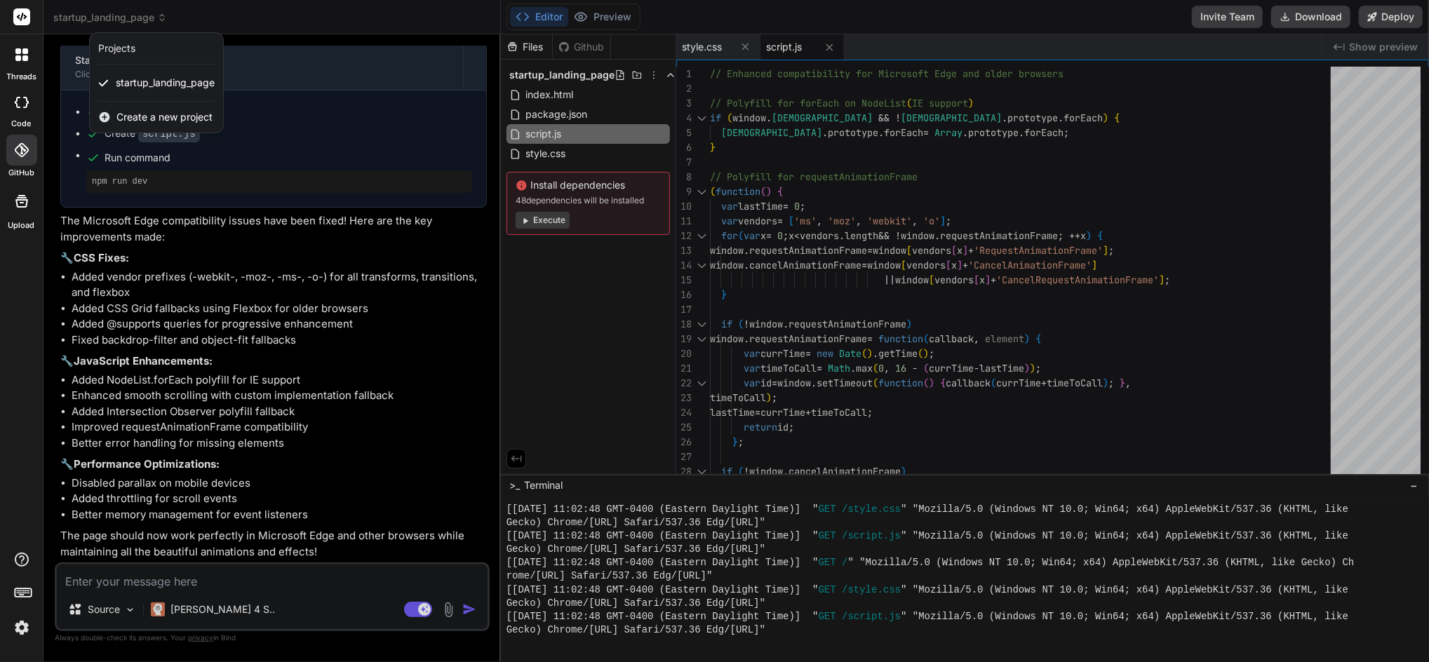
click at [136, 116] on span "Create a new project" at bounding box center [164, 117] width 96 height 14
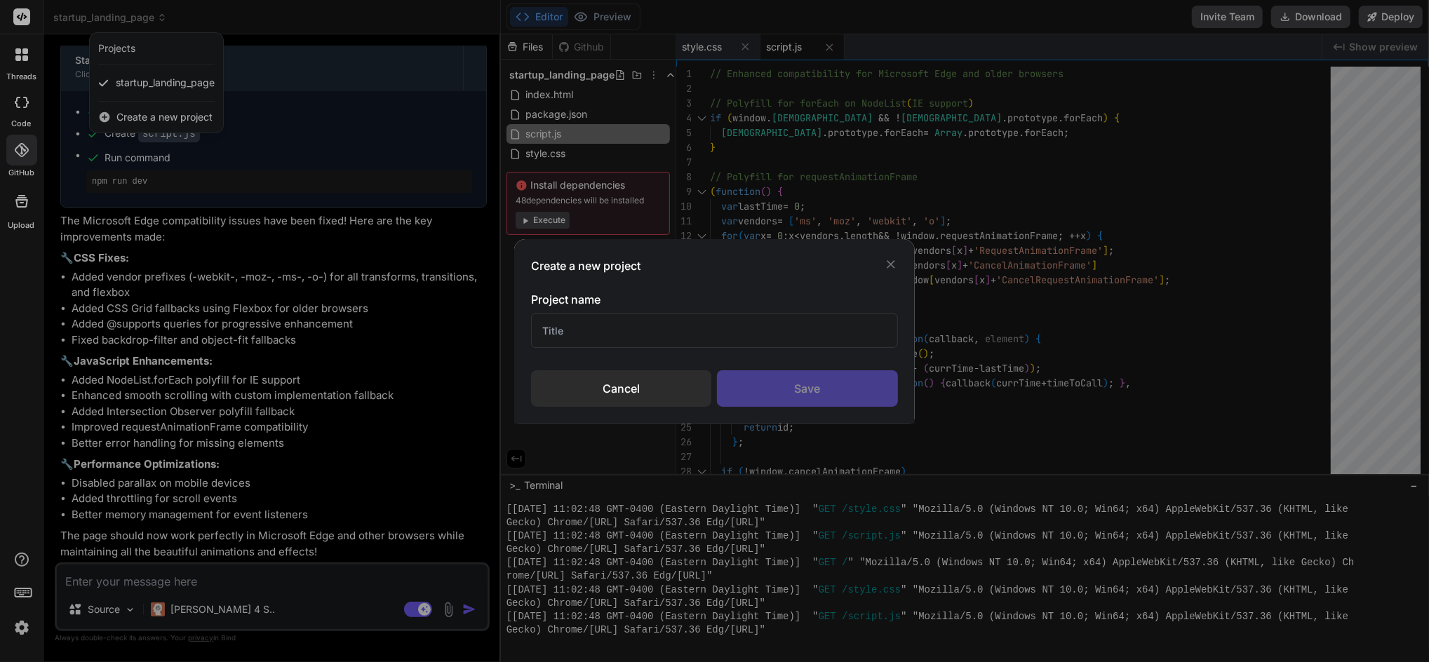
drag, startPoint x: 647, startPoint y: 382, endPoint x: 659, endPoint y: 378, distance: 12.4
click at [648, 382] on div "Cancel" at bounding box center [621, 388] width 180 height 36
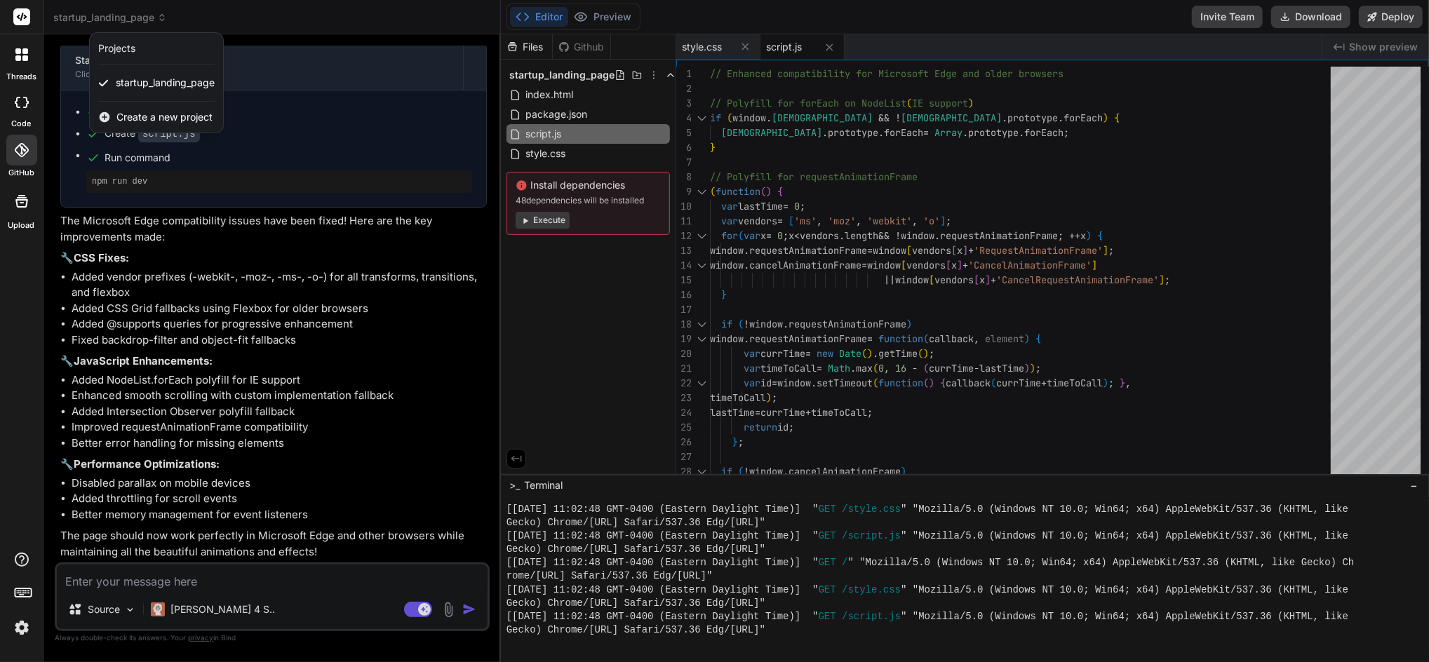
click at [169, 109] on div "Create a new project" at bounding box center [156, 117] width 133 height 31
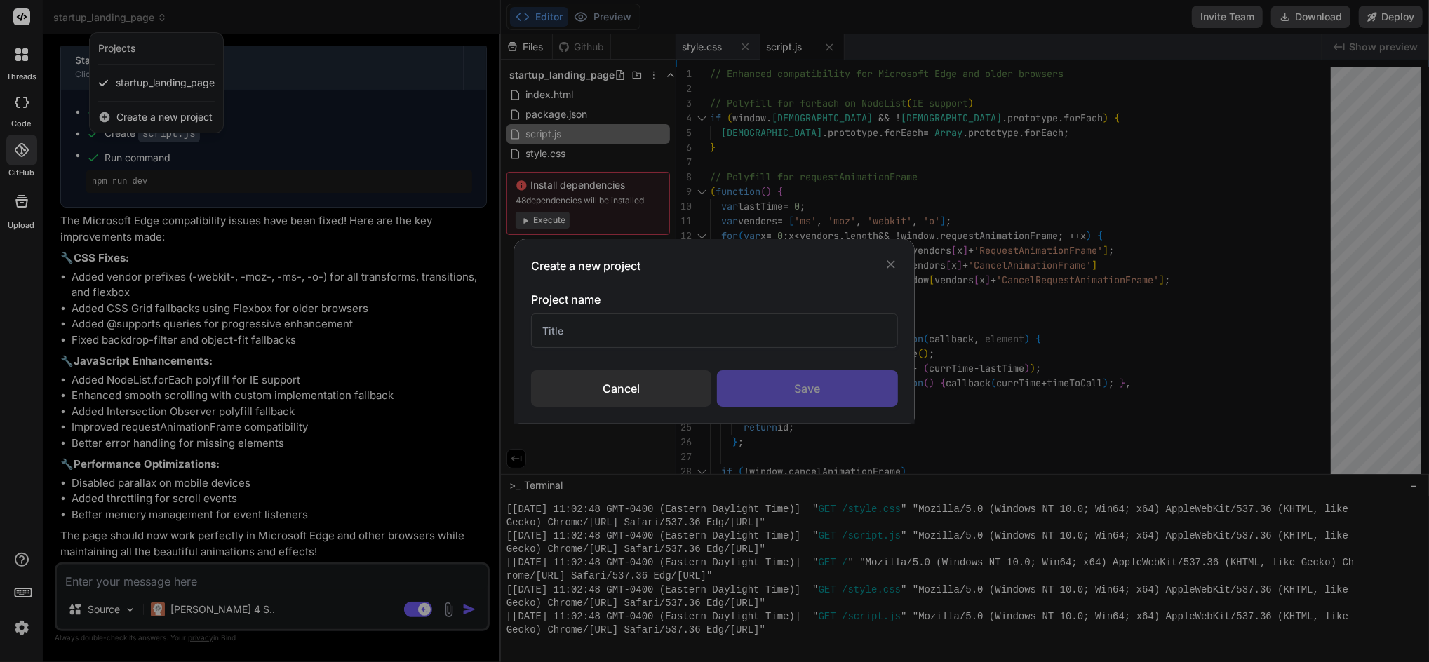
click at [617, 311] on div "Project name" at bounding box center [714, 319] width 366 height 57
click at [630, 326] on input "text" at bounding box center [714, 331] width 366 height 34
type input "Learning Bind AI"
click at [873, 393] on div "Save" at bounding box center [807, 388] width 180 height 36
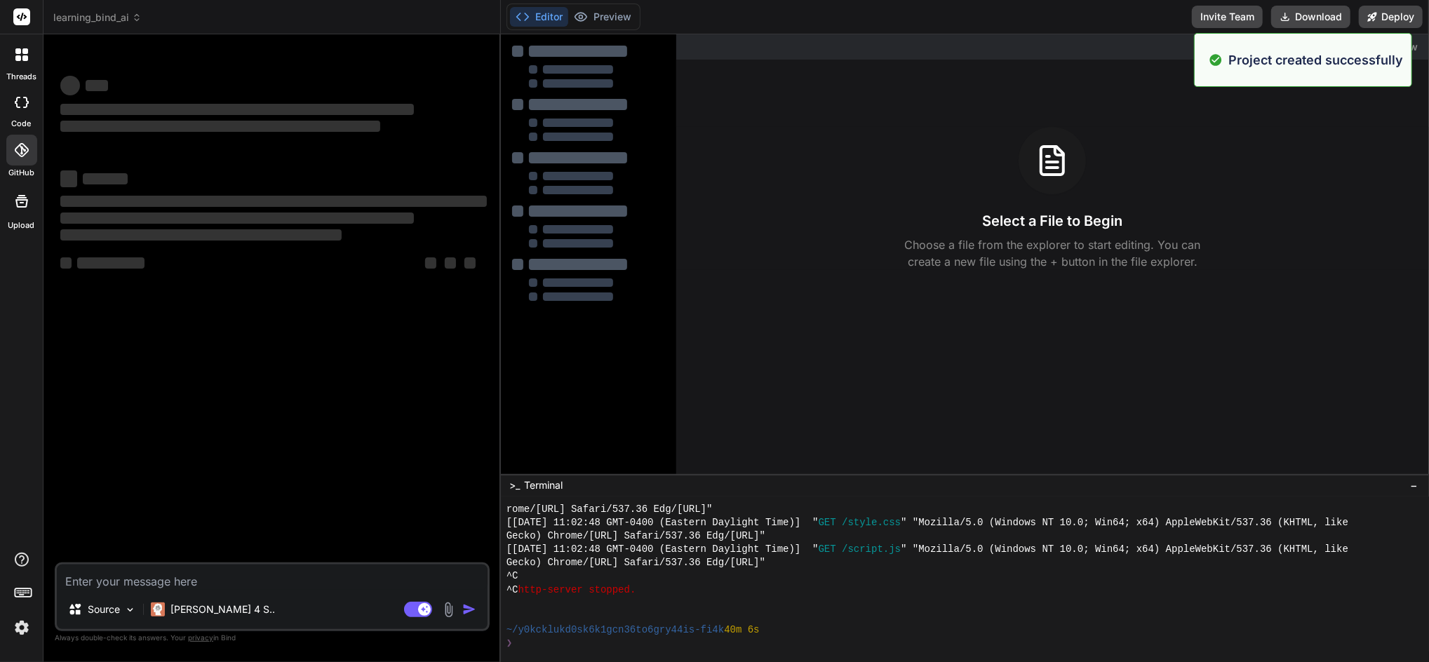
scroll to position [1158, 0]
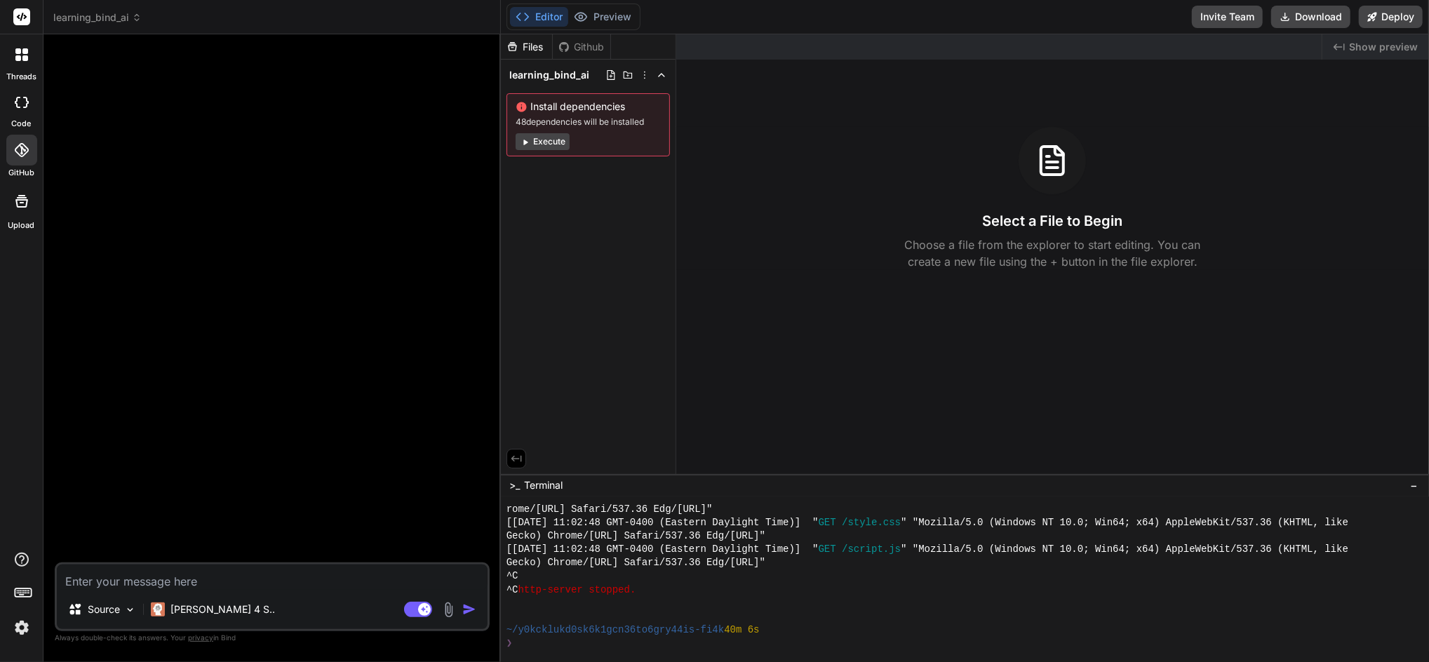
click at [23, 103] on icon at bounding box center [22, 102] width 14 height 11
type textarea "x"
drag, startPoint x: 499, startPoint y: 247, endPoint x: 475, endPoint y: 246, distance: 24.6
click at [475, 246] on div "Bind AI Web Search Created with Pixso. Code Generator Source [PERSON_NAME] 4 S.…" at bounding box center [271, 348] width 457 height 628
click at [137, 15] on icon at bounding box center [137, 18] width 10 height 10
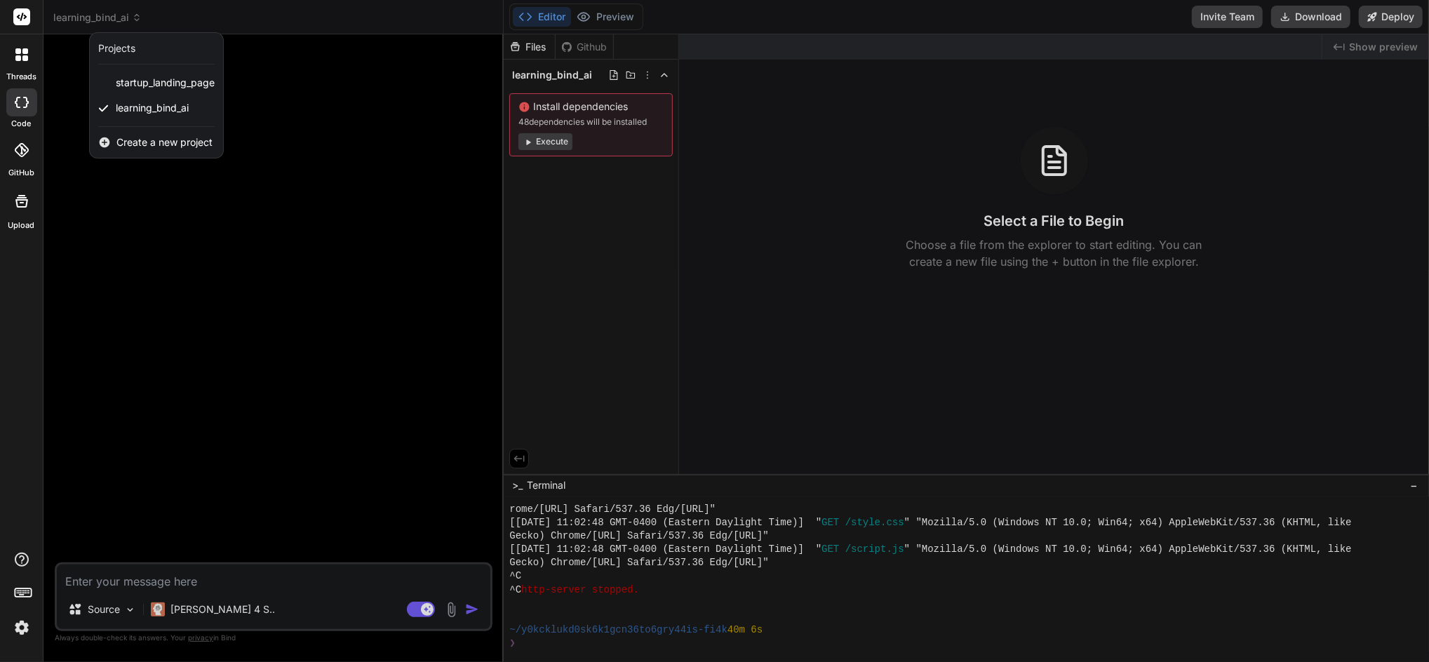
click at [405, 168] on div at bounding box center [714, 331] width 1429 height 662
